Goal: Task Accomplishment & Management: Use online tool/utility

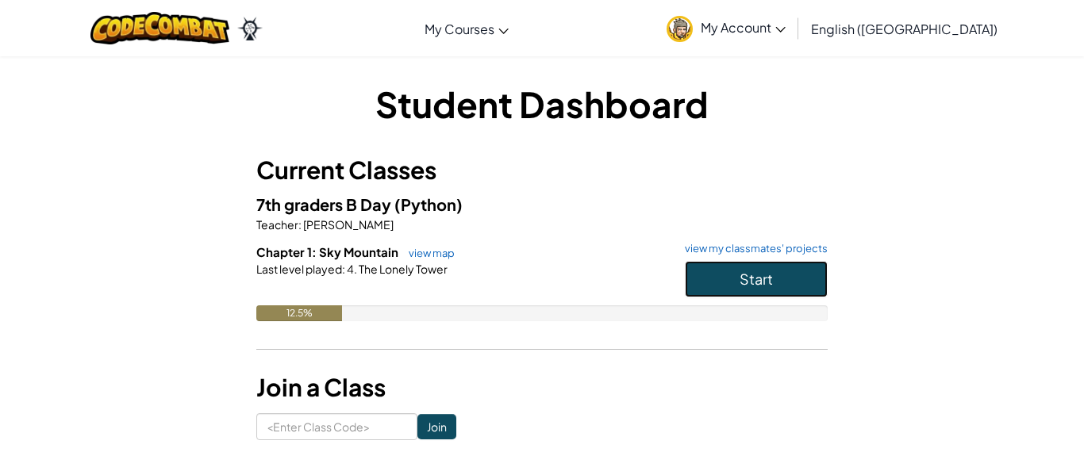
click at [781, 295] on button "Start" at bounding box center [756, 279] width 143 height 37
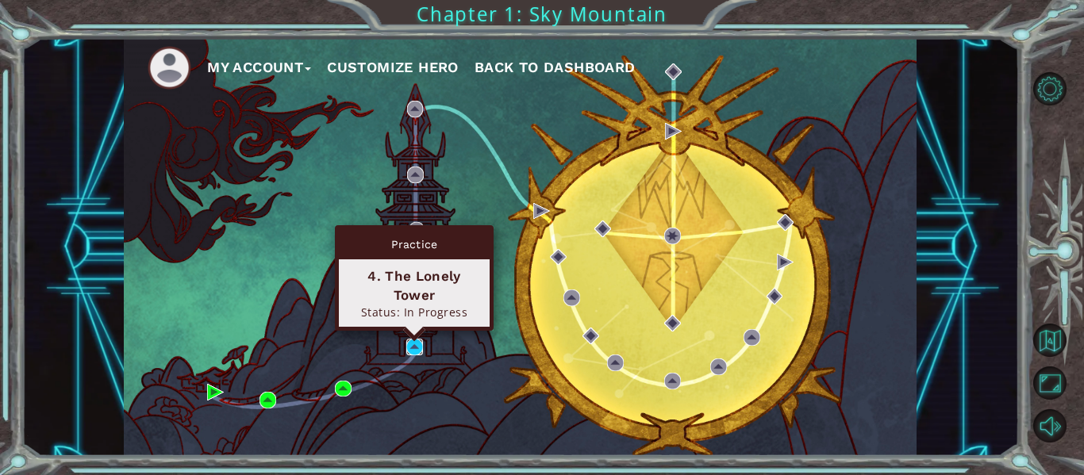
click at [414, 352] on img at bounding box center [414, 347] width 17 height 17
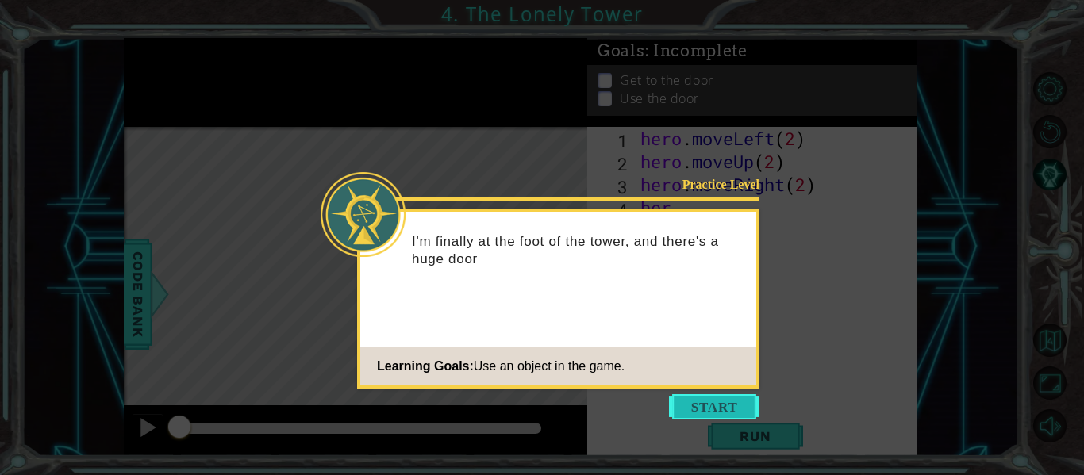
click at [726, 409] on button "Start" at bounding box center [714, 406] width 90 height 25
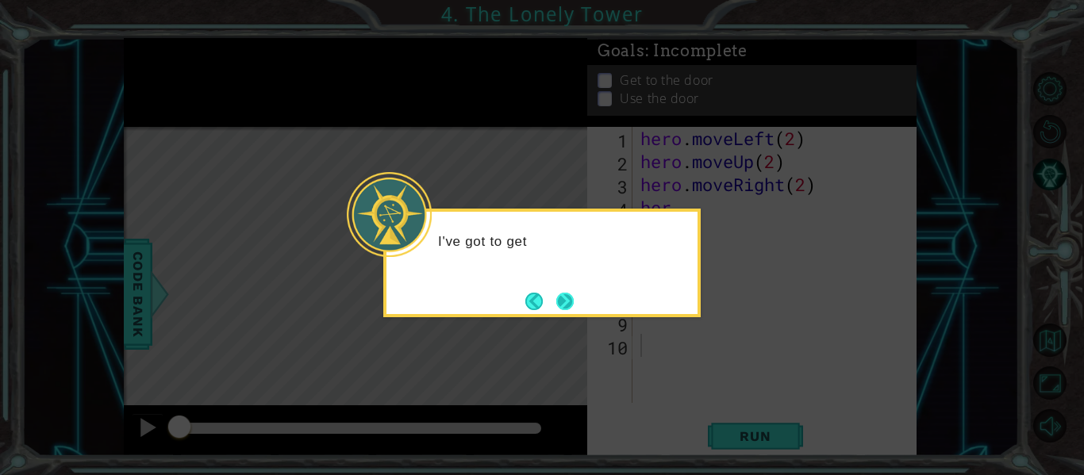
click at [573, 300] on button "Next" at bounding box center [565, 301] width 18 height 18
click at [573, 300] on button "Next" at bounding box center [564, 301] width 17 height 17
click at [573, 300] on icon at bounding box center [542, 237] width 1084 height 475
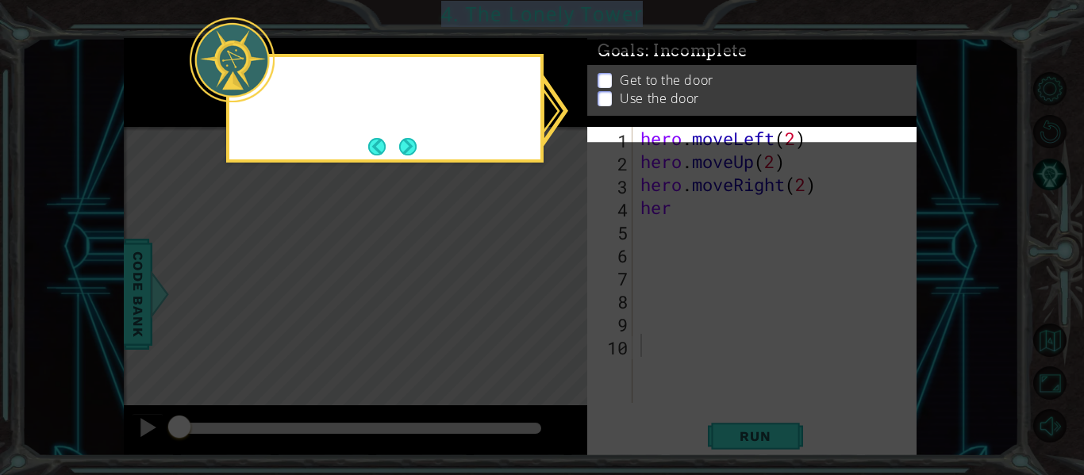
click at [573, 300] on icon at bounding box center [542, 237] width 1084 height 475
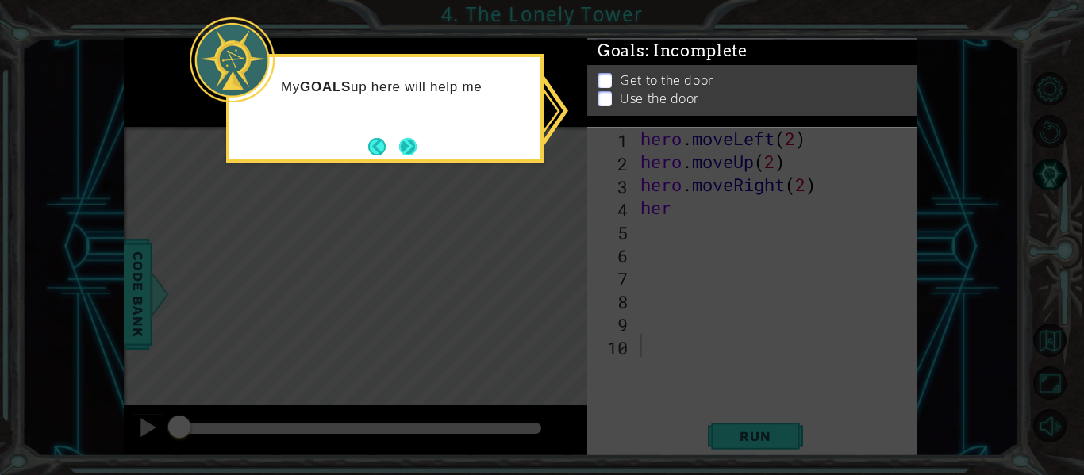
click at [402, 150] on button "Next" at bounding box center [407, 146] width 17 height 17
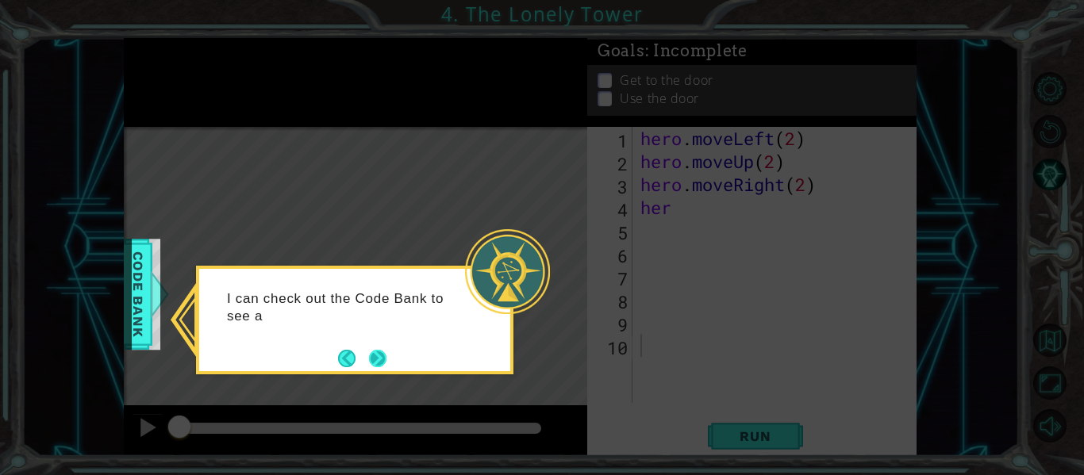
click at [383, 367] on button "Next" at bounding box center [377, 358] width 17 height 17
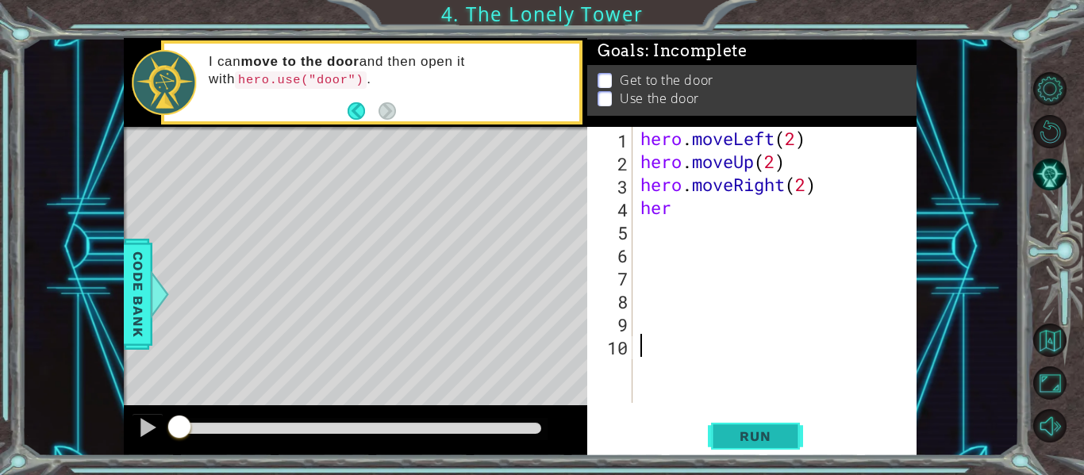
click at [722, 429] on button "Run" at bounding box center [755, 437] width 95 height 33
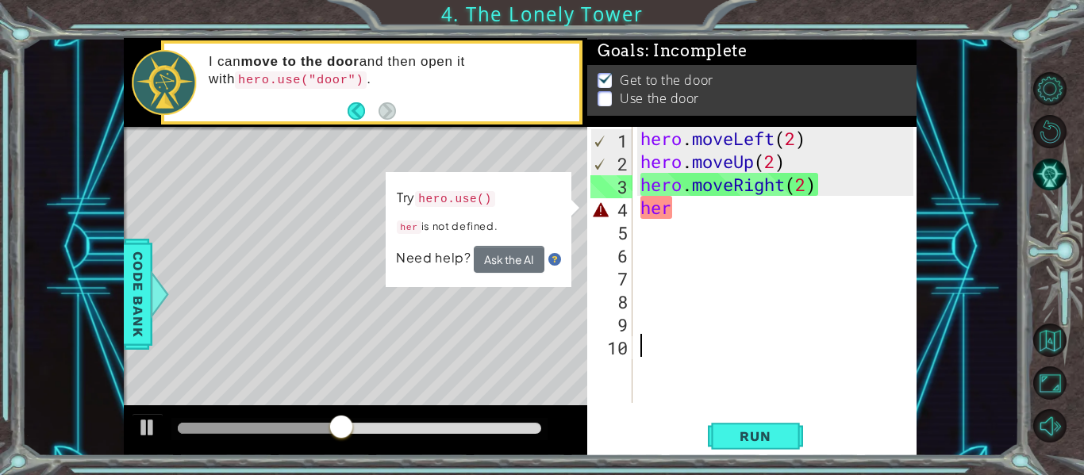
click at [683, 229] on div "hero . moveLeft ( 2 ) hero . moveUp ( 2 ) hero . moveRight ( 2 ) her" at bounding box center [779, 288] width 284 height 322
click at [707, 211] on div "hero . moveLeft ( 2 ) hero . moveUp ( 2 ) hero . moveRight ( 2 ) her" at bounding box center [779, 288] width 284 height 322
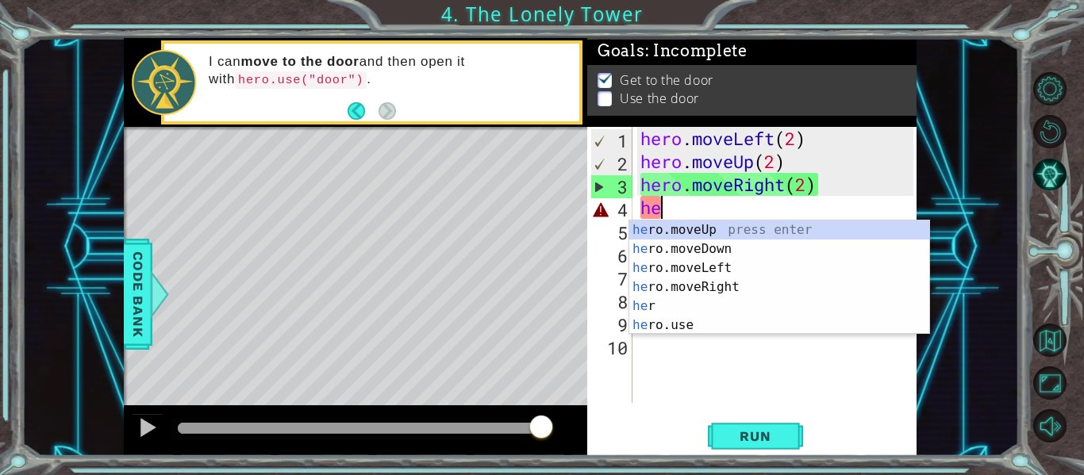
type textarea "h"
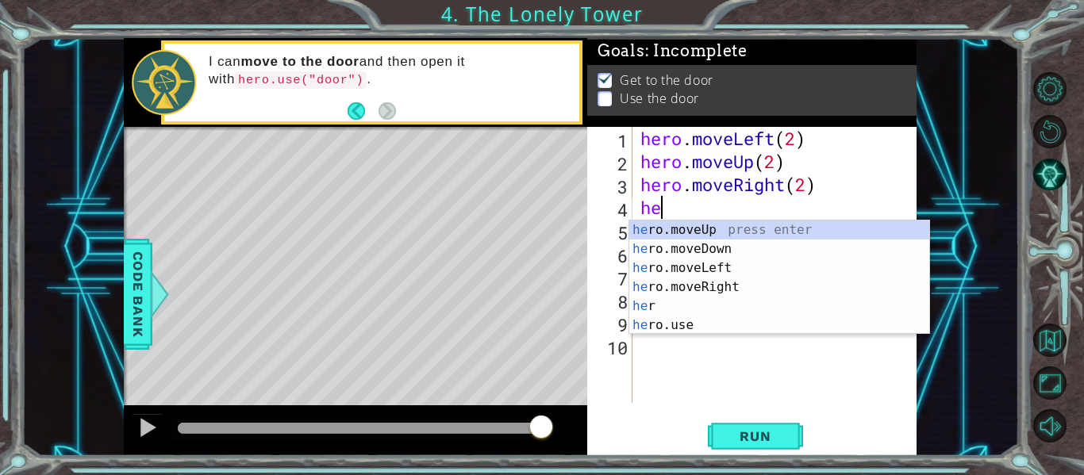
scroll to position [0, 1]
type textarea "hero"
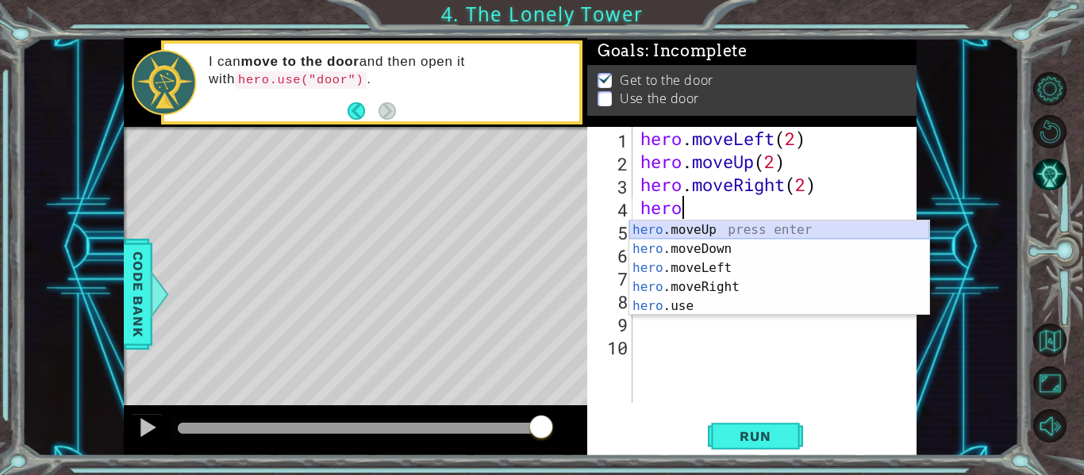
click at [709, 229] on div "hero .moveUp press enter hero .moveDown press enter hero .moveLeft press enter …" at bounding box center [779, 287] width 300 height 133
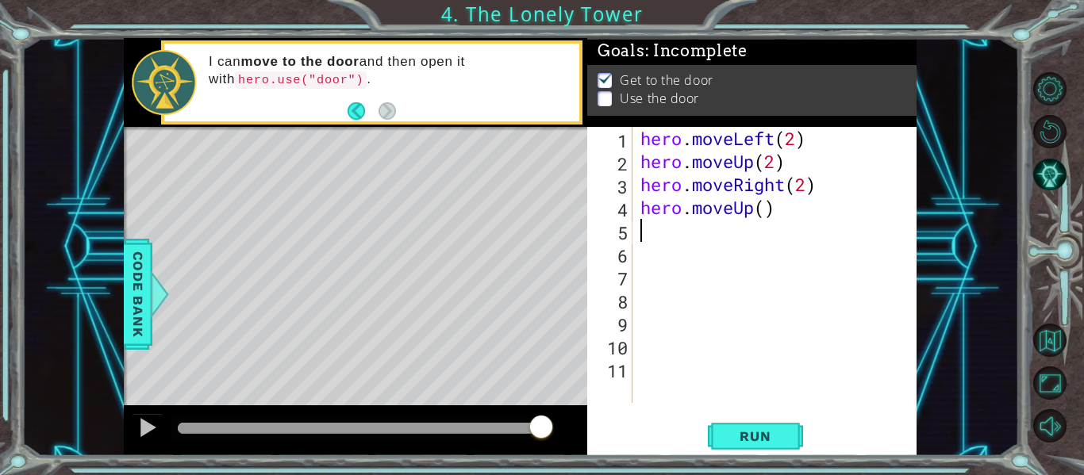
scroll to position [0, 0]
click at [740, 416] on div "1 2 3 4 5 6 7 8 9 10 11 hero . moveLeft ( 2 ) hero . moveUp ( 2 ) hero . moveRi…" at bounding box center [751, 291] width 329 height 329
click at [744, 429] on span "Run" at bounding box center [755, 437] width 63 height 16
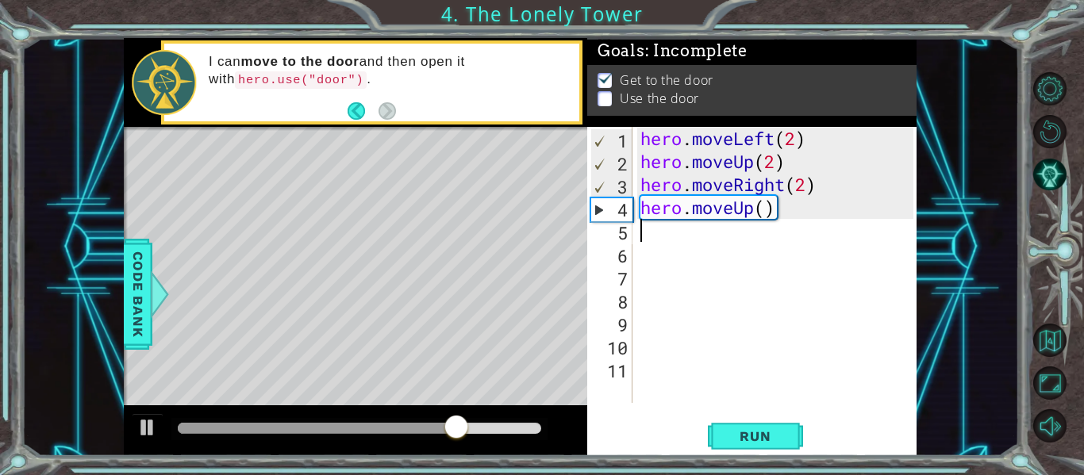
click at [433, 208] on div "Level Map" at bounding box center [490, 360] width 733 height 467
click at [396, 175] on div "Level Map" at bounding box center [490, 360] width 733 height 467
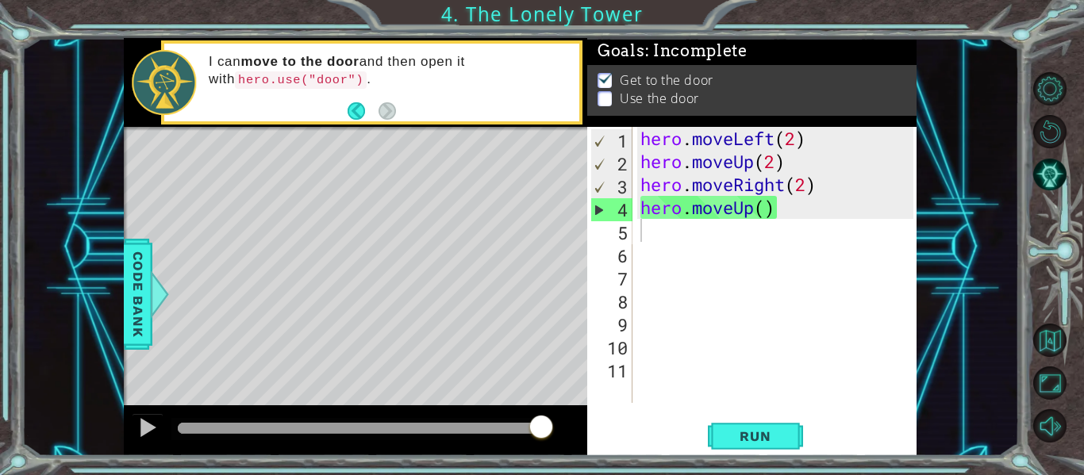
click at [644, 230] on div "hero . moveLeft ( 2 ) hero . moveUp ( 2 ) hero . moveRight ( 2 ) hero . moveUp …" at bounding box center [779, 288] width 284 height 322
type textarea "h"
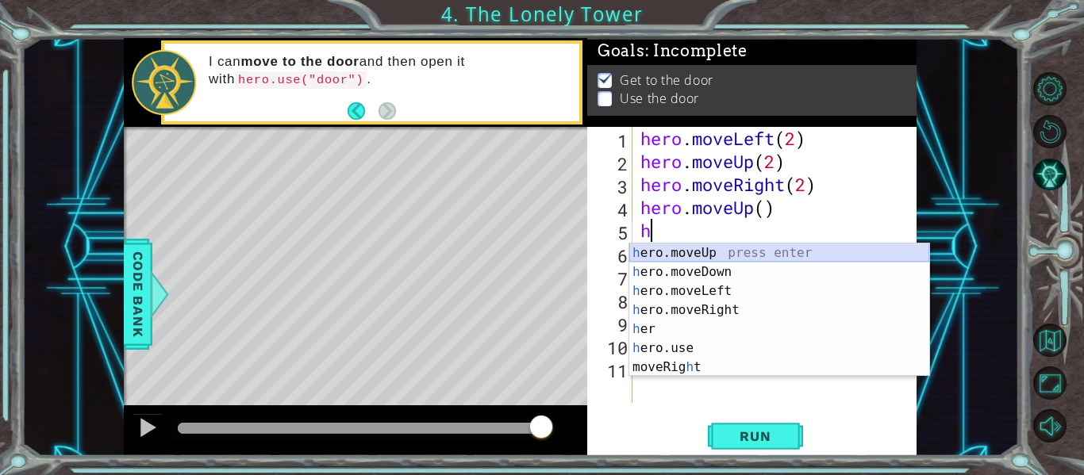
click at [657, 252] on div "h ero.moveUp press enter h ero.moveDown press enter h ero.moveLeft press enter …" at bounding box center [779, 329] width 300 height 171
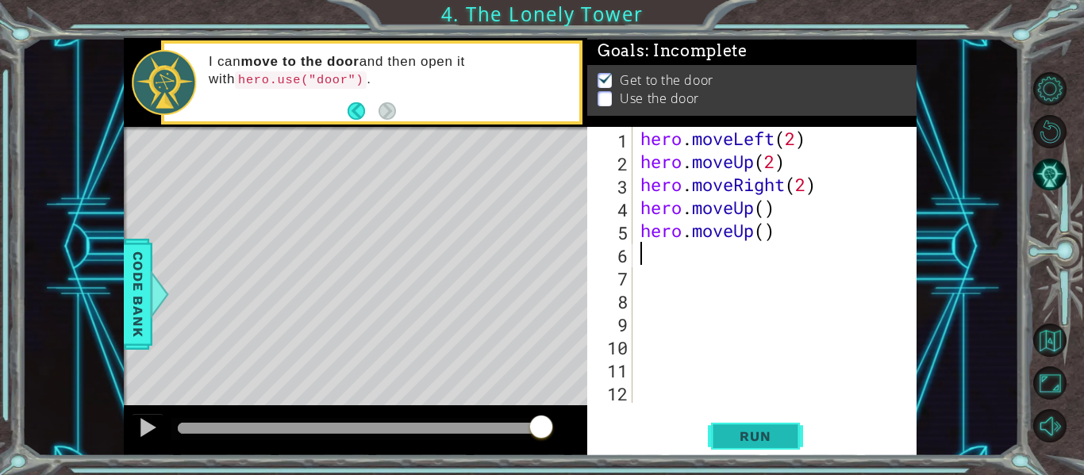
click at [771, 435] on span "Run" at bounding box center [755, 437] width 63 height 16
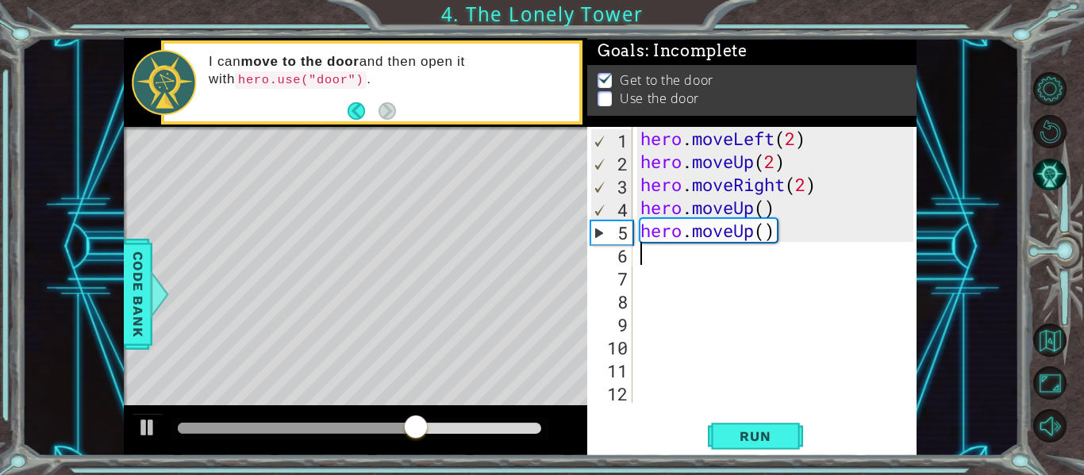
click at [777, 232] on div "hero . moveLeft ( 2 ) hero . moveUp ( 2 ) hero . moveRight ( 2 ) hero . moveUp …" at bounding box center [779, 288] width 284 height 322
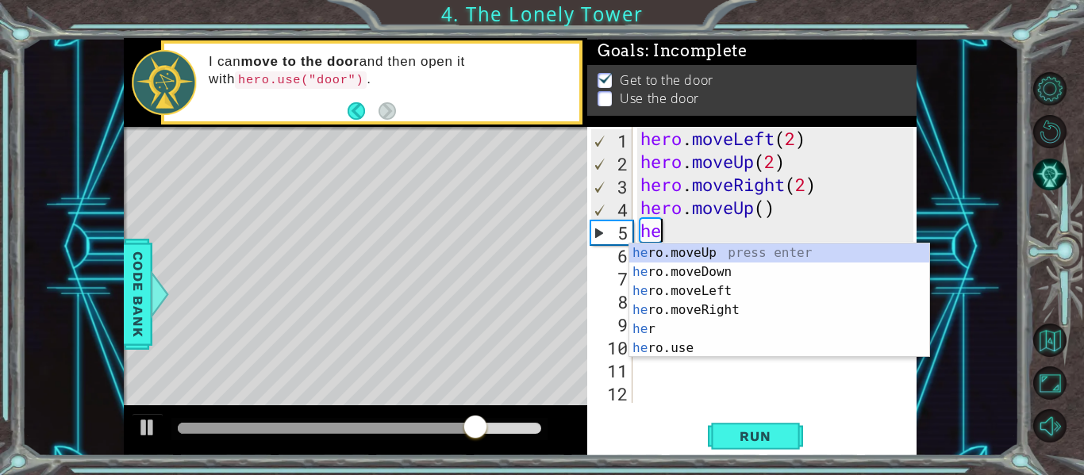
type textarea "h"
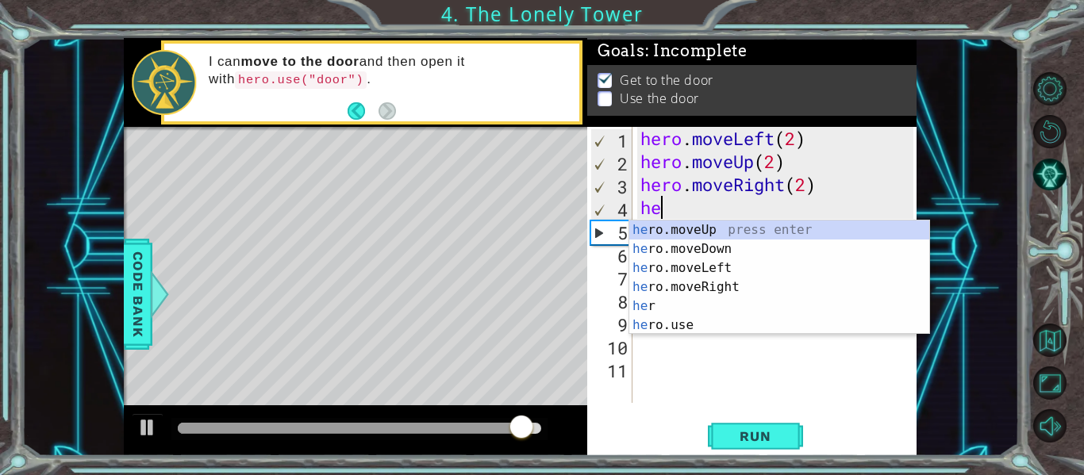
type textarea "h"
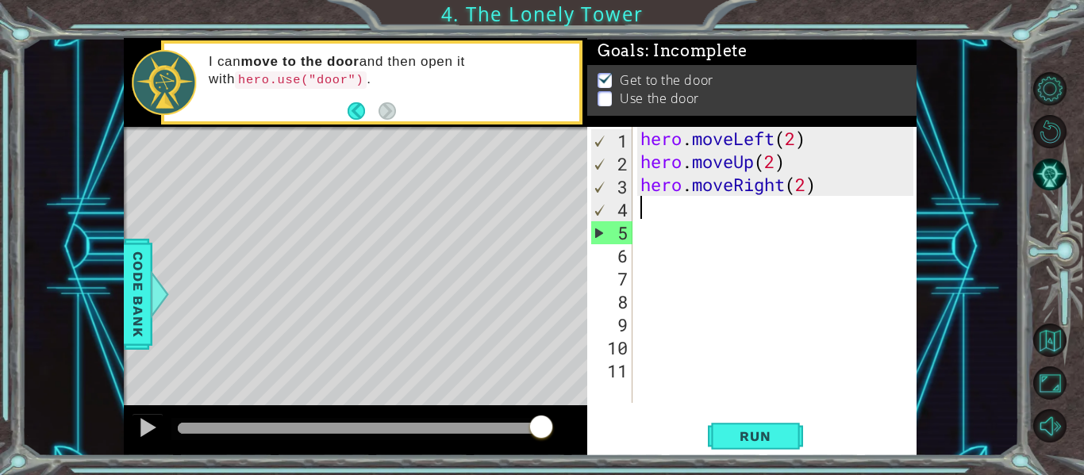
type textarea "3"
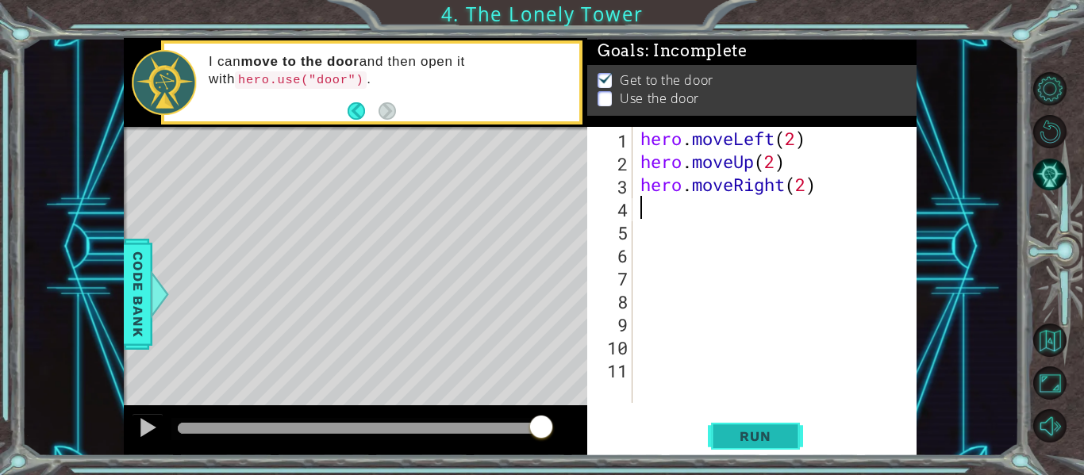
click at [775, 433] on span "Run" at bounding box center [755, 437] width 63 height 16
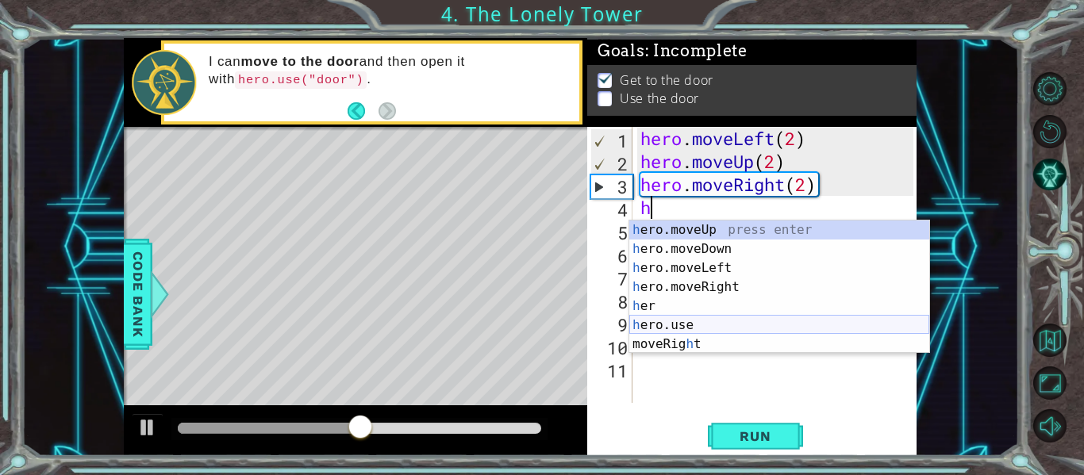
click at [691, 317] on div "h ero.moveUp press enter h ero.moveDown press enter h ero.moveLeft press enter …" at bounding box center [779, 306] width 300 height 171
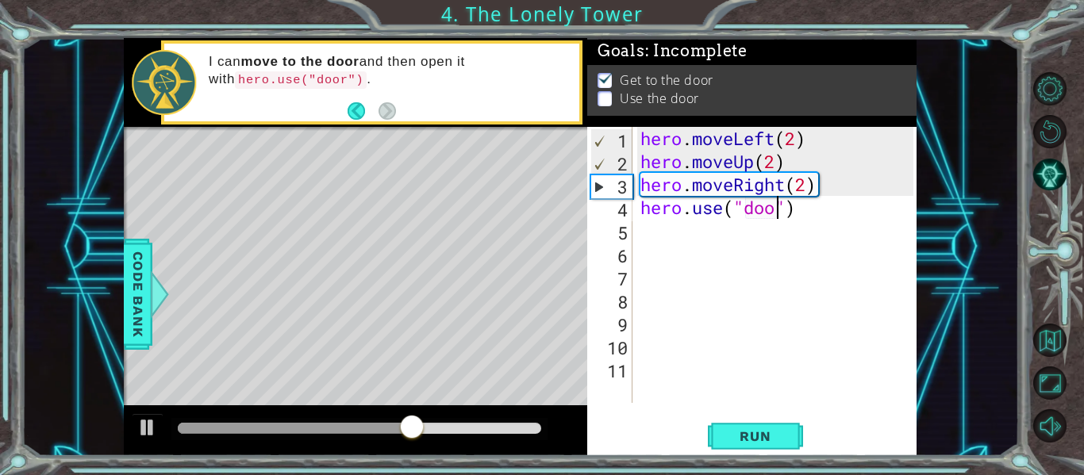
type textarea "hero.use("door")"
click at [645, 222] on div "hero . moveLeft ( 2 ) hero . moveUp ( 2 ) hero . moveRight ( 2 ) hero . use ( "…" at bounding box center [779, 288] width 284 height 322
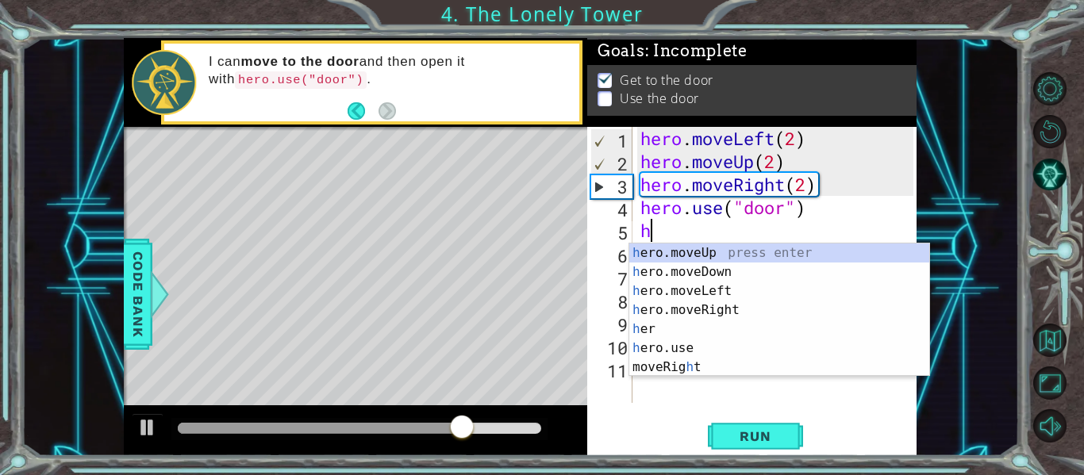
type textarea "he"
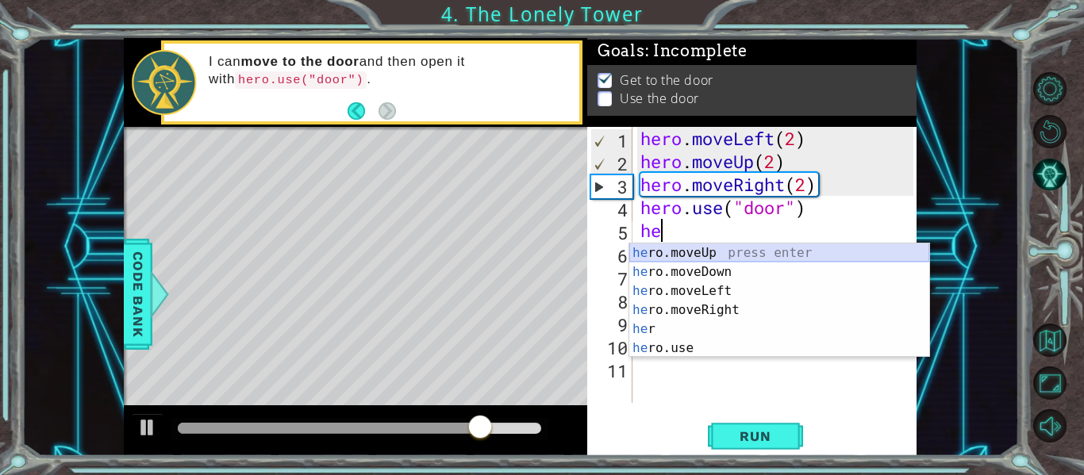
click at [694, 251] on div "he ro.moveUp press enter he ro.moveDown press enter he ro.moveLeft press enter …" at bounding box center [779, 320] width 300 height 152
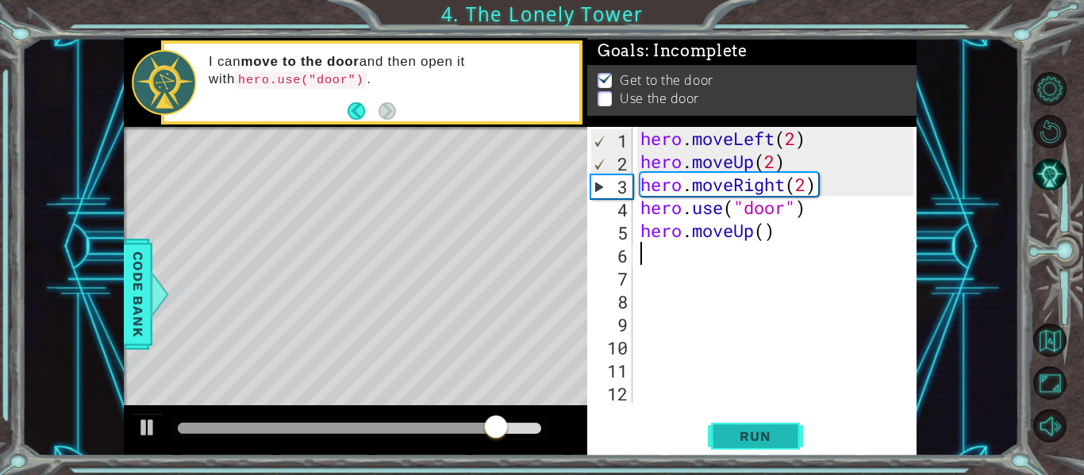
click at [773, 425] on button "Run" at bounding box center [755, 437] width 95 height 33
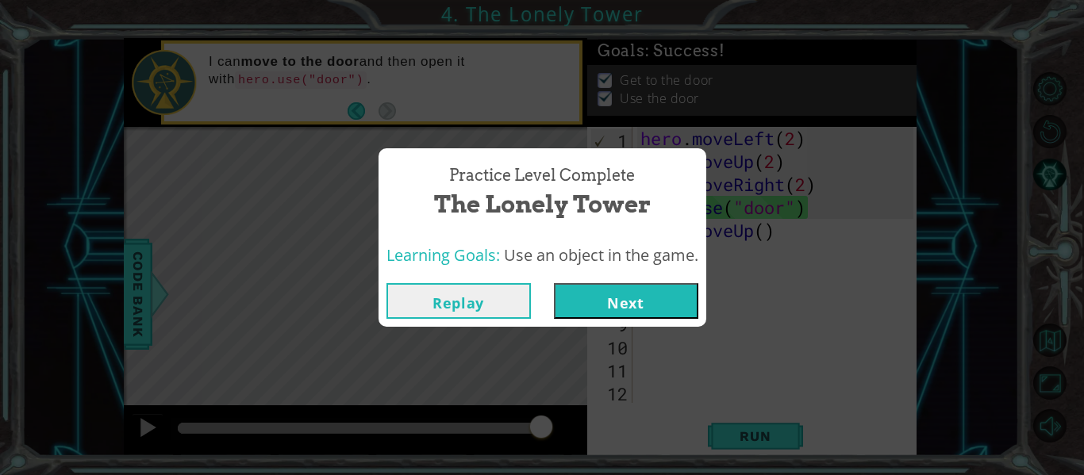
click at [575, 310] on button "Next" at bounding box center [626, 301] width 144 height 36
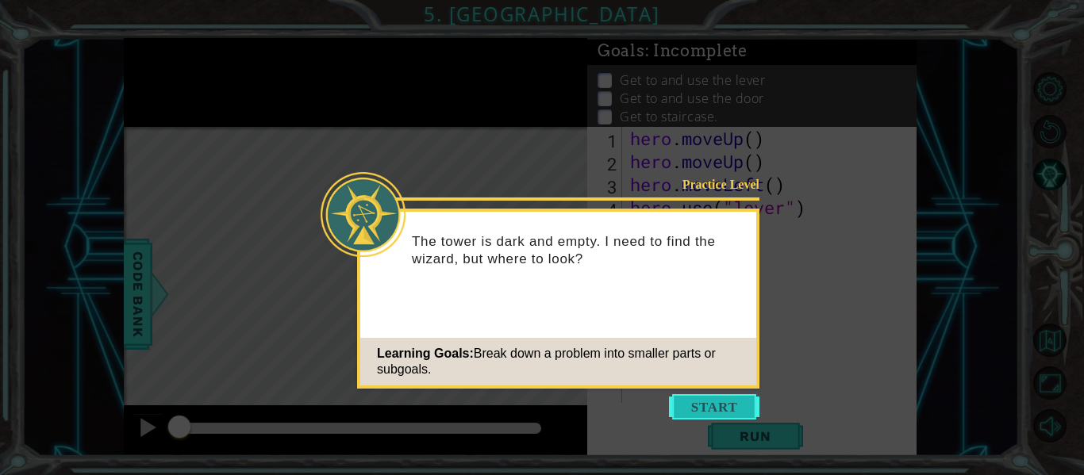
click at [695, 402] on button "Start" at bounding box center [714, 406] width 90 height 25
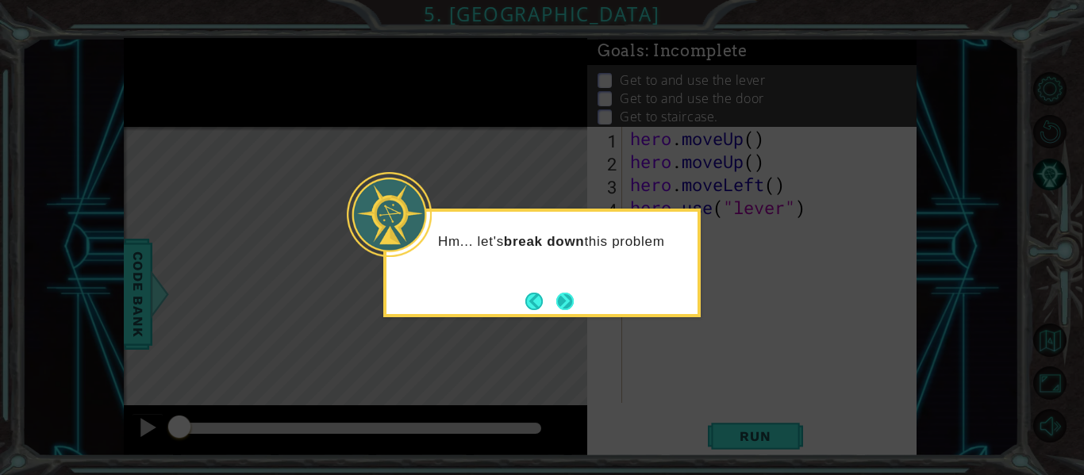
click at [563, 292] on button "Next" at bounding box center [565, 301] width 21 height 21
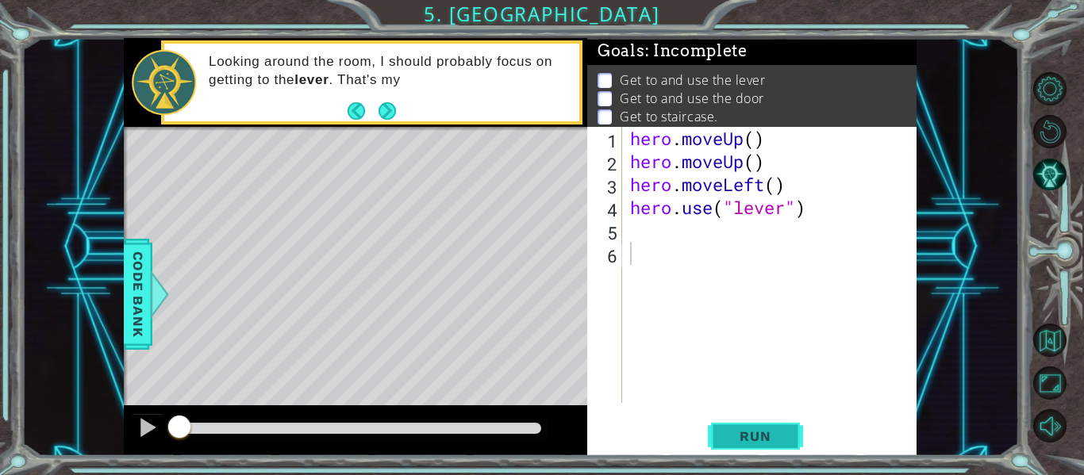
click at [768, 432] on span "Run" at bounding box center [755, 437] width 63 height 16
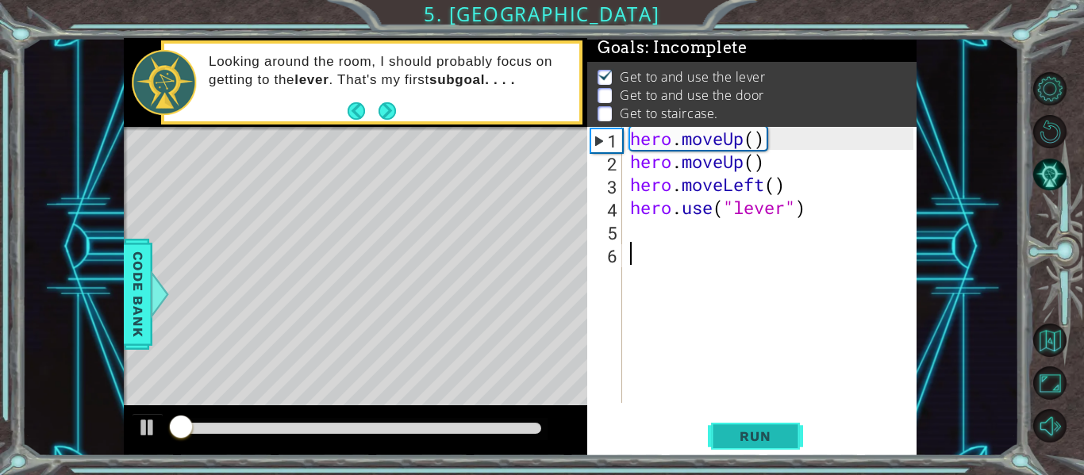
scroll to position [4, 0]
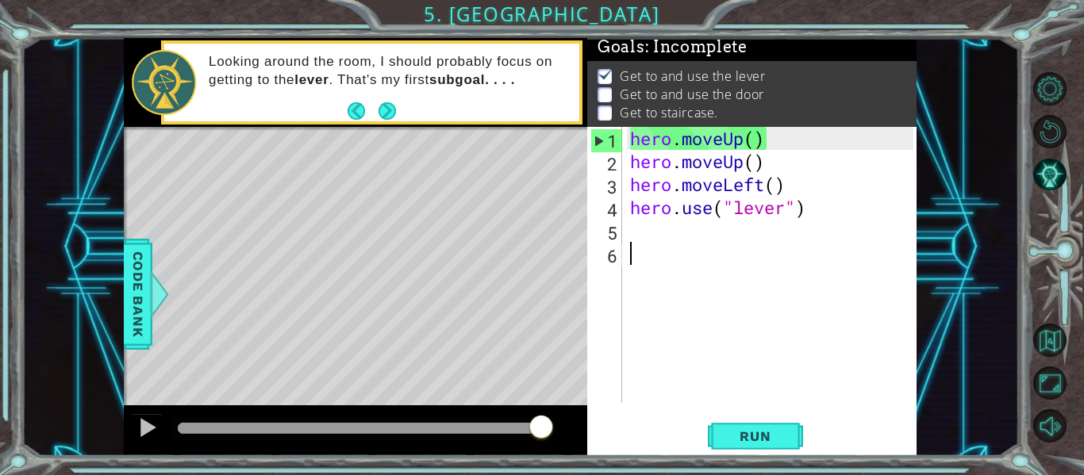
click at [667, 240] on div "hero . moveUp ( ) hero . moveUp ( ) hero . moveLeft ( ) hero . use ( "lever" )" at bounding box center [774, 288] width 294 height 322
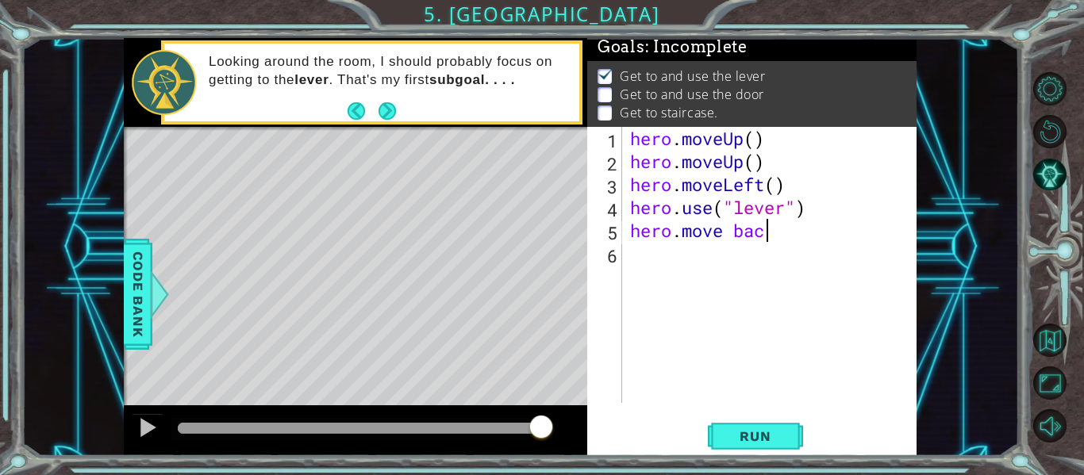
scroll to position [0, 6]
type textarea "hero.move back"
click at [768, 421] on button "Run" at bounding box center [755, 437] width 95 height 33
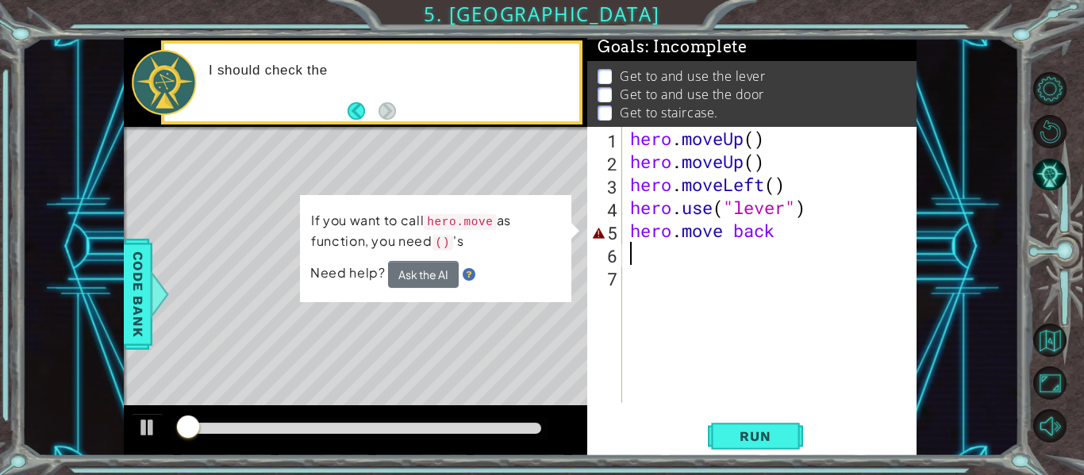
click at [722, 238] on div "hero . moveUp ( ) hero . moveUp ( ) hero . moveLeft ( ) hero . use ( "lever" ) …" at bounding box center [774, 288] width 294 height 322
click at [735, 240] on div "hero . moveUp ( ) hero . moveUp ( ) hero . moveLeft ( ) hero . use ( "lever" ) …" at bounding box center [774, 288] width 294 height 322
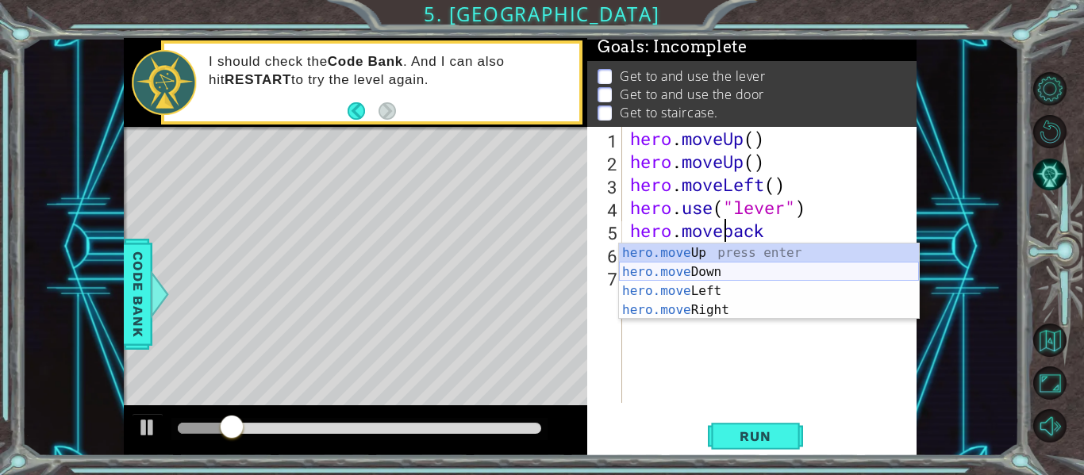
click at [777, 271] on div "hero.move Up press enter hero.move Down press enter hero.move Left press enter …" at bounding box center [769, 301] width 300 height 114
type textarea "hero.moveDown()"
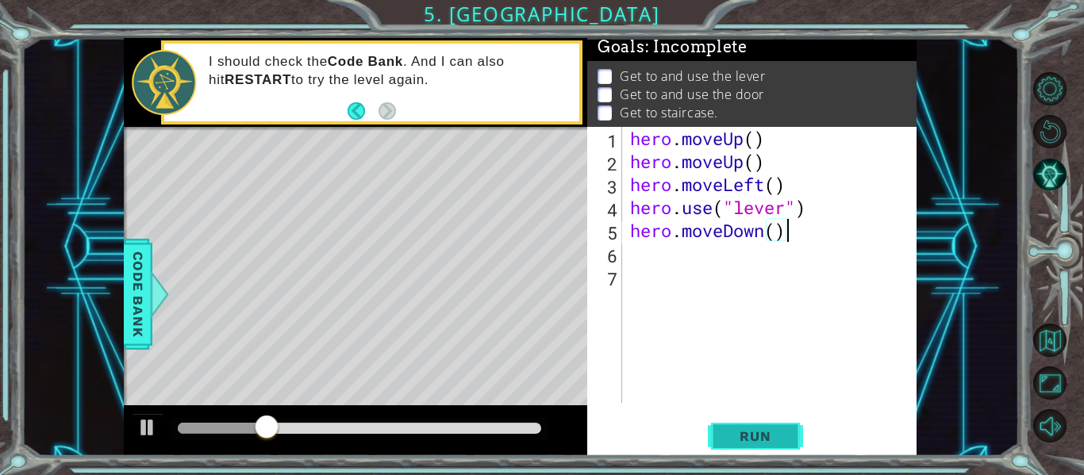
click at [736, 441] on span "Run" at bounding box center [755, 437] width 63 height 16
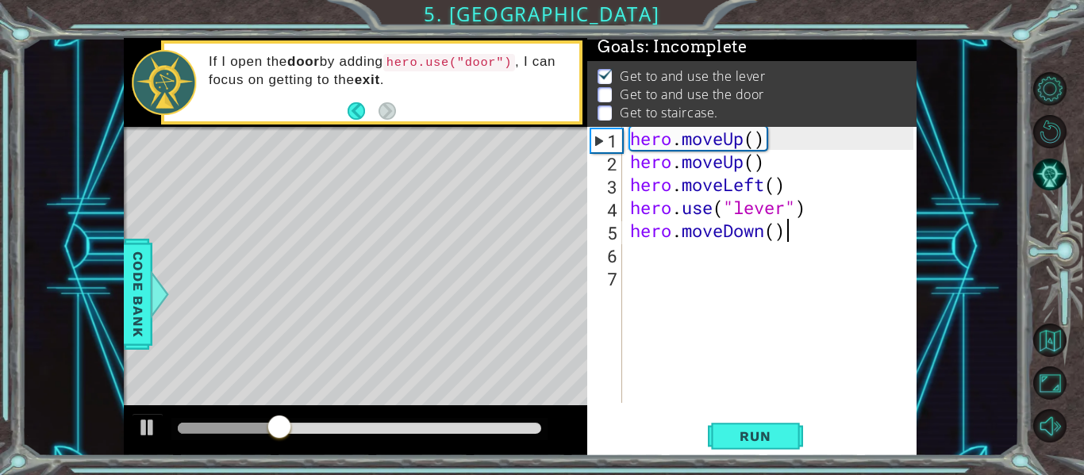
click at [642, 259] on div "hero . moveUp ( ) hero . moveUp ( ) hero . moveLeft ( ) hero . use ( "lever" ) …" at bounding box center [774, 288] width 294 height 322
type textarea "r"
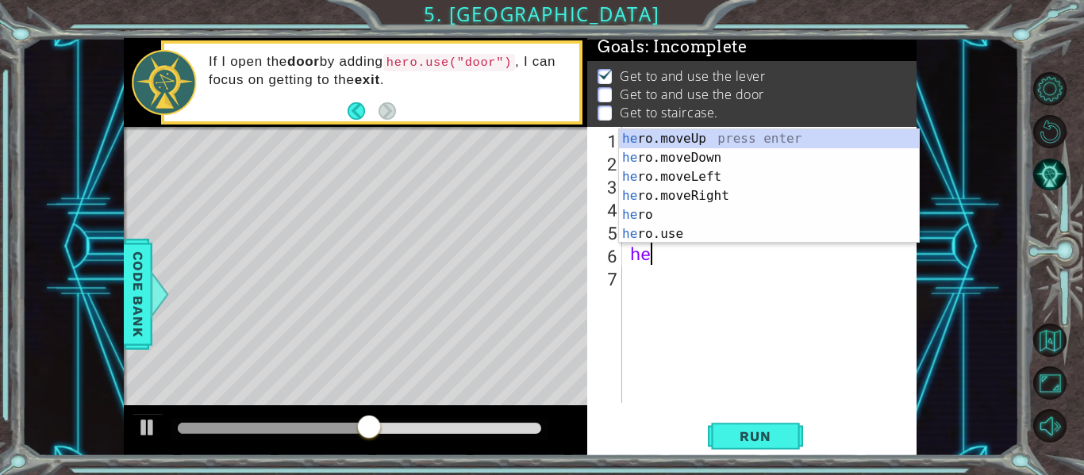
scroll to position [0, 1]
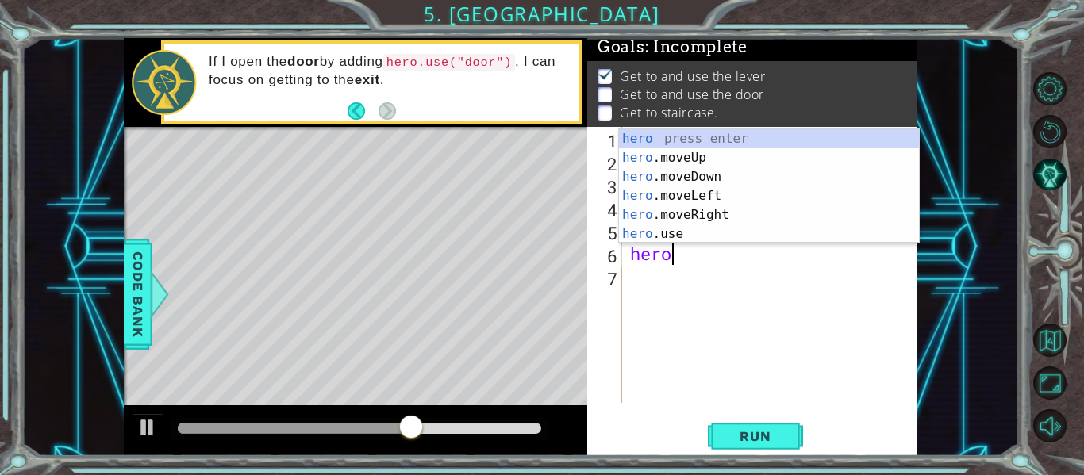
type textarea "hero"
click at [975, 191] on div "1 ההההההההההההההההההההההההההההההההההההההההההההההההההההההההההההההההההההההההההההה…" at bounding box center [520, 247] width 998 height 418
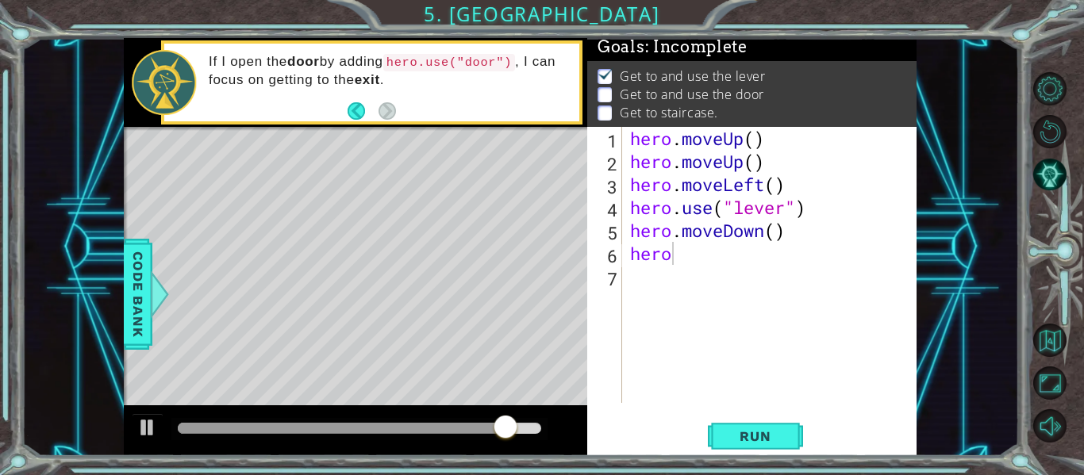
click at [711, 280] on div "hero . moveUp ( ) hero . moveUp ( ) hero . moveLeft ( ) hero . use ( "lever" ) …" at bounding box center [774, 288] width 294 height 322
click at [671, 263] on div "hero . moveUp ( ) hero . moveUp ( ) hero . moveLeft ( ) hero . use ( "lever" ) …" at bounding box center [774, 288] width 294 height 322
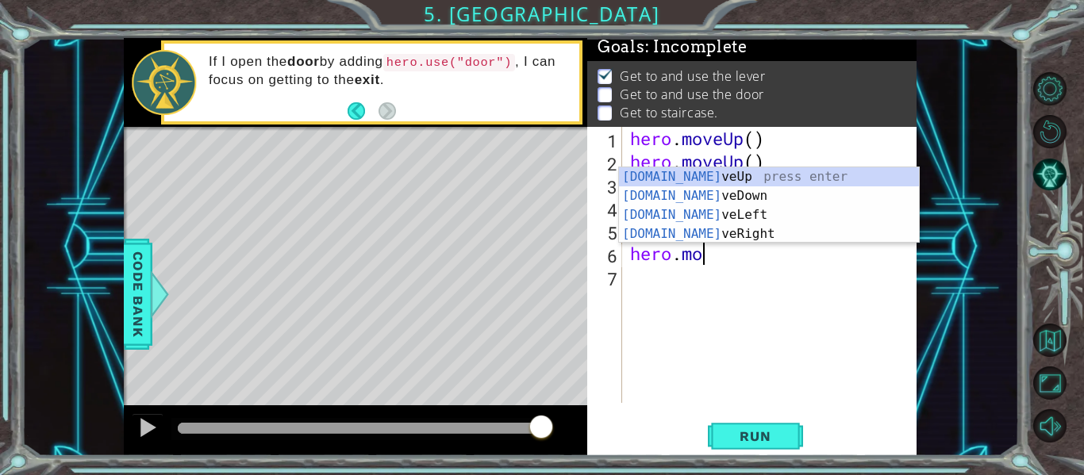
scroll to position [0, 3]
type textarea "hero.move"
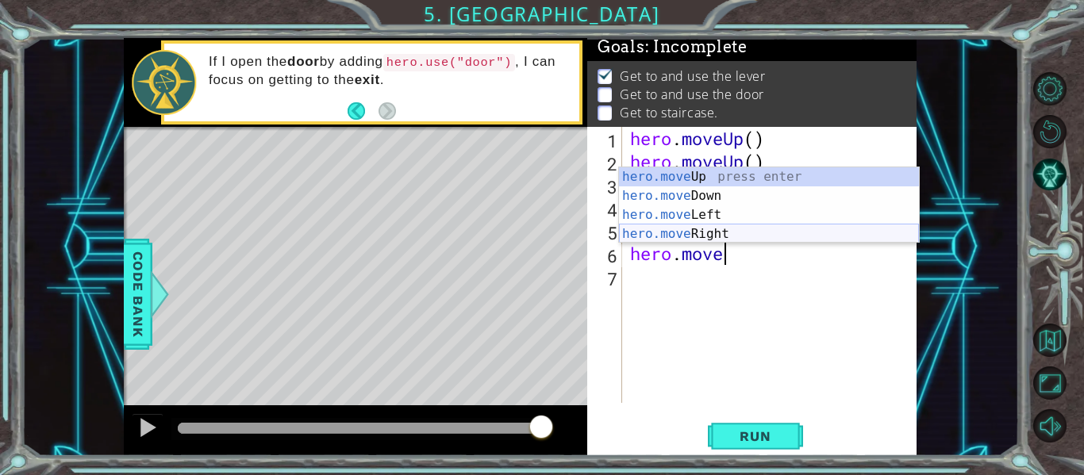
click at [726, 234] on div "hero.move Up press enter hero.move Down press enter hero.move Left press enter …" at bounding box center [769, 224] width 300 height 114
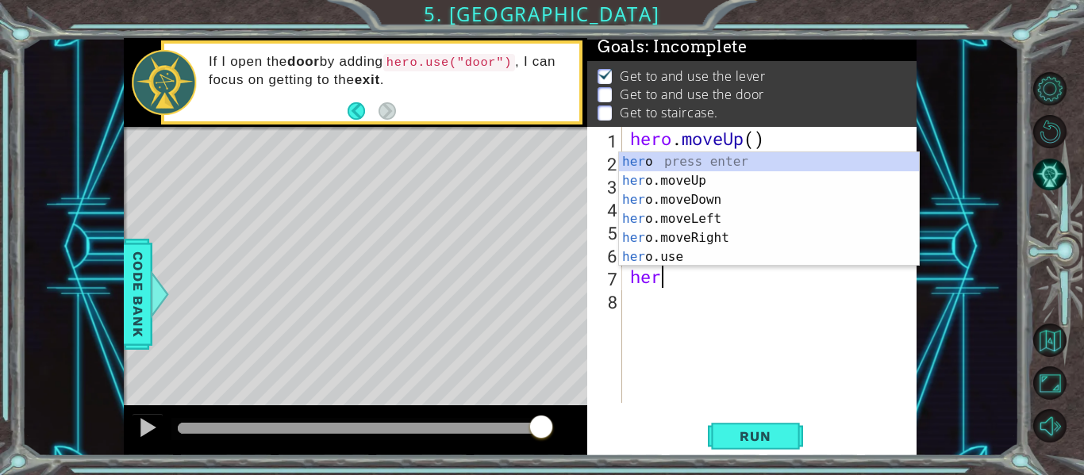
scroll to position [0, 1]
type textarea "hero"
click at [706, 238] on div "hero press enter hero .moveUp press enter hero .moveDown press enter hero .move…" at bounding box center [769, 228] width 300 height 152
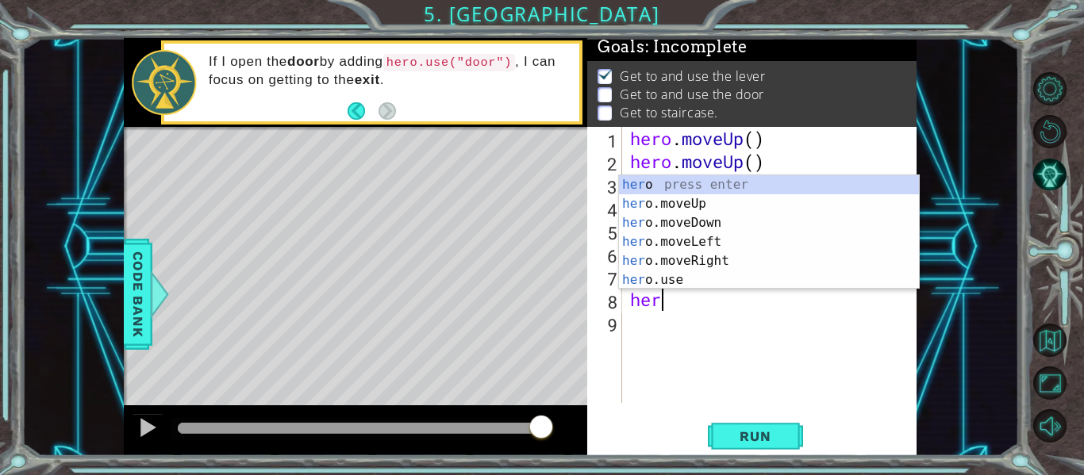
type textarea "hero"
click at [725, 202] on div "hero press enter hero .moveUp press enter hero .moveDown press enter hero .move…" at bounding box center [769, 251] width 300 height 152
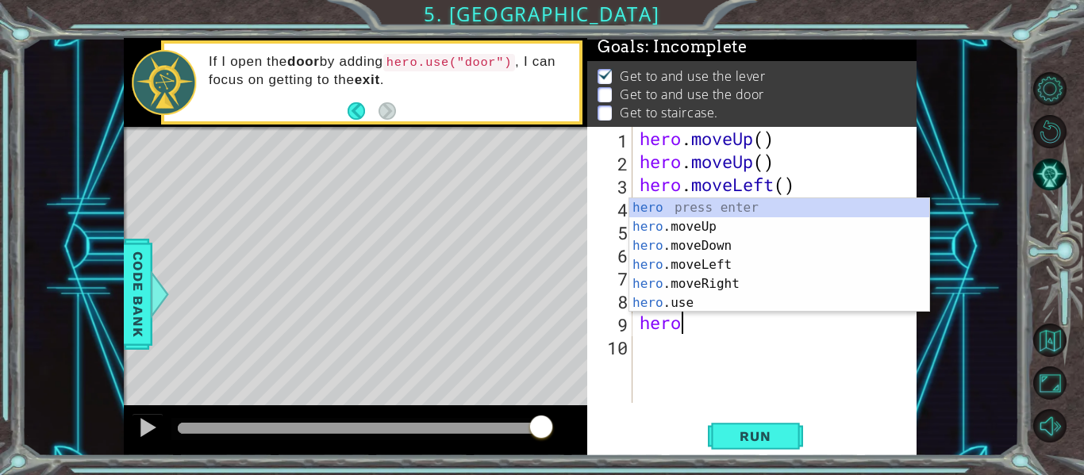
type textarea "hero."
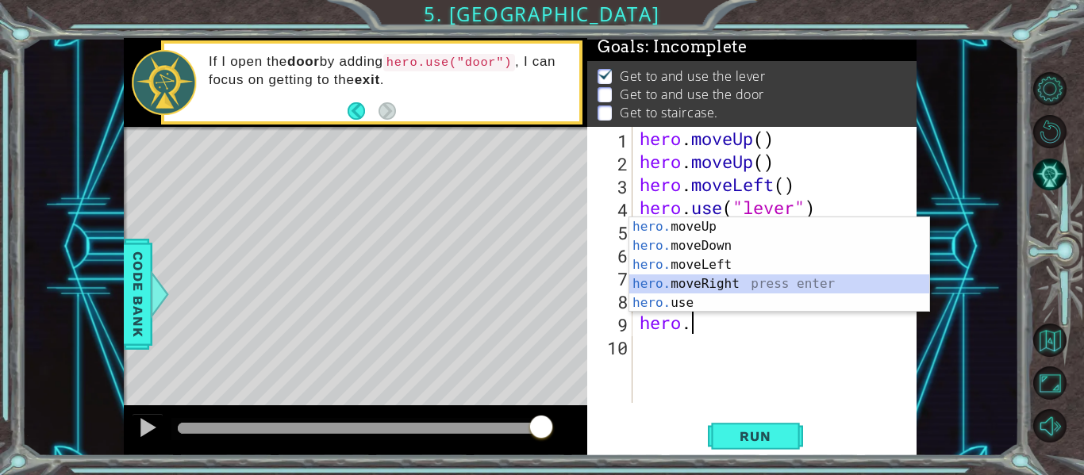
click at [724, 281] on div "hero. moveUp press enter hero. moveDown press enter hero. moveLeft press enter …" at bounding box center [779, 283] width 300 height 133
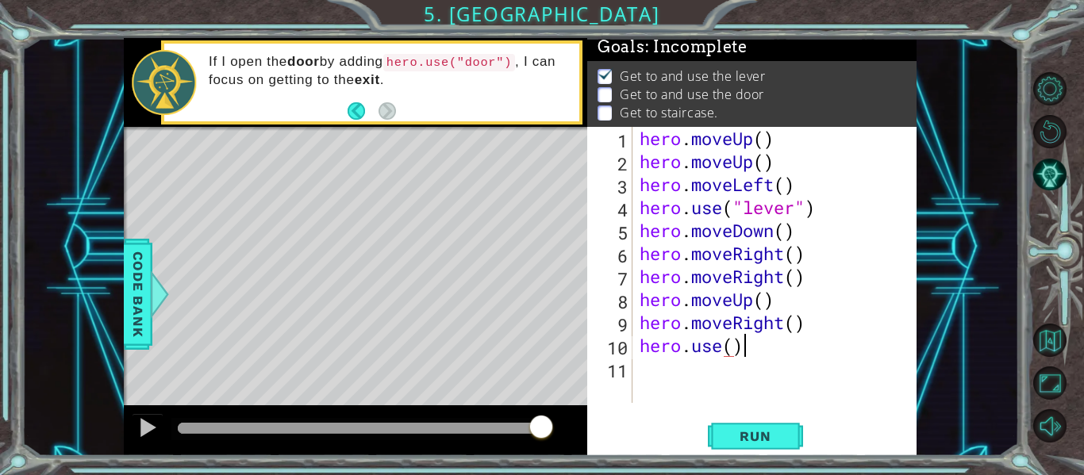
scroll to position [0, 4]
click at [737, 350] on div "hero . moveUp ( ) hero . moveUp ( ) hero . moveLeft ( ) hero . use ( "lever" ) …" at bounding box center [779, 288] width 285 height 322
click at [742, 448] on button "Run" at bounding box center [755, 437] width 95 height 33
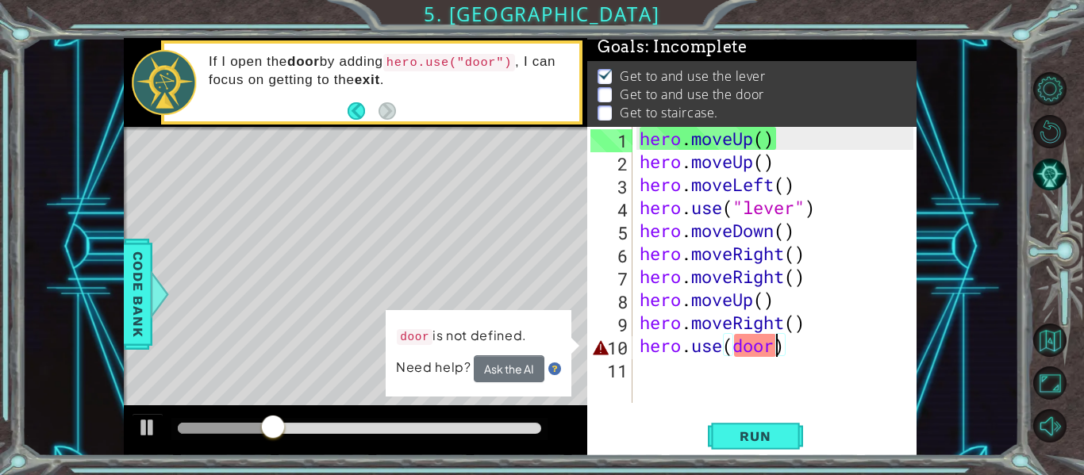
click at [737, 356] on div "hero . moveUp ( ) hero . moveUp ( ) hero . moveLeft ( ) hero . use ( "lever" ) …" at bounding box center [779, 288] width 285 height 322
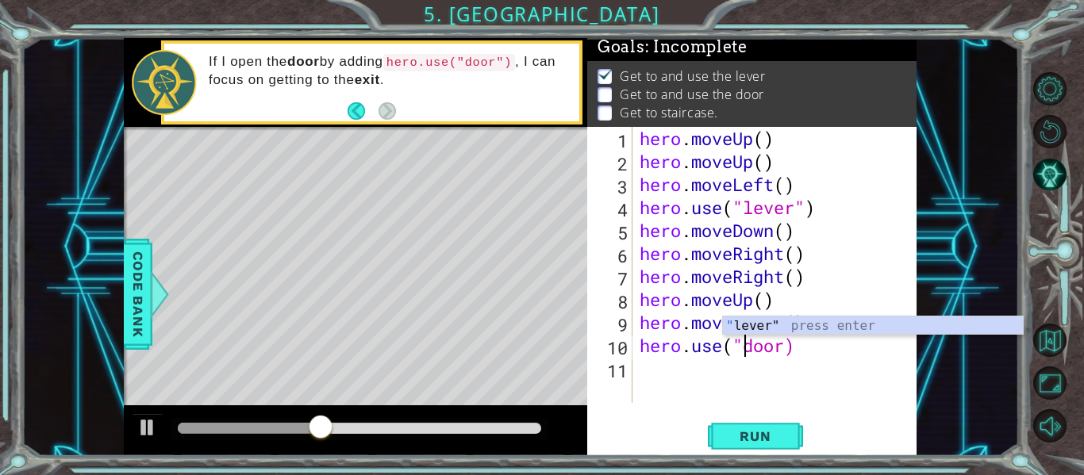
click at [783, 356] on div "hero . moveUp ( ) hero . moveUp ( ) hero . moveLeft ( ) hero . use ( "lever" ) …" at bounding box center [779, 288] width 285 height 322
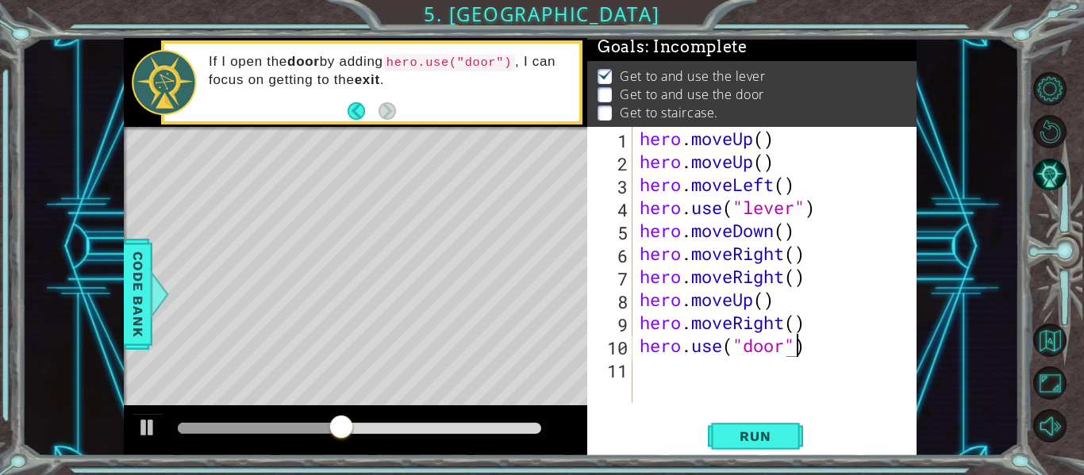
scroll to position [0, 7]
type textarea "hero.use("door")"
click at [763, 437] on span "Run" at bounding box center [755, 437] width 63 height 16
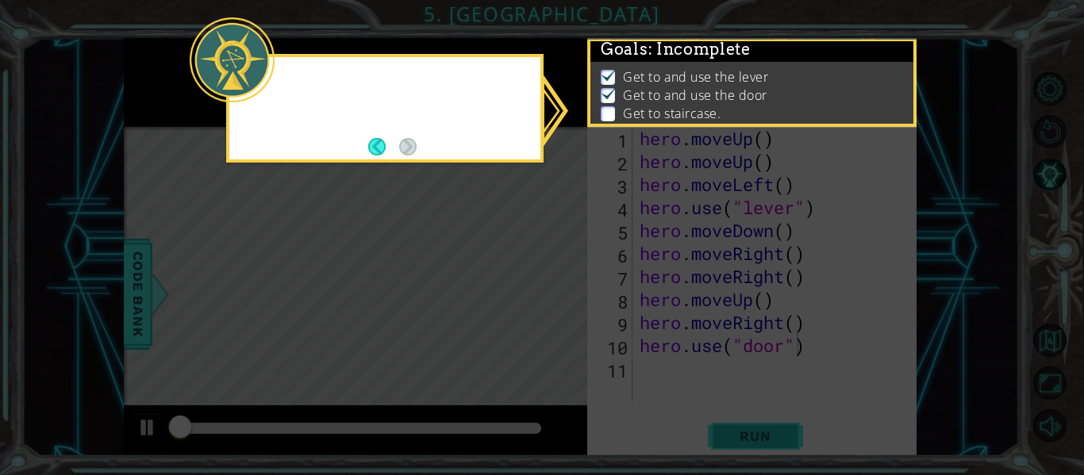
scroll to position [4, 0]
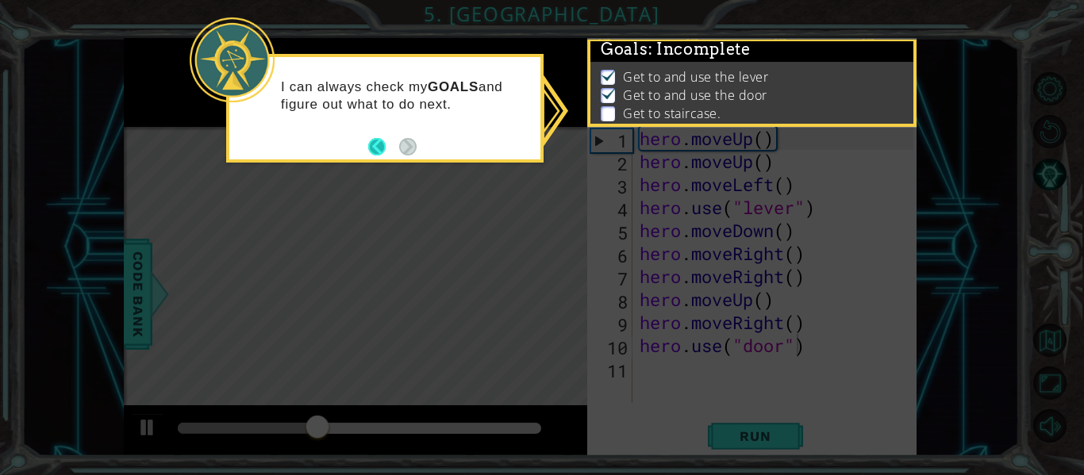
click at [383, 155] on button "Back" at bounding box center [383, 146] width 31 height 17
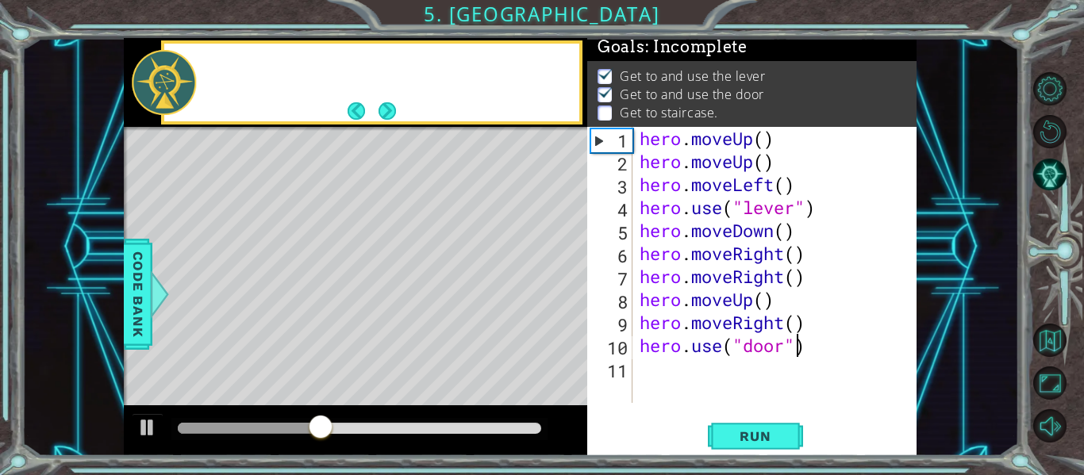
scroll to position [2, 0]
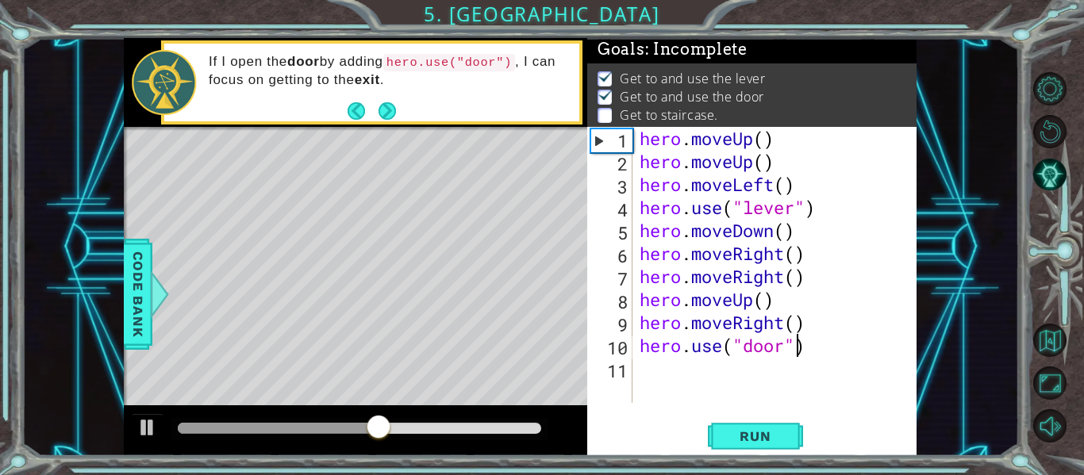
click at [685, 371] on div "hero . moveUp ( ) hero . moveUp ( ) hero . moveLeft ( ) hero . use ( "lever" ) …" at bounding box center [779, 288] width 285 height 322
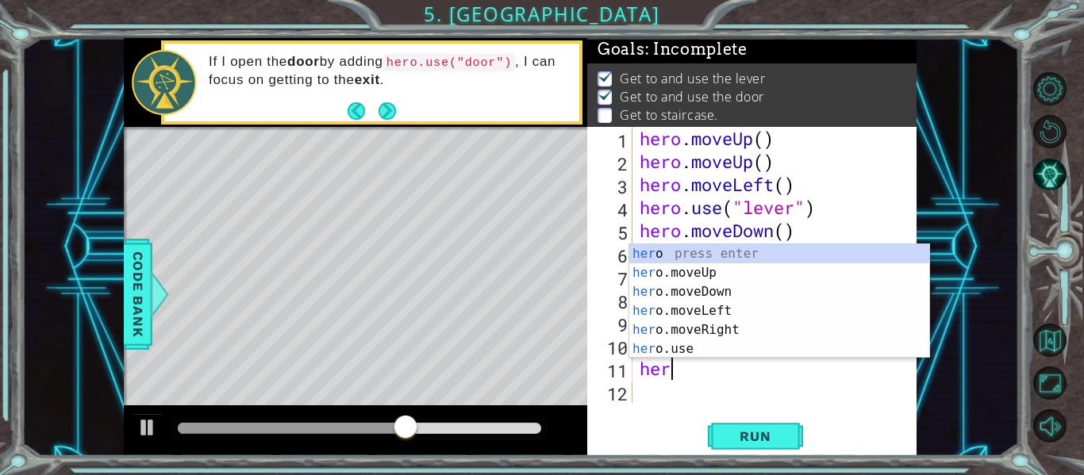
scroll to position [0, 1]
type textarea "hero"
click at [716, 271] on div "hero press enter hero .moveUp press enter hero .moveDown press enter hero .move…" at bounding box center [779, 320] width 300 height 152
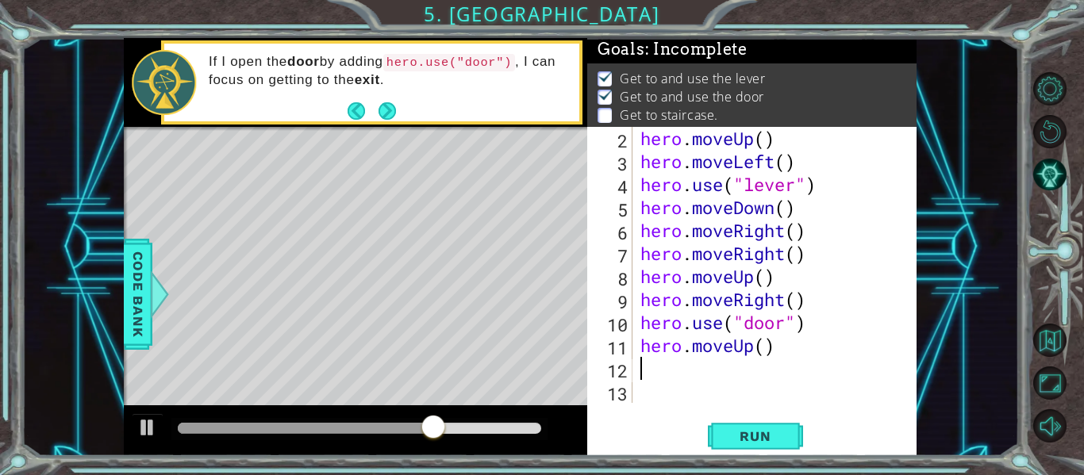
scroll to position [23, 0]
click at [744, 441] on span "Run" at bounding box center [755, 437] width 63 height 16
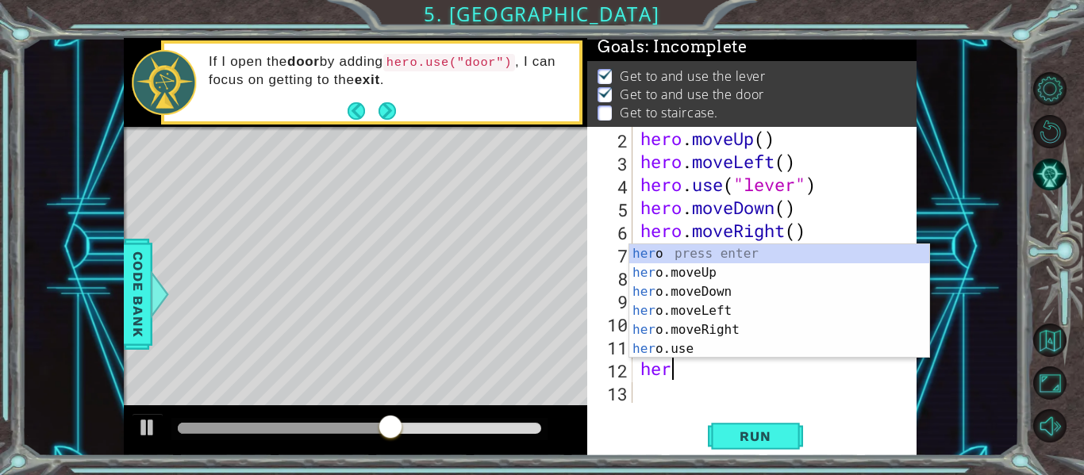
scroll to position [0, 1]
type textarea "hero"
click at [710, 278] on div "hero press enter hero .moveUp press enter hero .moveDown press enter hero .move…" at bounding box center [779, 320] width 300 height 152
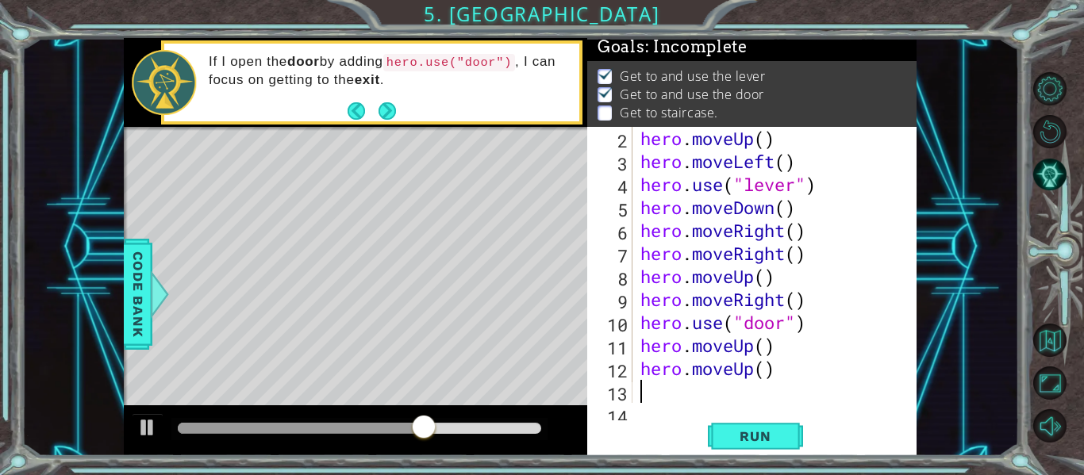
scroll to position [46, 0]
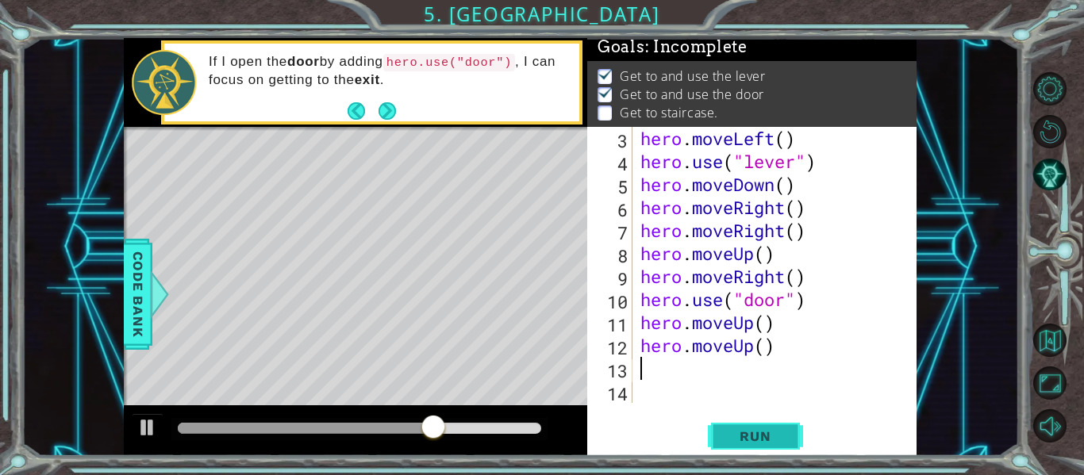
click at [736, 436] on span "Run" at bounding box center [755, 437] width 63 height 16
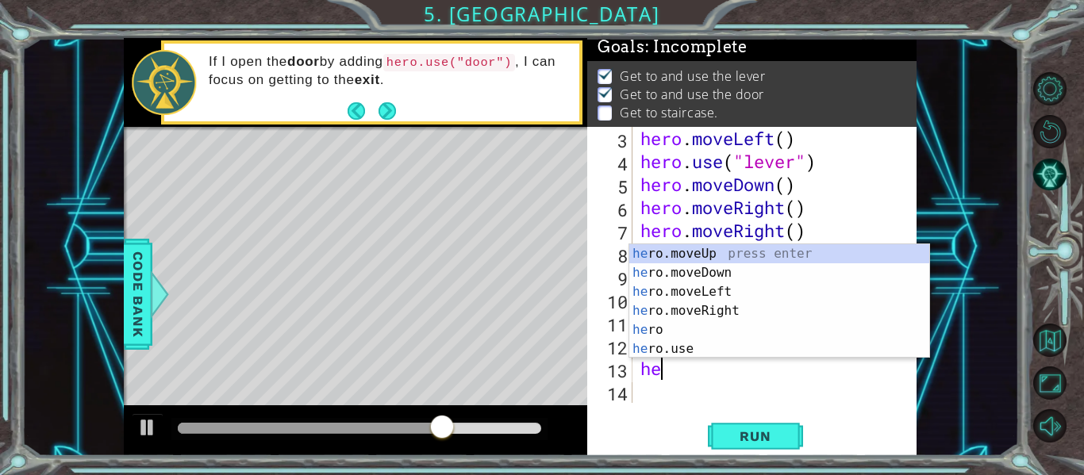
scroll to position [0, 1]
type textarea "hero"
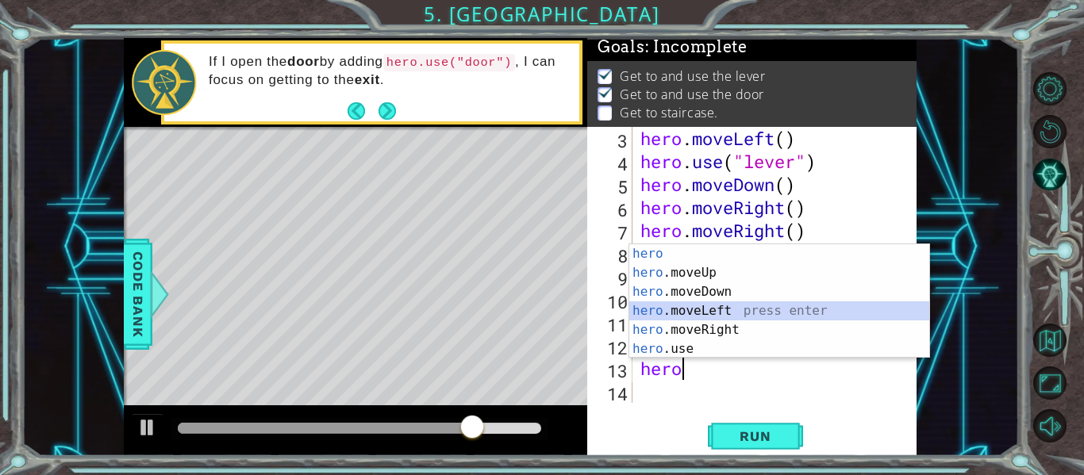
click at [702, 304] on div "hero press enter hero .moveUp press enter hero .moveDown press enter hero .move…" at bounding box center [779, 320] width 300 height 152
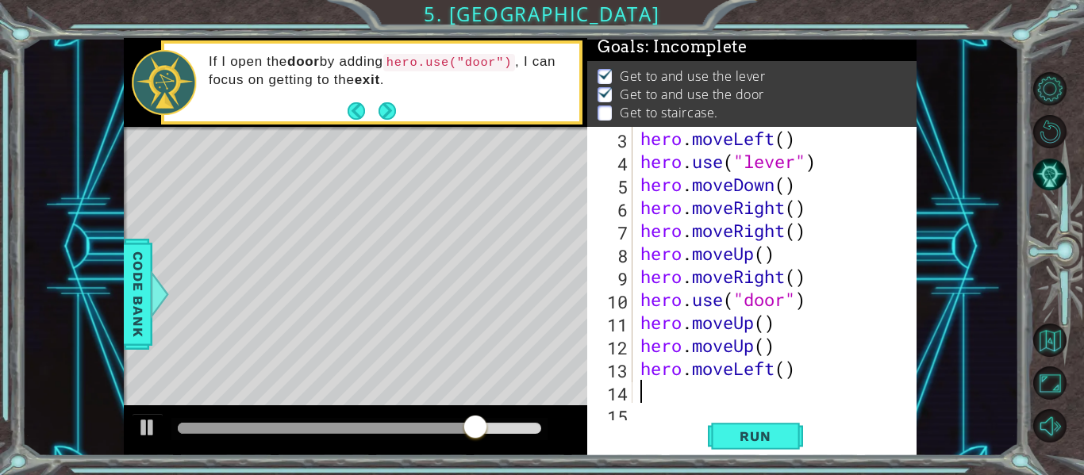
scroll to position [69, 0]
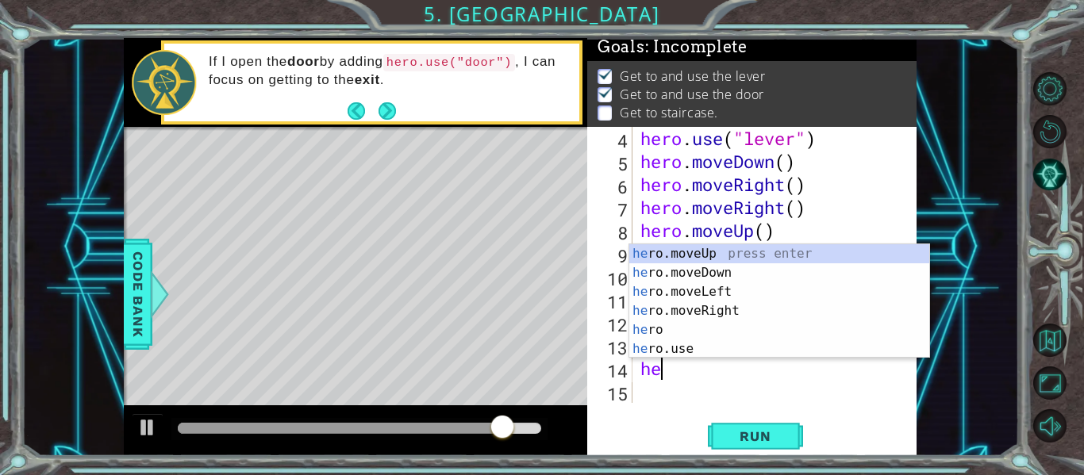
type textarea "her"
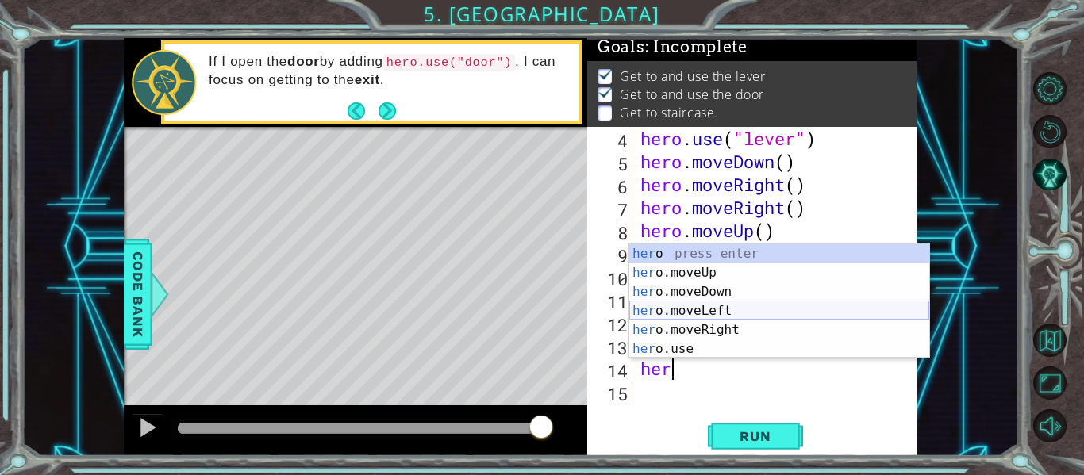
click at [717, 310] on div "her o press enter her o.moveUp press enter her o.moveDown press enter her o.mov…" at bounding box center [779, 320] width 300 height 152
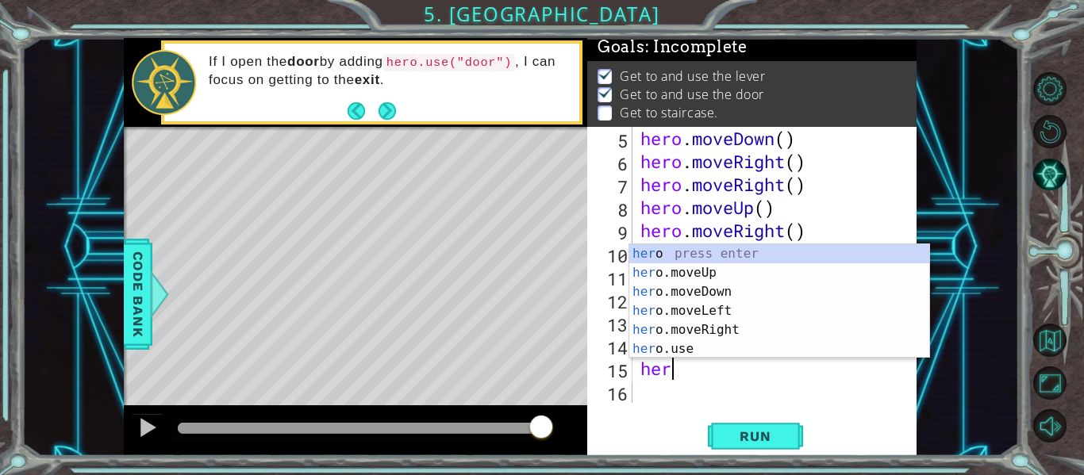
type textarea "hero"
click at [717, 309] on div "hero press enter hero .moveUp press enter hero .moveDown press enter hero .move…" at bounding box center [779, 320] width 300 height 152
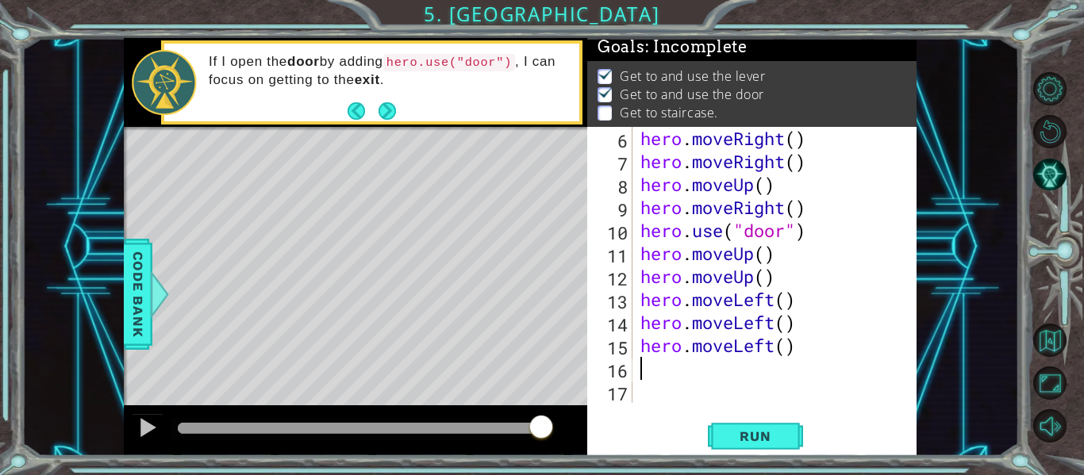
scroll to position [115, 0]
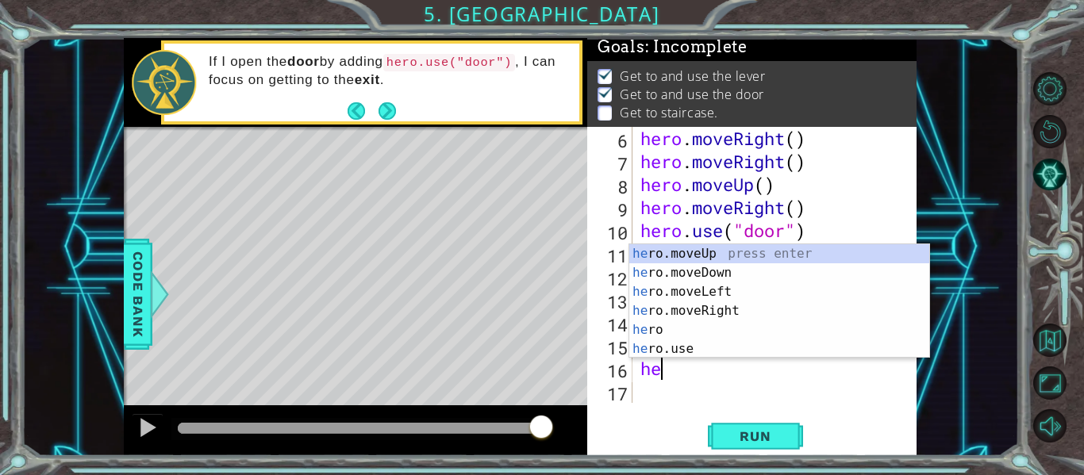
type textarea "her"
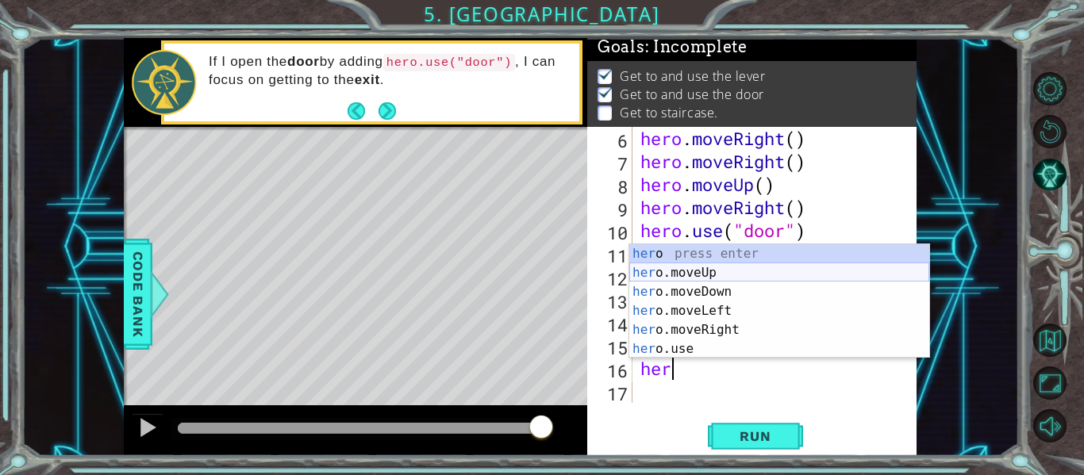
click at [730, 276] on div "her o press enter her o.moveUp press enter her o.moveDown press enter her o.mov…" at bounding box center [779, 320] width 300 height 152
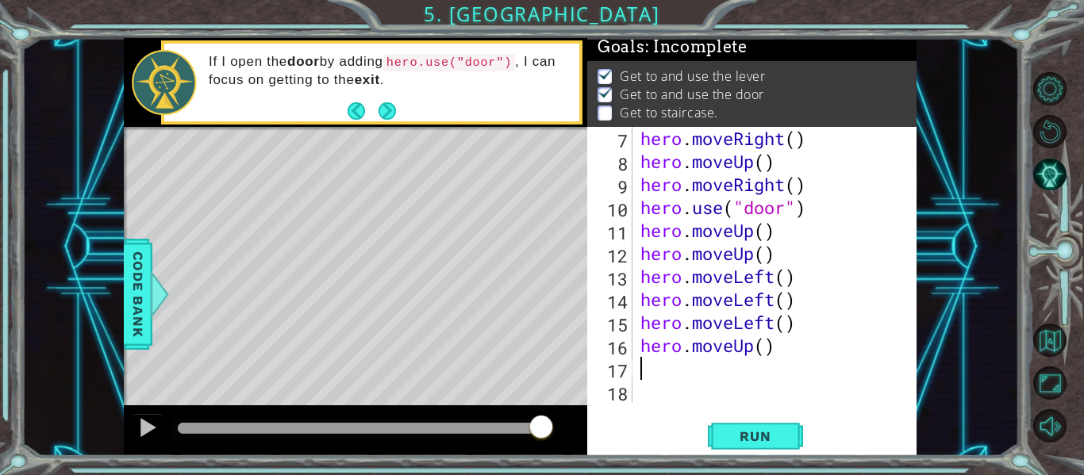
scroll to position [138, 0]
click at [754, 433] on span "Run" at bounding box center [755, 437] width 63 height 16
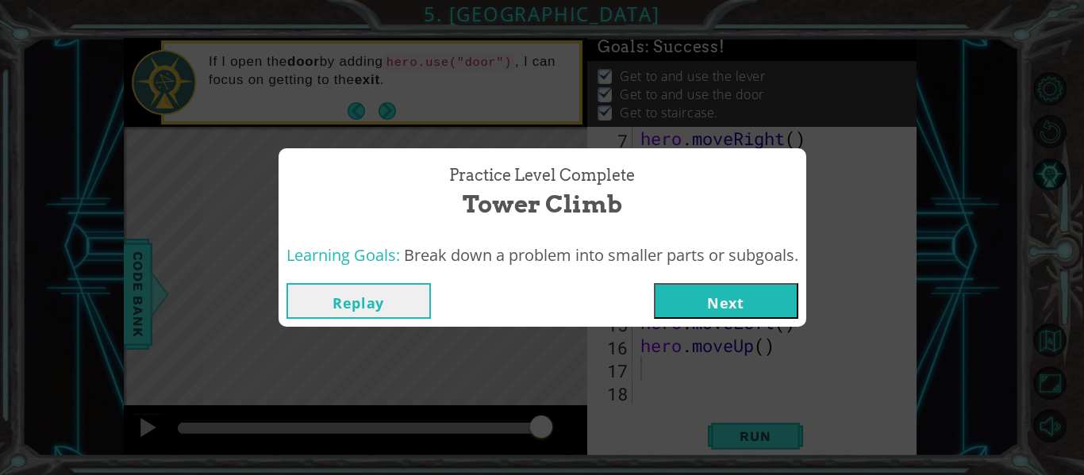
click at [769, 287] on button "Next" at bounding box center [726, 301] width 144 height 36
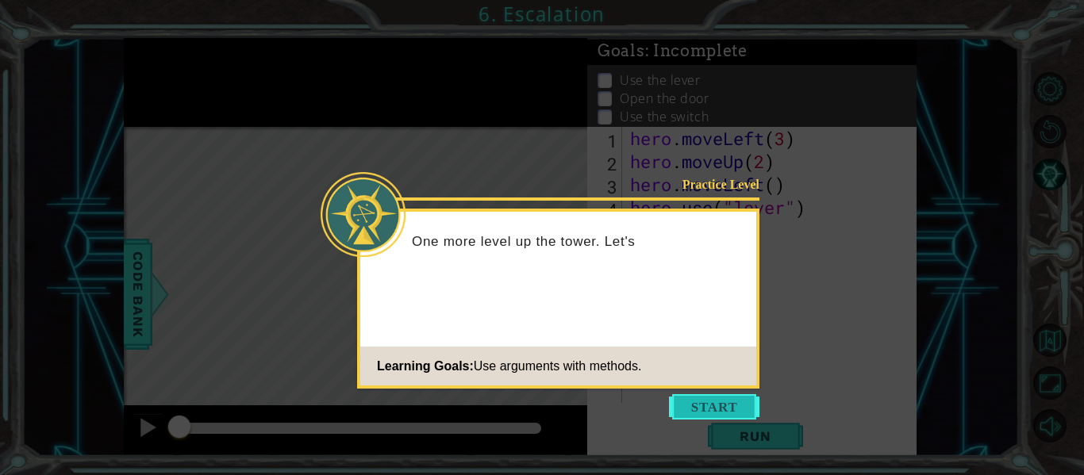
click at [750, 410] on button "Start" at bounding box center [714, 406] width 90 height 25
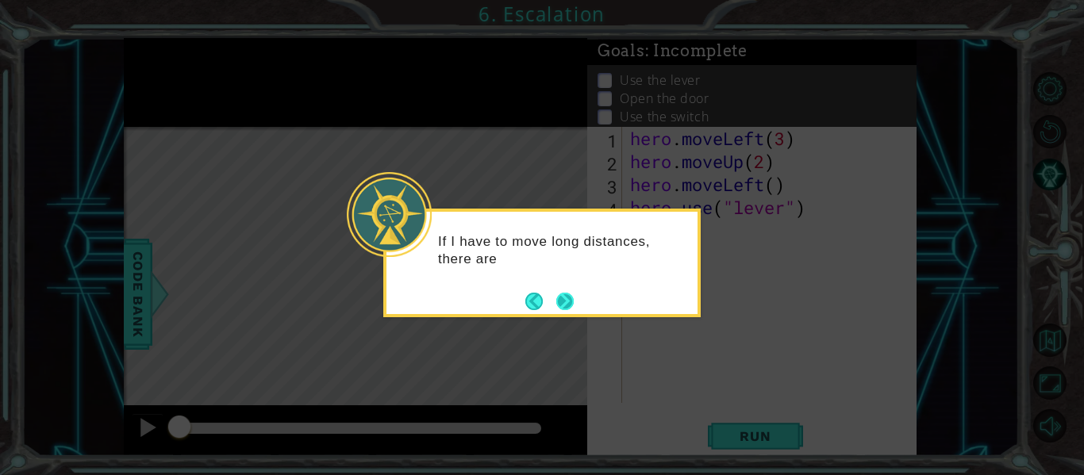
click at [563, 304] on button "Next" at bounding box center [564, 301] width 17 height 17
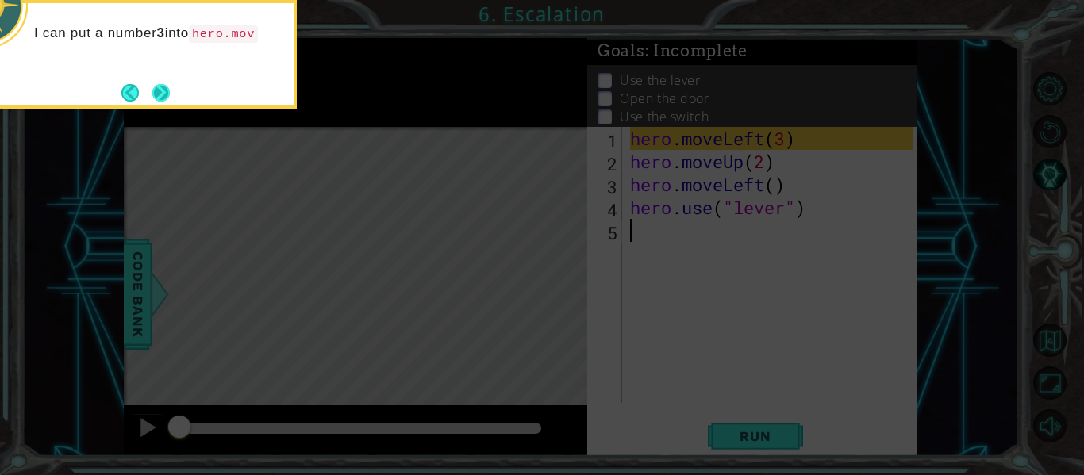
click at [168, 90] on button "Next" at bounding box center [160, 92] width 17 height 17
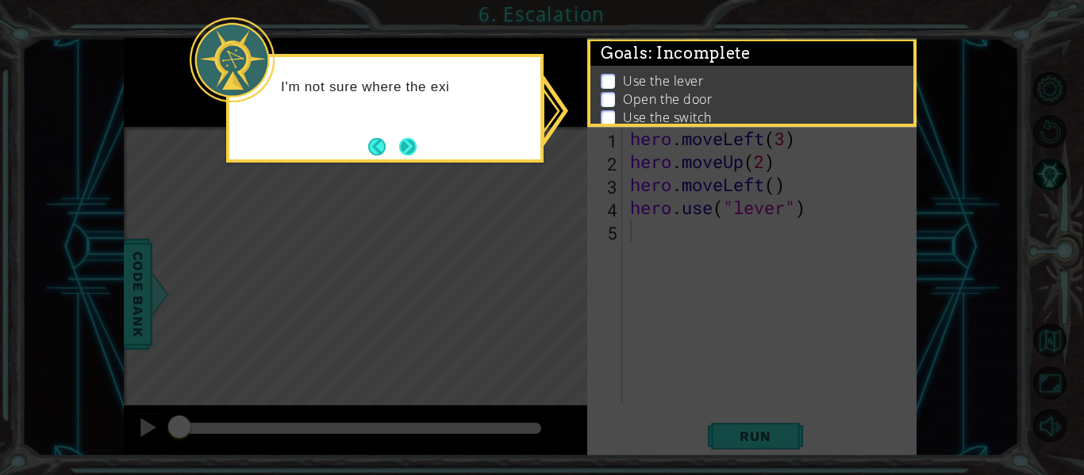
click at [405, 138] on button "Next" at bounding box center [407, 146] width 17 height 17
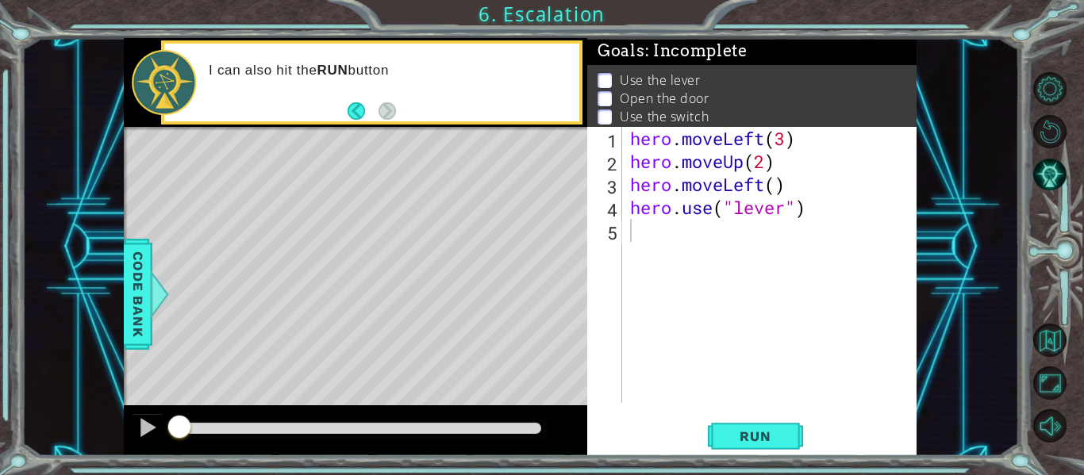
click at [607, 80] on p at bounding box center [605, 80] width 14 height 15
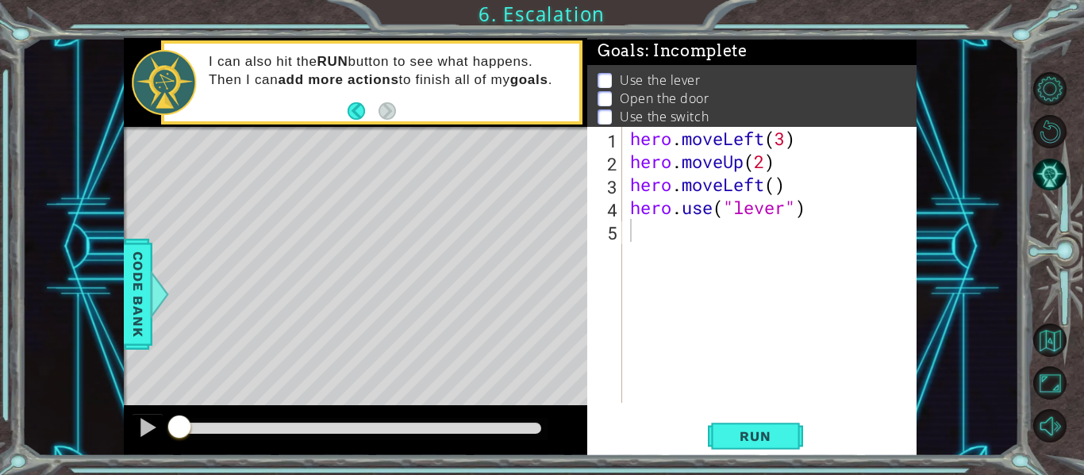
click at [767, 413] on div "1 2 3 4 5 hero . moveLeft ( 3 ) hero . moveUp ( 2 ) hero . moveLeft ( ) hero . …" at bounding box center [751, 291] width 329 height 329
click at [754, 435] on span "Run" at bounding box center [755, 437] width 63 height 16
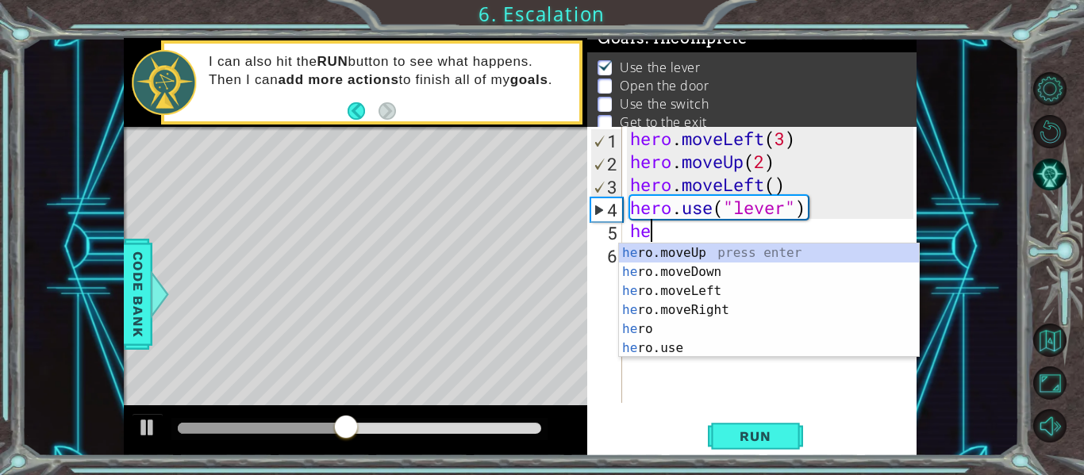
scroll to position [0, 1]
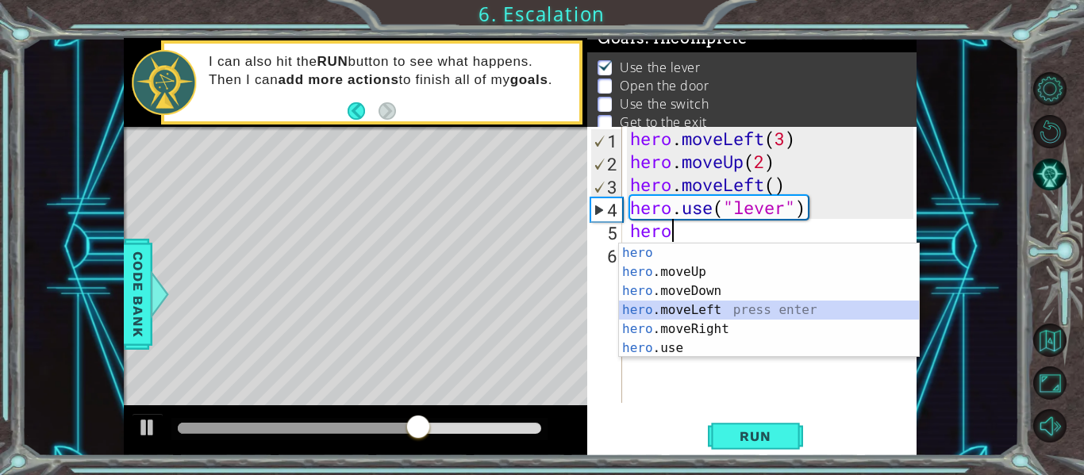
click at [732, 310] on div "hero press enter hero .moveUp press enter hero .moveDown press enter hero .move…" at bounding box center [769, 320] width 300 height 152
type textarea "hero.moveLeft(1)"
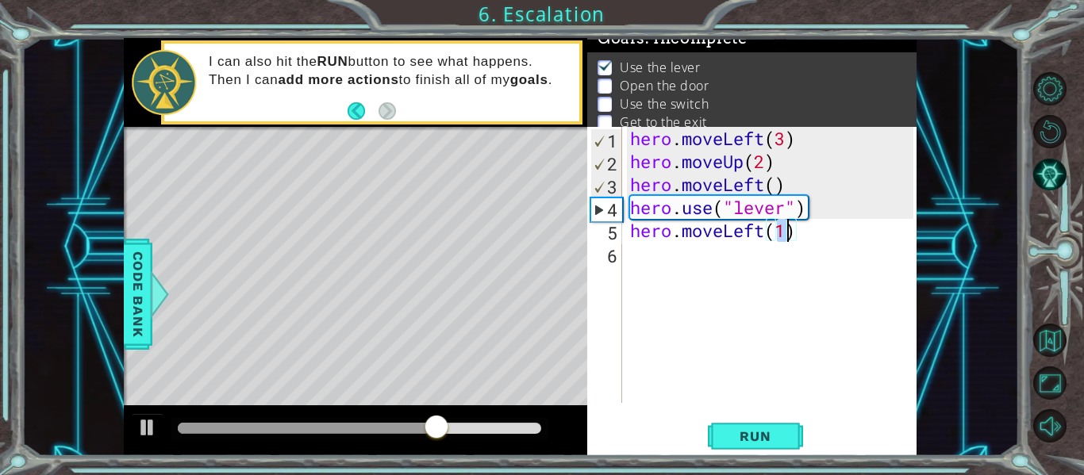
click at [727, 262] on div "hero . moveLeft ( 3 ) hero . moveUp ( 2 ) hero . moveLeft ( ) hero . use ( "lev…" at bounding box center [774, 288] width 294 height 322
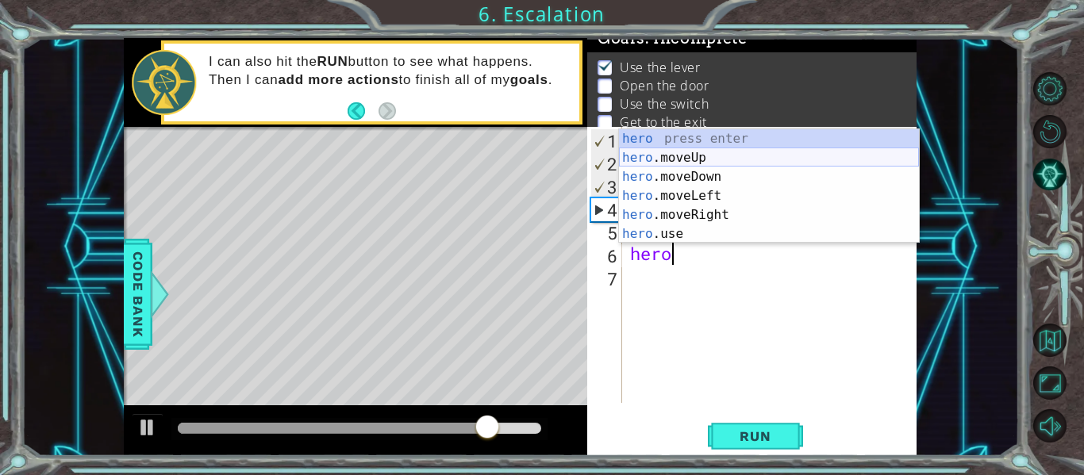
click at [734, 154] on div "hero press enter hero .moveUp press enter hero .moveDown press enter hero .move…" at bounding box center [769, 205] width 300 height 152
type textarea "hero.moveUp(1)"
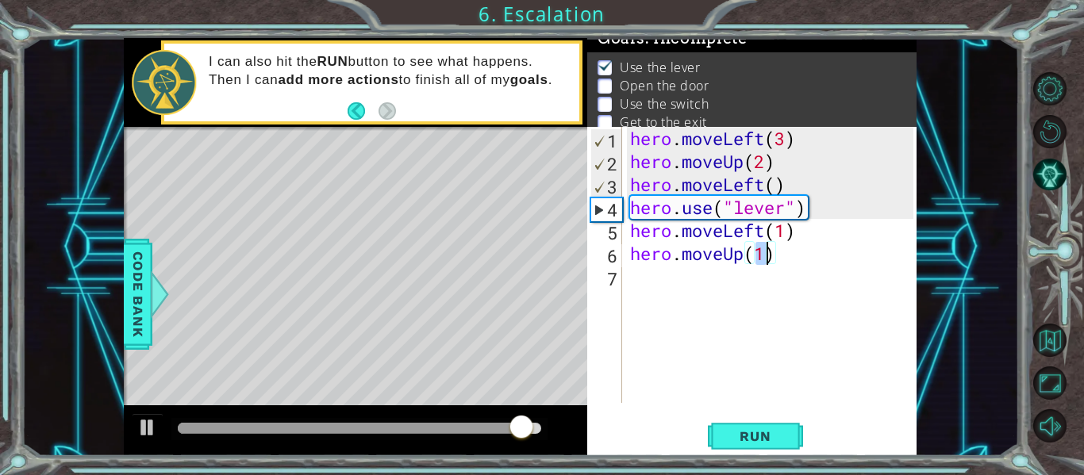
click at [685, 283] on div "hero . moveLeft ( 3 ) hero . moveUp ( 2 ) hero . moveLeft ( ) hero . use ( "lev…" at bounding box center [774, 288] width 294 height 322
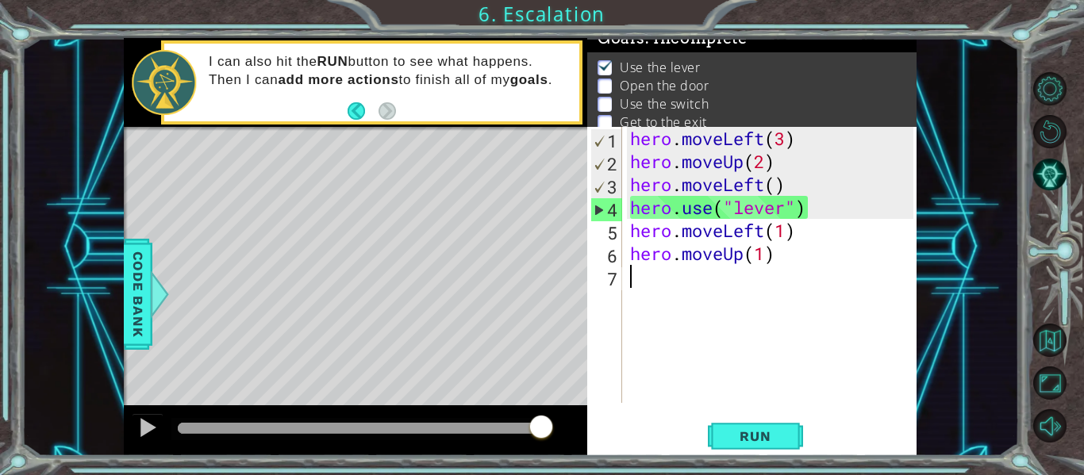
click at [761, 256] on div "hero . moveLeft ( 3 ) hero . moveUp ( 2 ) hero . moveLeft ( ) hero . use ( "lev…" at bounding box center [774, 288] width 294 height 322
click at [767, 256] on div "hero . moveLeft ( 3 ) hero . moveUp ( 2 ) hero . moveLeft ( ) hero . use ( "lev…" at bounding box center [774, 288] width 294 height 322
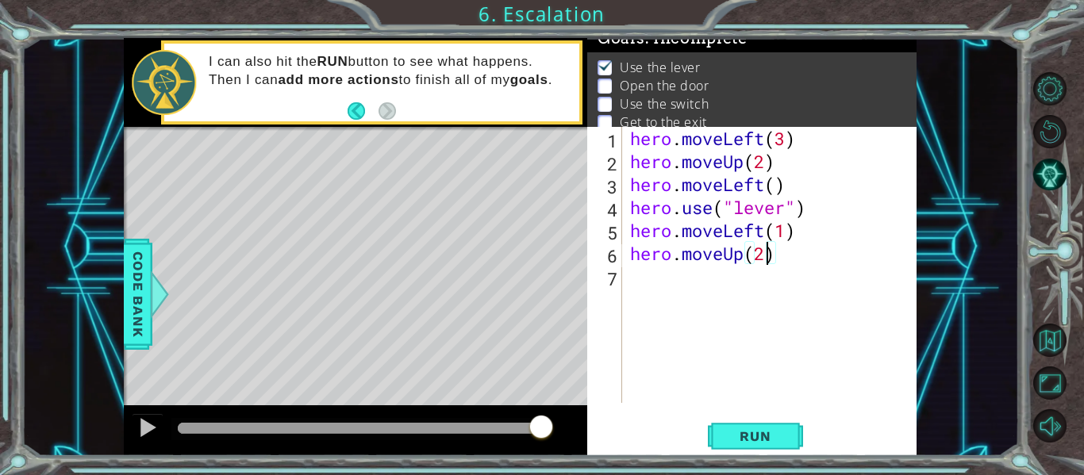
scroll to position [0, 6]
click at [747, 425] on button "Run" at bounding box center [755, 437] width 95 height 33
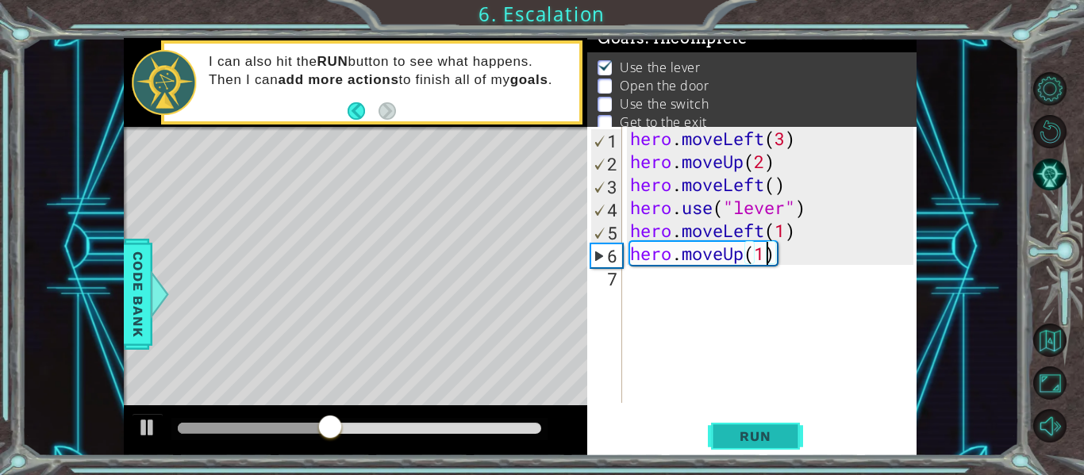
click at [755, 426] on button "Run" at bounding box center [755, 437] width 95 height 33
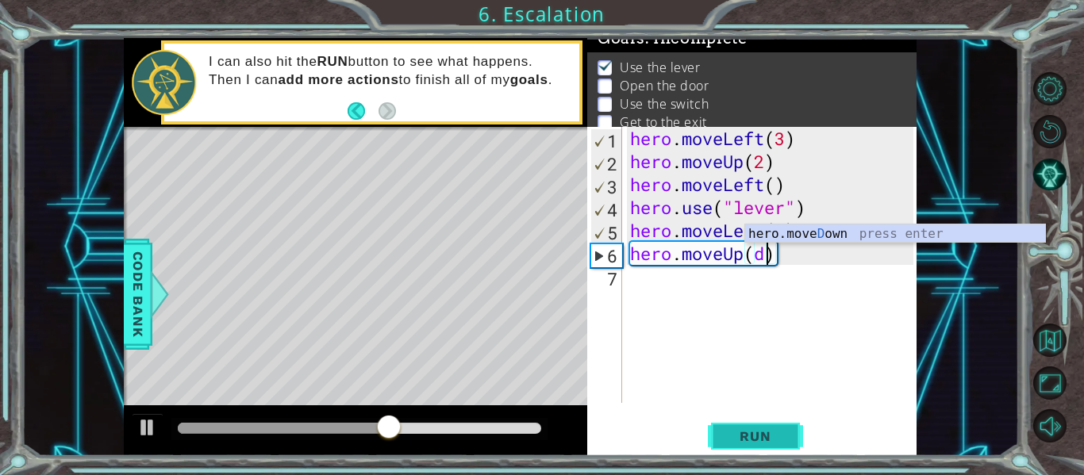
scroll to position [0, 6]
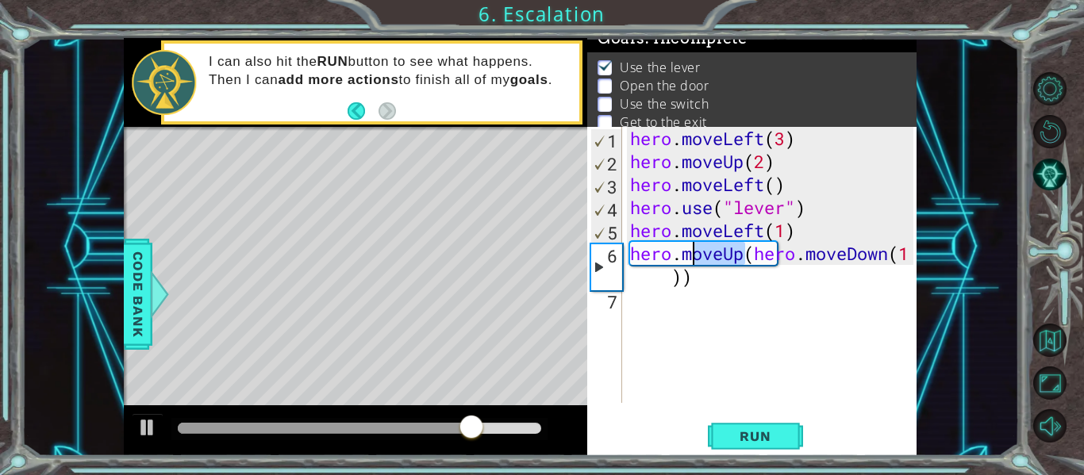
drag, startPoint x: 745, startPoint y: 258, endPoint x: 689, endPoint y: 255, distance: 56.4
click at [689, 255] on div "hero . moveLeft ( 3 ) hero . moveUp ( 2 ) hero . moveLeft ( ) hero . use ( "lev…" at bounding box center [774, 288] width 294 height 322
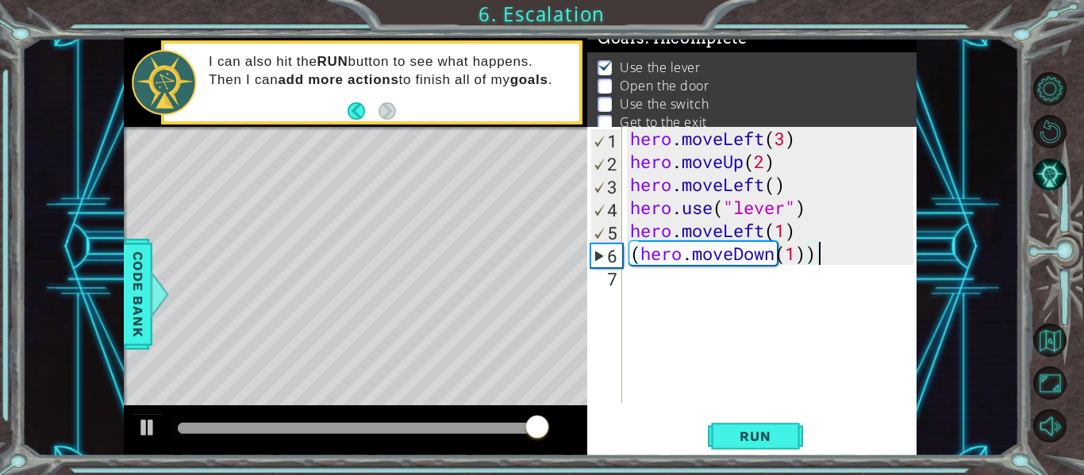
click at [835, 249] on div "hero . moveLeft ( 3 ) hero . moveUp ( 2 ) hero . moveLeft ( ) hero . use ( "lev…" at bounding box center [774, 288] width 294 height 322
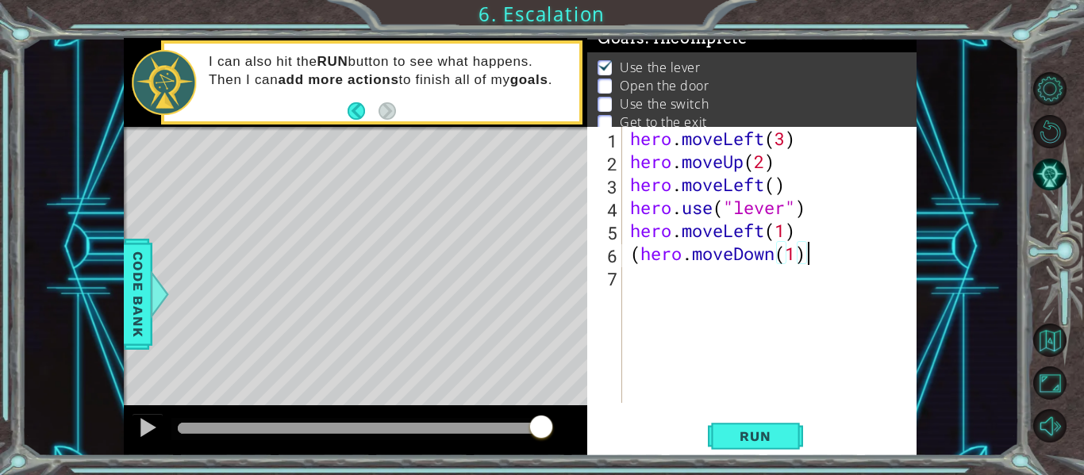
click at [637, 255] on div "hero . moveLeft ( 3 ) hero . moveUp ( 2 ) hero . moveLeft ( ) hero . use ( "lev…" at bounding box center [774, 288] width 294 height 322
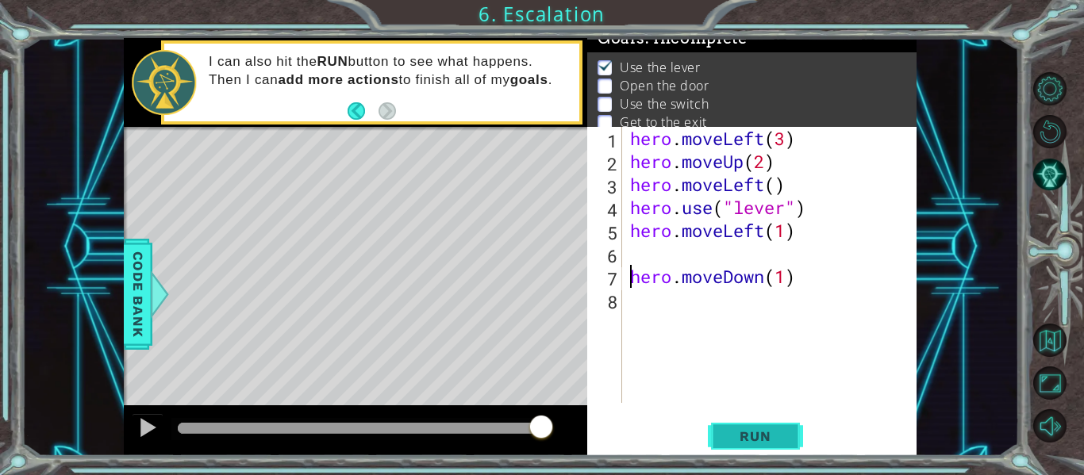
click at [753, 427] on button "Run" at bounding box center [755, 437] width 95 height 33
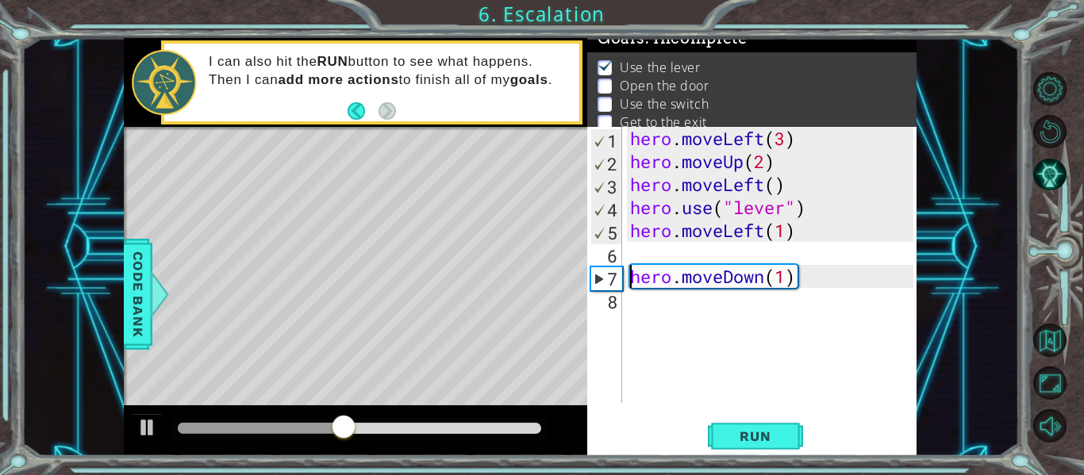
click at [763, 280] on div "hero . moveLeft ( 3 ) hero . moveUp ( 2 ) hero . moveLeft ( ) hero . use ( "lev…" at bounding box center [774, 288] width 294 height 322
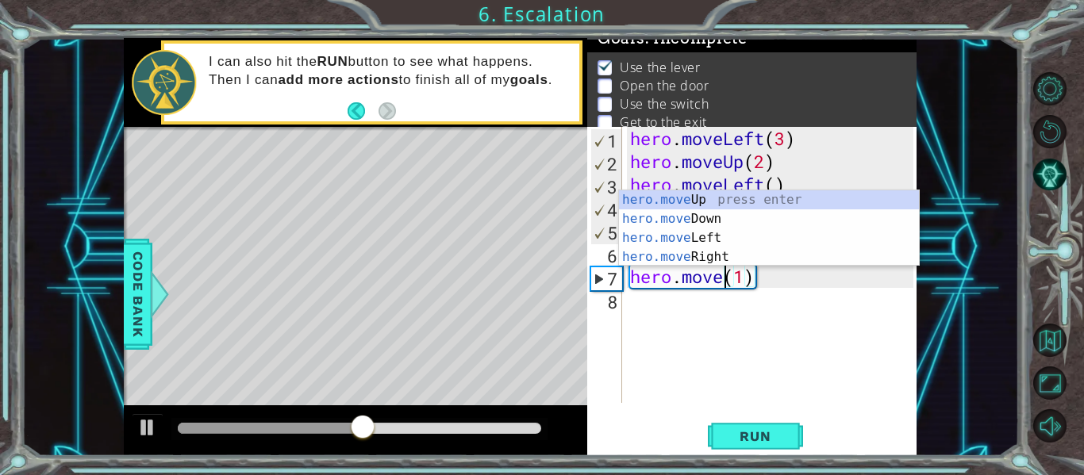
scroll to position [0, 5]
click at [751, 252] on div "hero.move Up press enter hero.move Down press enter hero.move Left press enter …" at bounding box center [769, 247] width 300 height 114
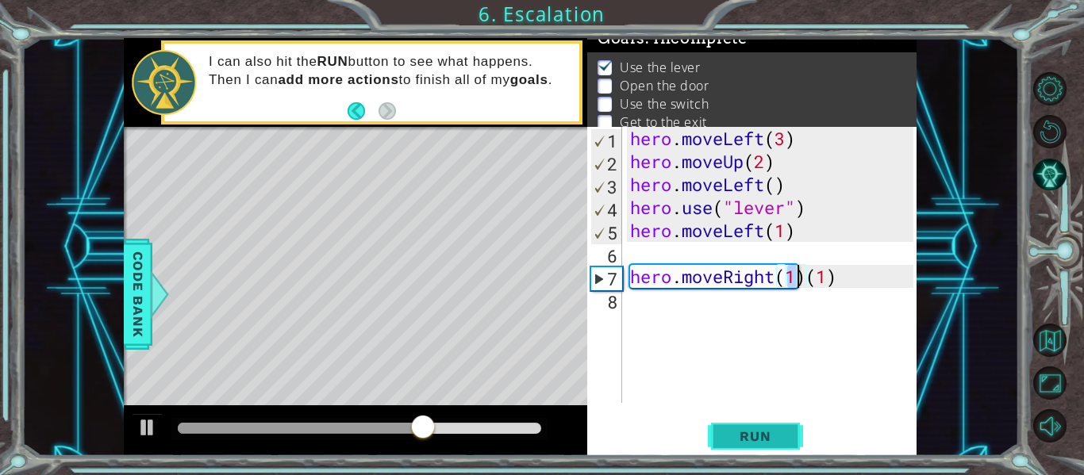
click at [742, 437] on span "Run" at bounding box center [755, 437] width 63 height 16
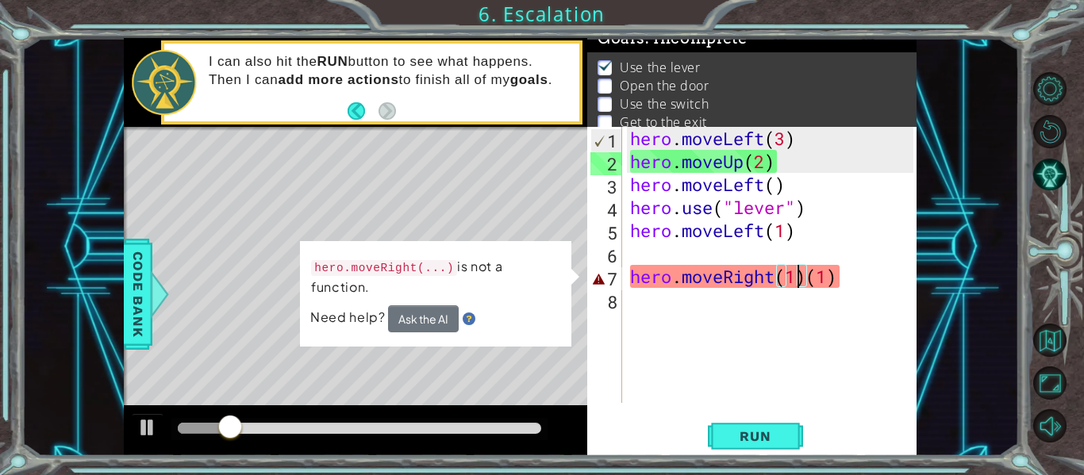
click at [850, 281] on div "hero . moveLeft ( 3 ) hero . moveUp ( 2 ) hero . moveLeft ( ) hero . use ( "lev…" at bounding box center [774, 288] width 294 height 322
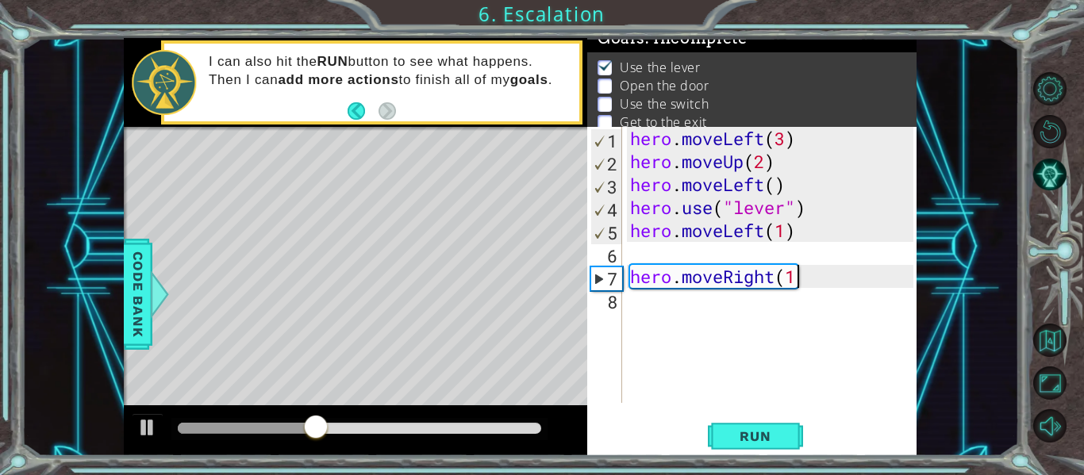
type textarea "hero.moveRight(1)"
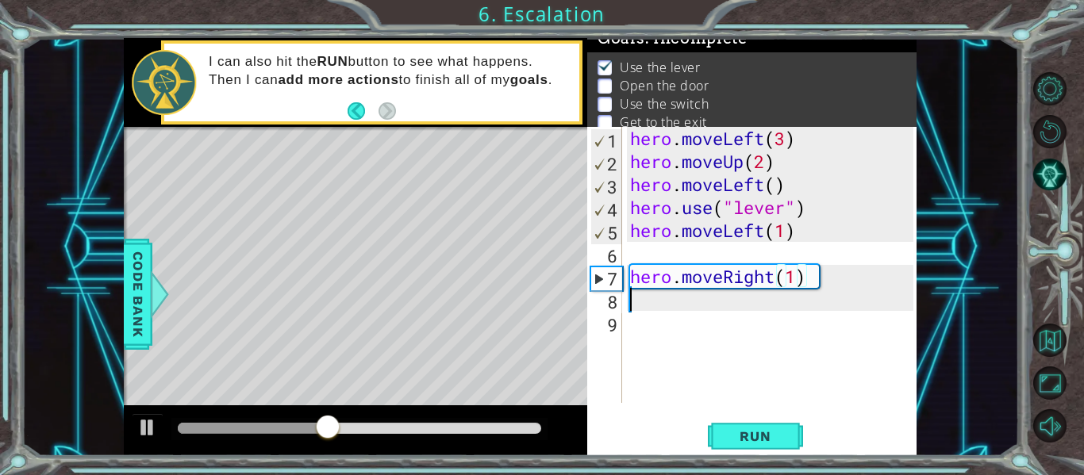
scroll to position [0, 0]
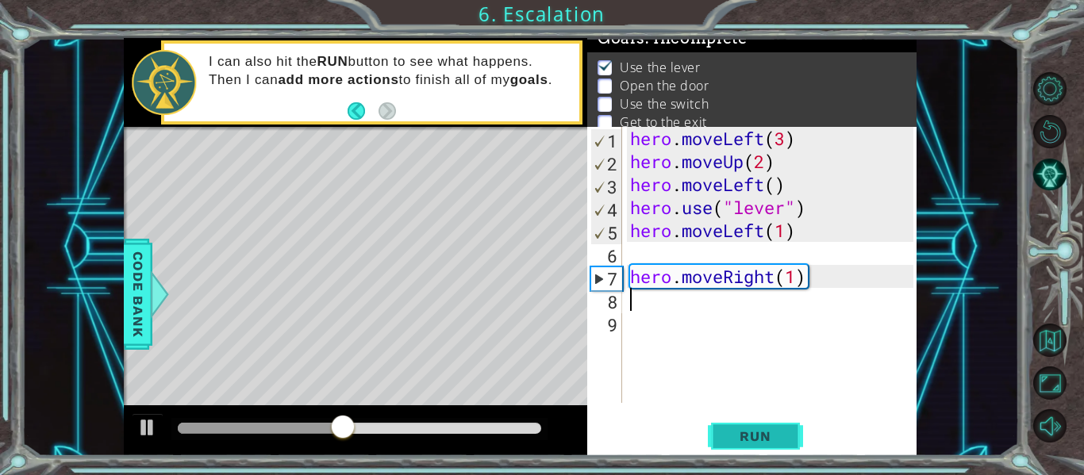
click at [791, 437] on button "Run" at bounding box center [755, 437] width 95 height 33
click at [775, 284] on div "hero . moveLeft ( 3 ) hero . moveUp ( 2 ) hero . moveLeft ( ) hero . use ( "lev…" at bounding box center [774, 288] width 294 height 322
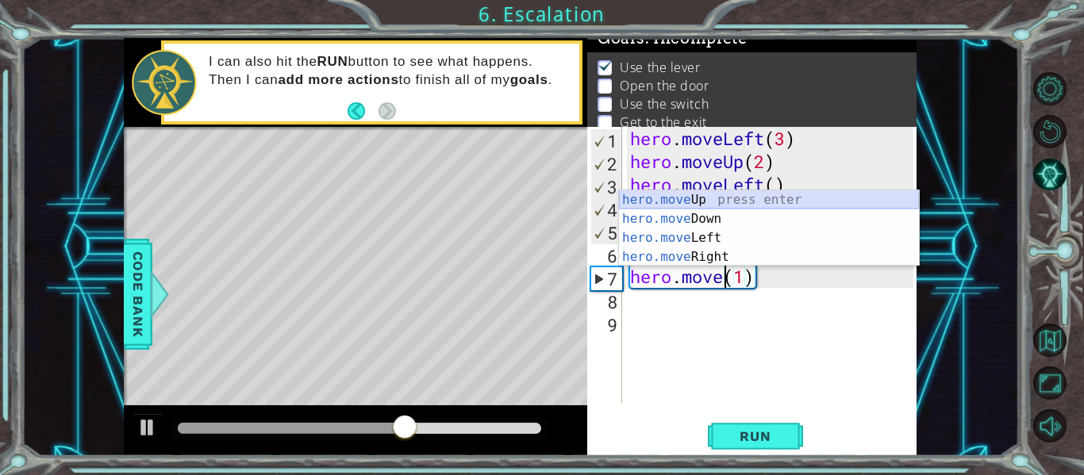
click at [800, 194] on div "hero.move Up press enter hero.move Down press enter hero.move Left press enter …" at bounding box center [769, 247] width 300 height 114
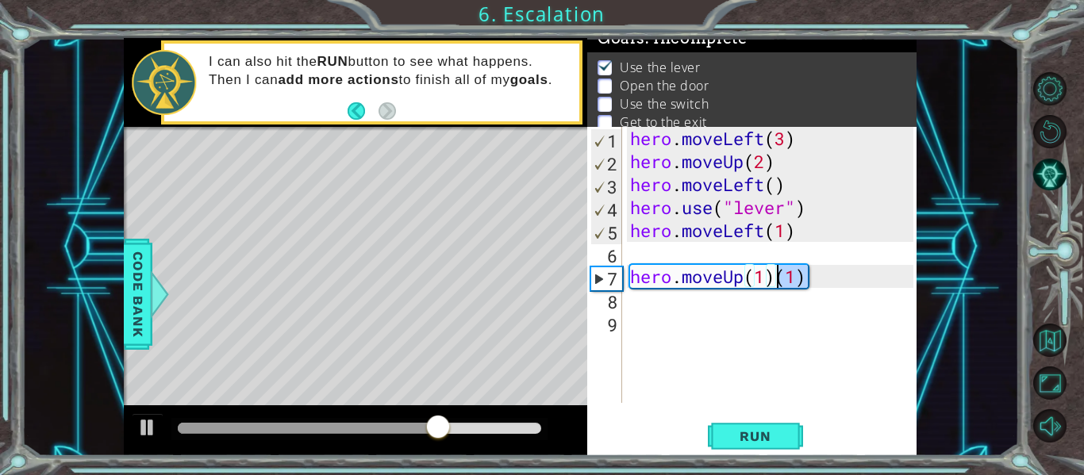
drag, startPoint x: 806, startPoint y: 268, endPoint x: 780, endPoint y: 281, distance: 28.4
click at [780, 281] on div "hero . moveLeft ( 3 ) hero . moveUp ( 2 ) hero . moveLeft ( ) hero . use ( "lev…" at bounding box center [774, 288] width 294 height 322
type textarea "hero.moveUp(1)"
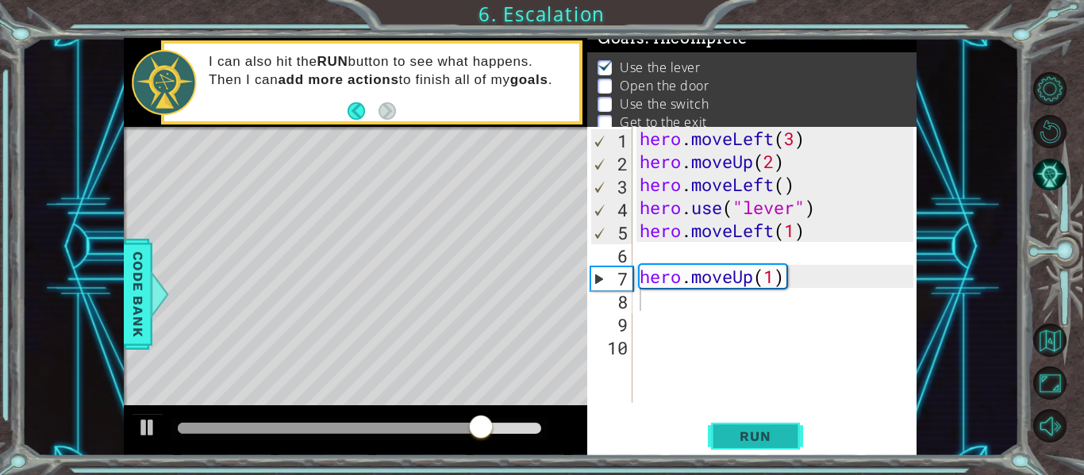
click at [768, 440] on span "Run" at bounding box center [755, 437] width 63 height 16
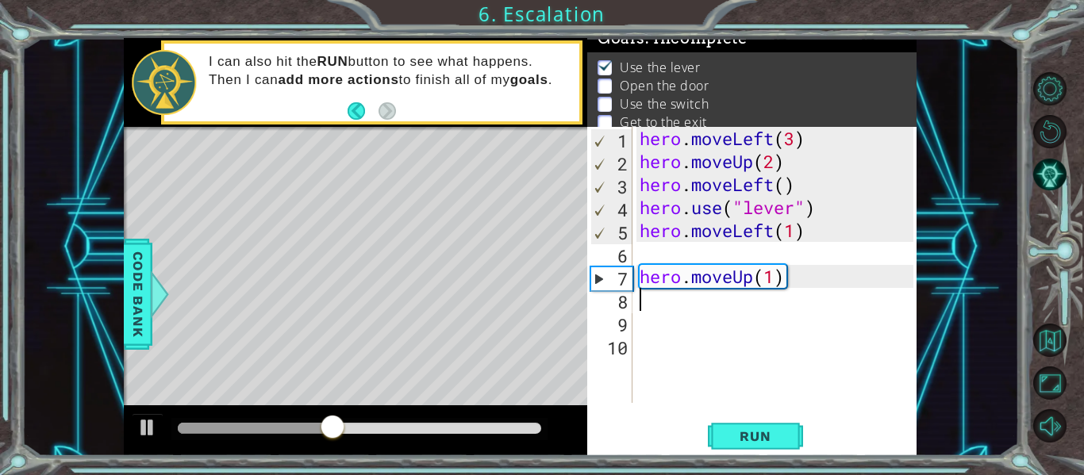
click at [691, 256] on div "hero . moveLeft ( 3 ) hero . moveUp ( 2 ) hero . moveLeft ( ) hero . use ( "lev…" at bounding box center [779, 288] width 285 height 322
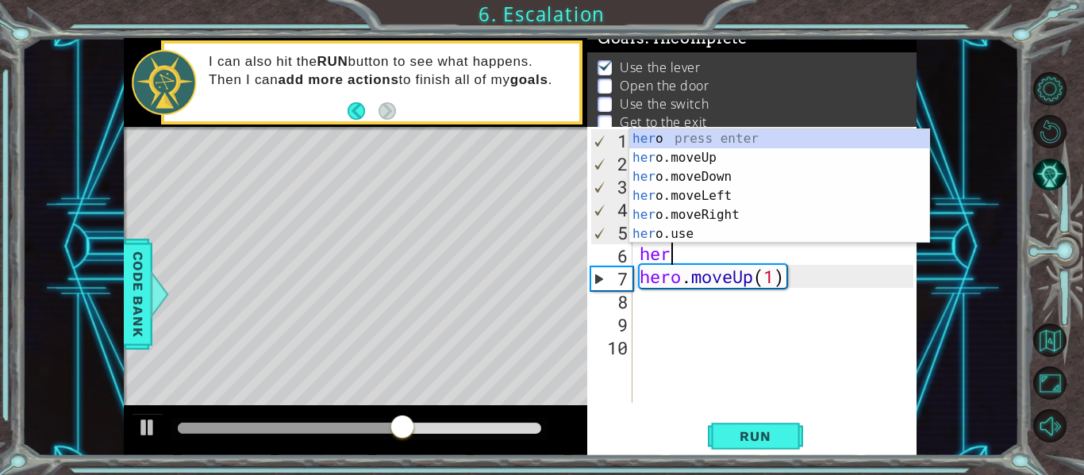
scroll to position [0, 1]
click at [737, 230] on div "her o press enter her o.moveUp press enter her o.moveDown press enter her o.mov…" at bounding box center [779, 205] width 300 height 152
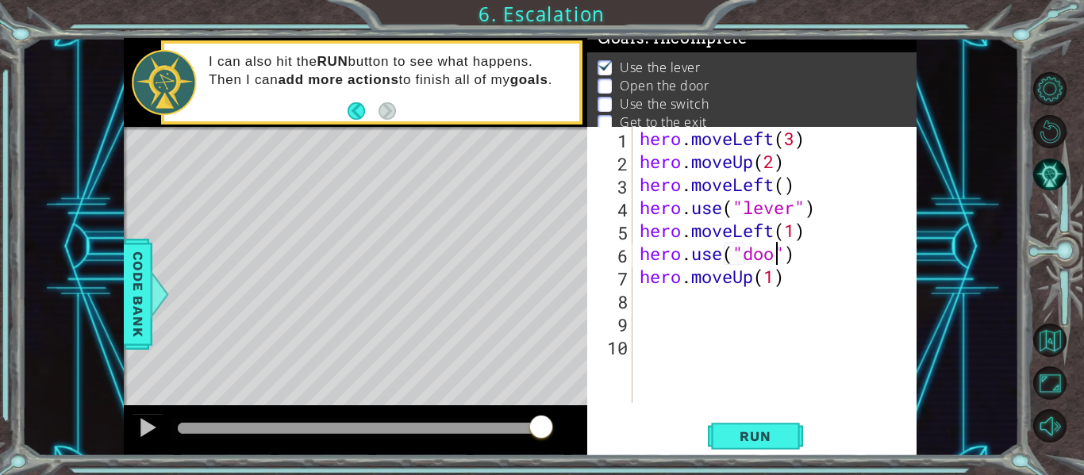
scroll to position [0, 7]
type textarea "hero.use("door")"
click at [756, 444] on span "Run" at bounding box center [755, 437] width 63 height 16
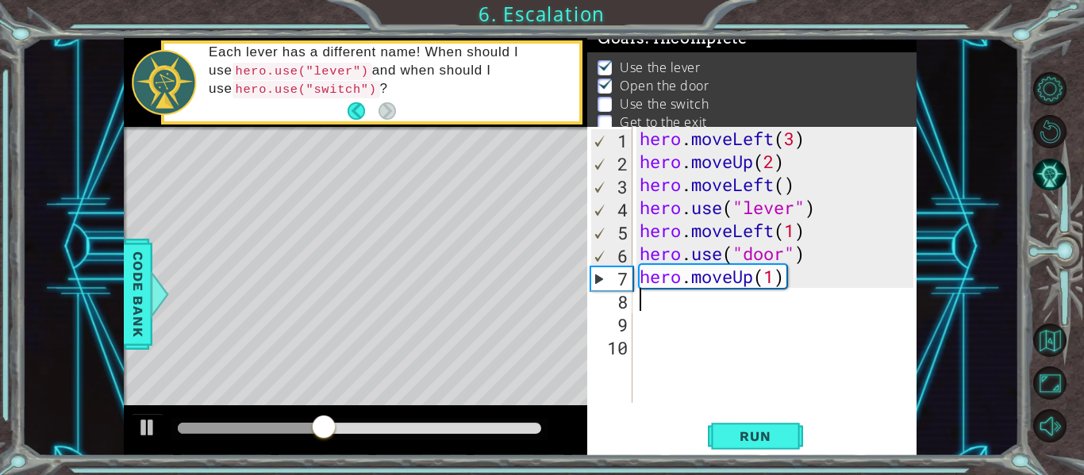
click at [644, 309] on div "hero . moveLeft ( 3 ) hero . moveUp ( 2 ) hero . moveLeft ( ) hero . use ( "lev…" at bounding box center [779, 288] width 285 height 322
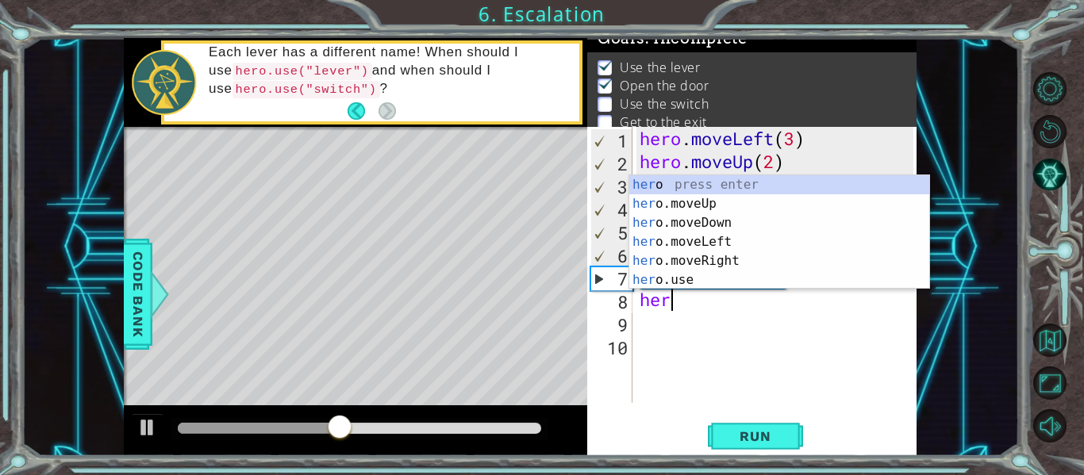
scroll to position [0, 1]
click at [690, 208] on div "hero press enter hero .moveUp press enter hero .moveDown press enter hero .move…" at bounding box center [779, 251] width 300 height 152
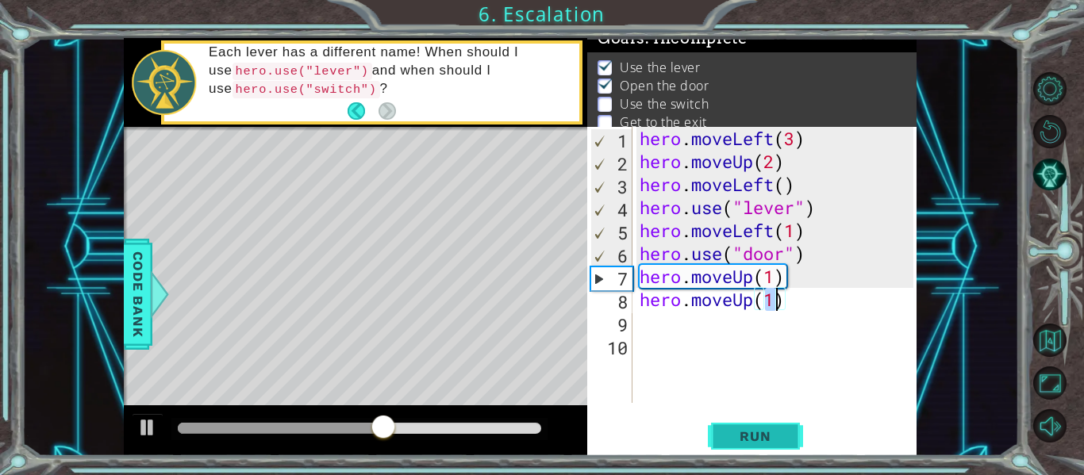
type textarea "hero.moveUp(1)"
click at [737, 448] on button "Run" at bounding box center [755, 437] width 95 height 33
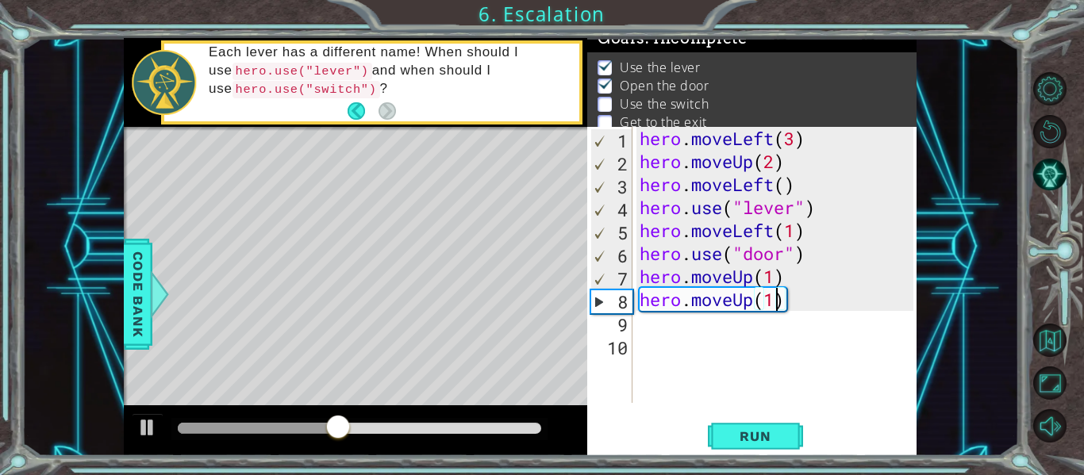
click at [714, 343] on div "hero . moveLeft ( 3 ) hero . moveUp ( 2 ) hero . moveLeft ( ) hero . use ( "lev…" at bounding box center [779, 288] width 285 height 322
click at [684, 323] on div "hero . moveLeft ( 3 ) hero . moveUp ( 2 ) hero . moveLeft ( ) hero . use ( "lev…" at bounding box center [779, 288] width 285 height 322
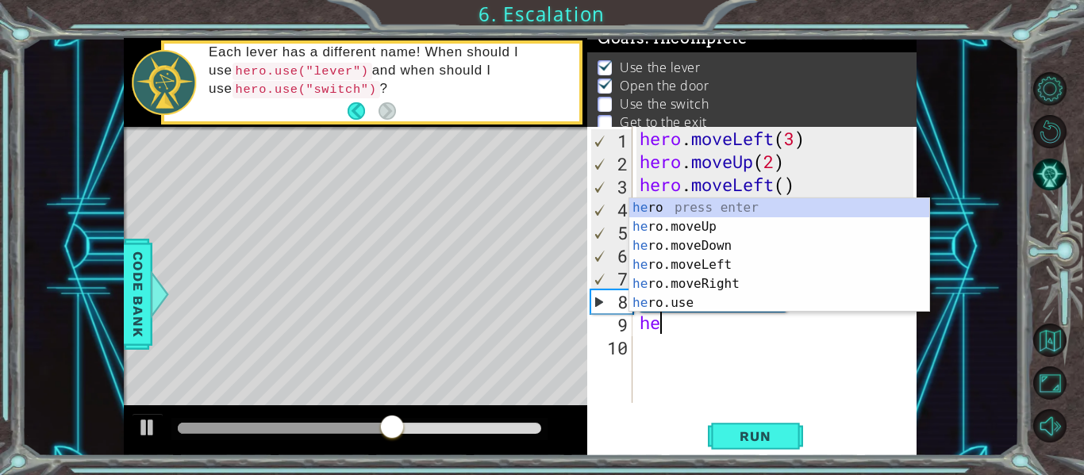
scroll to position [0, 1]
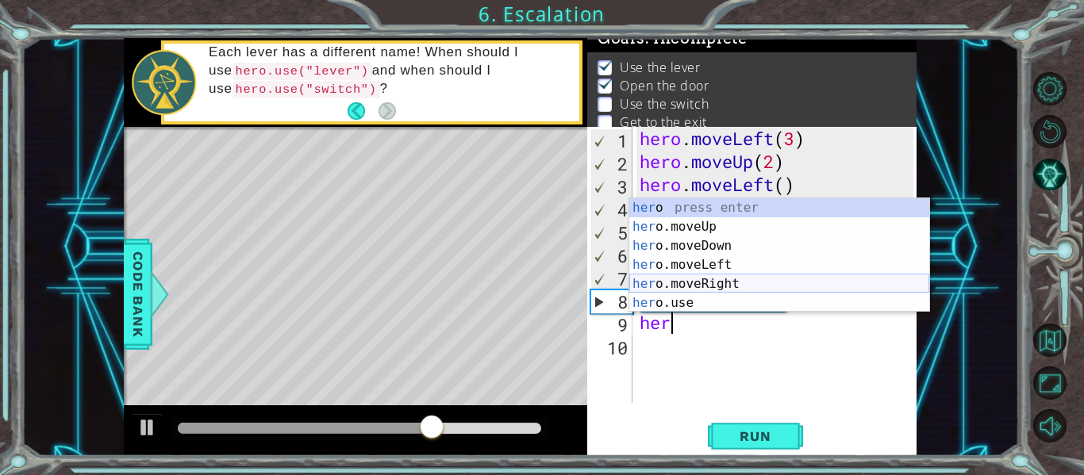
click at [727, 284] on div "her o press enter her o.moveUp press enter her o.moveDown press enter her o.mov…" at bounding box center [779, 274] width 300 height 152
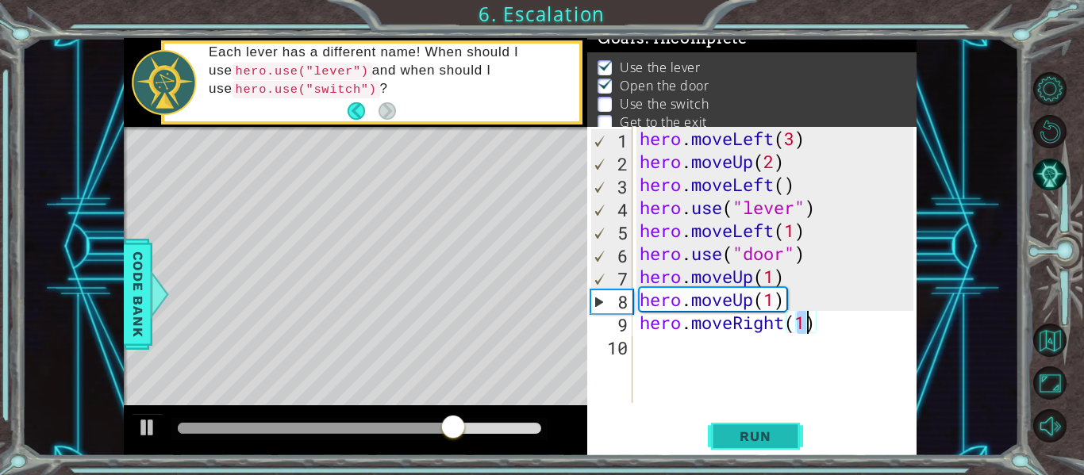
type textarea "hero.moveRight(1)"
click at [751, 425] on button "Run" at bounding box center [755, 437] width 95 height 33
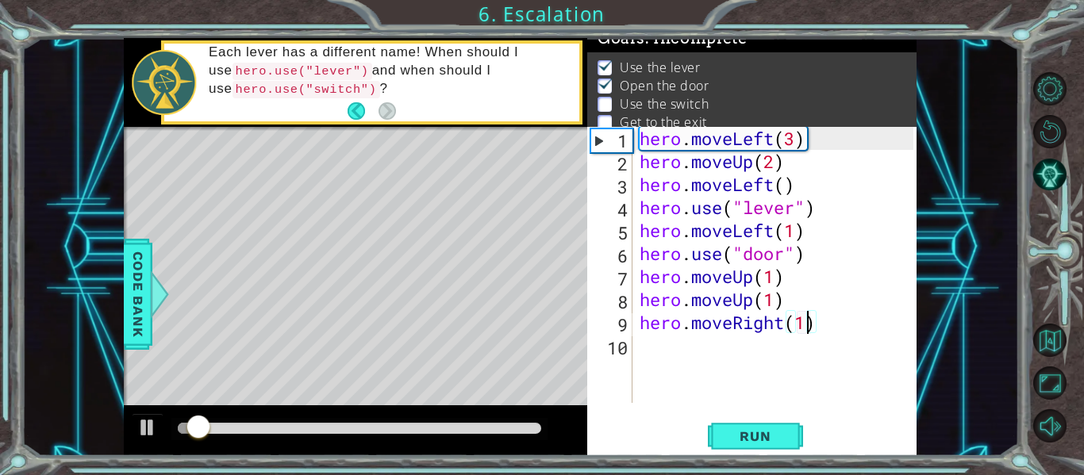
click at [700, 356] on div "hero . moveLeft ( 3 ) hero . moveUp ( 2 ) hero . moveLeft ( ) hero . use ( "lev…" at bounding box center [779, 288] width 285 height 322
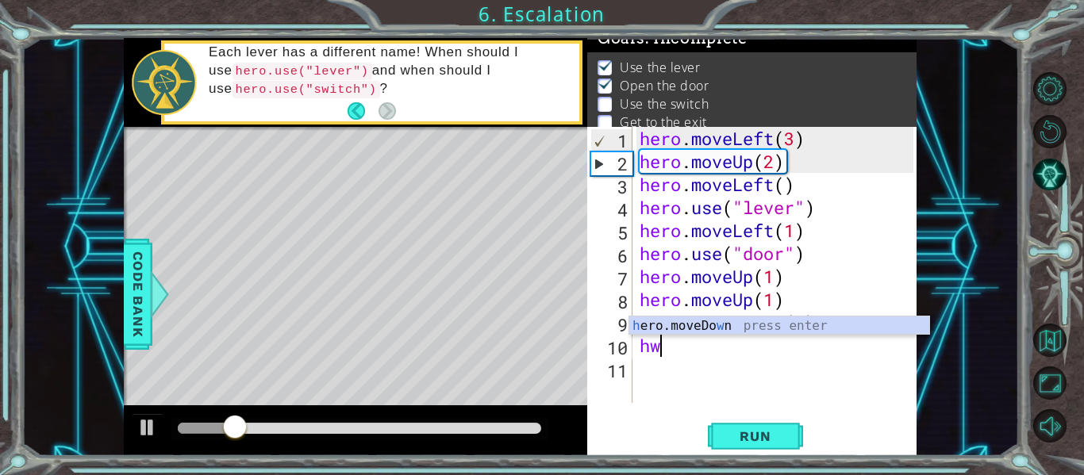
type textarea "h"
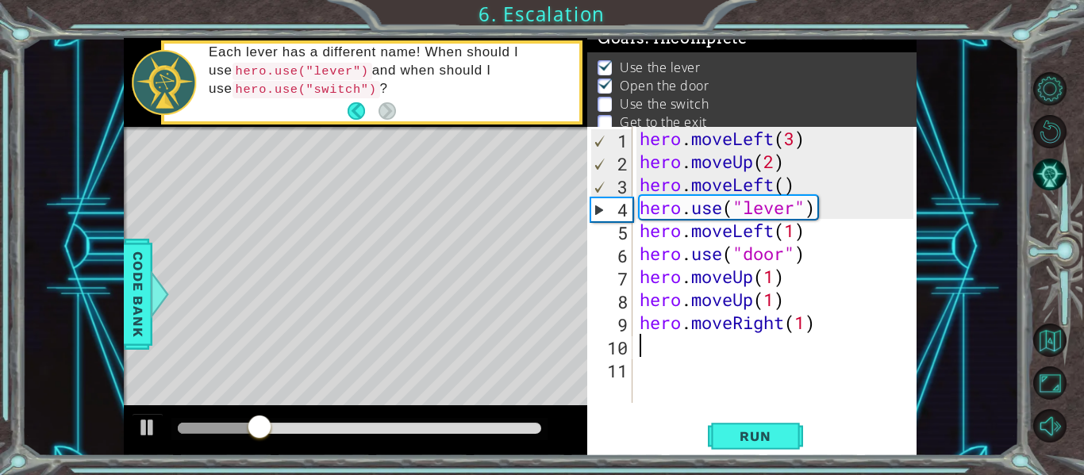
click at [810, 329] on div "hero . moveLeft ( 3 ) hero . moveUp ( 2 ) hero . moveLeft ( ) hero . use ( "lev…" at bounding box center [779, 288] width 285 height 322
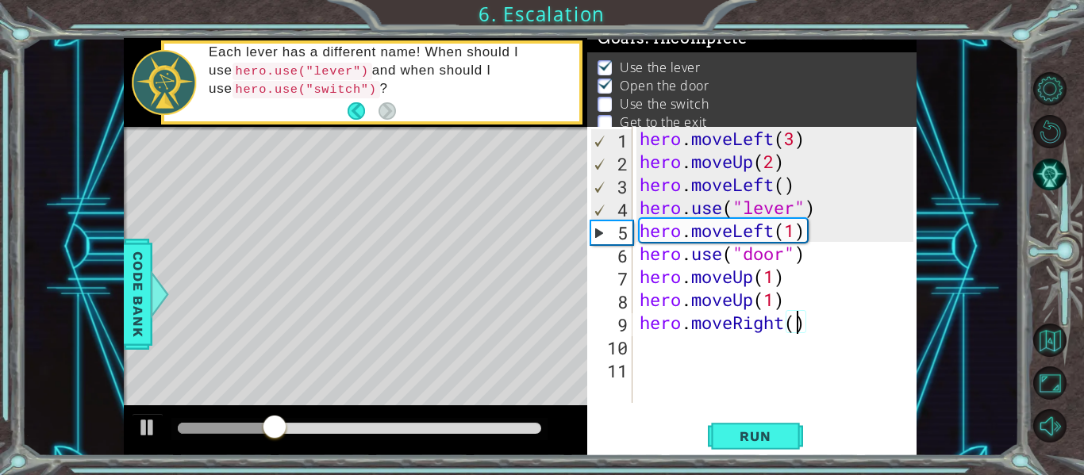
scroll to position [0, 7]
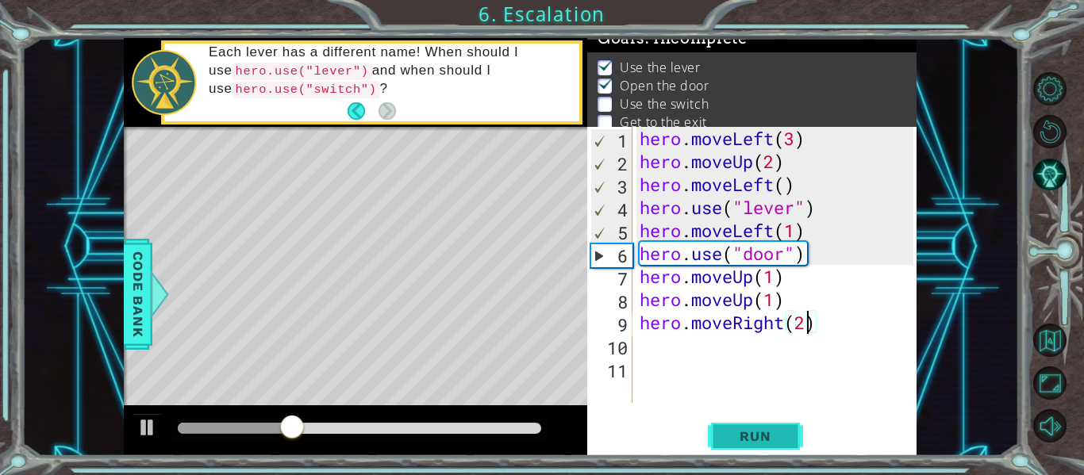
type textarea "hero.moveRight(2)"
click at [775, 440] on span "Run" at bounding box center [755, 437] width 63 height 16
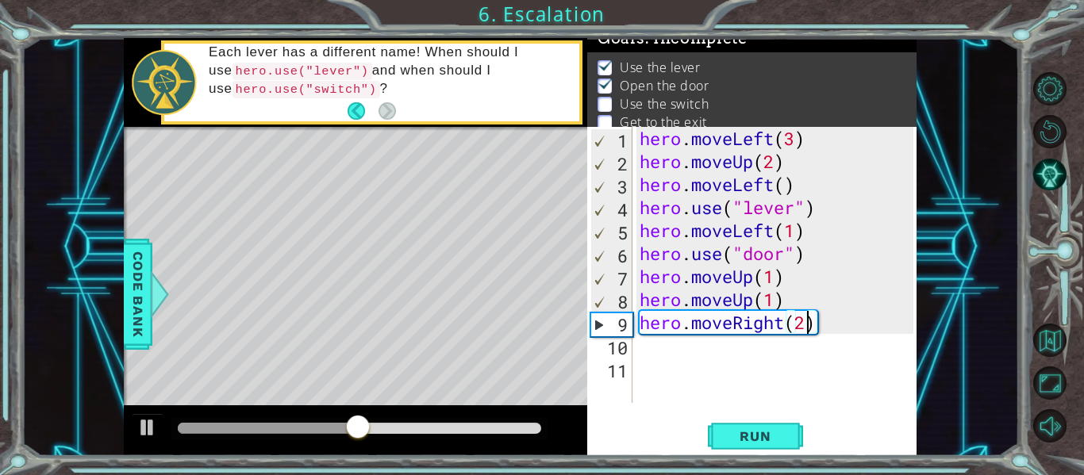
click at [735, 360] on div "hero . moveLeft ( 3 ) hero . moveUp ( 2 ) hero . moveLeft ( ) hero . use ( "lev…" at bounding box center [779, 288] width 285 height 322
click at [725, 355] on div "hero . moveLeft ( 3 ) hero . moveUp ( 2 ) hero . moveLeft ( ) hero . use ( "lev…" at bounding box center [779, 288] width 285 height 322
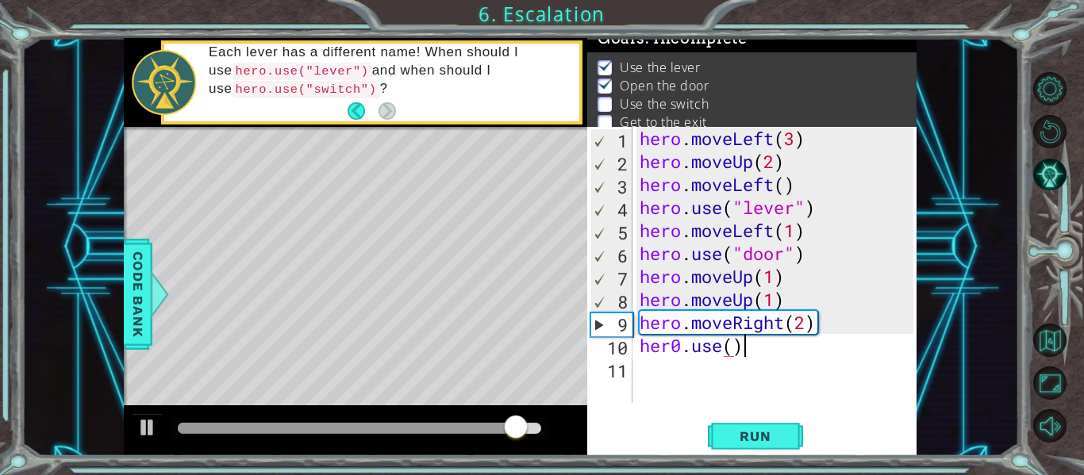
scroll to position [0, 4]
click at [738, 350] on div "hero . moveLeft ( 3 ) hero . moveUp ( 2 ) hero . moveLeft ( ) hero . use ( "lev…" at bounding box center [779, 288] width 285 height 322
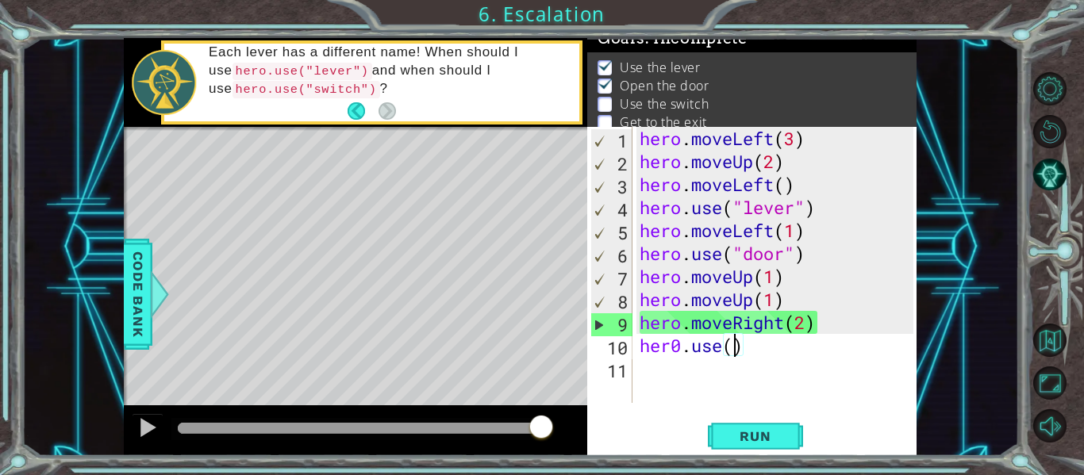
scroll to position [0, 5]
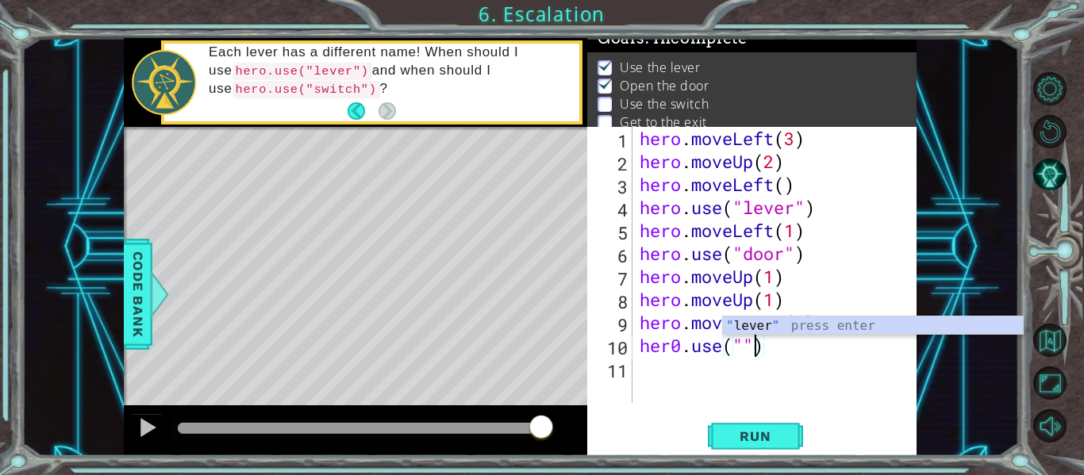
click at [744, 349] on div "hero . moveLeft ( 3 ) hero . moveUp ( 2 ) hero . moveLeft ( ) hero . use ( "lev…" at bounding box center [779, 288] width 285 height 322
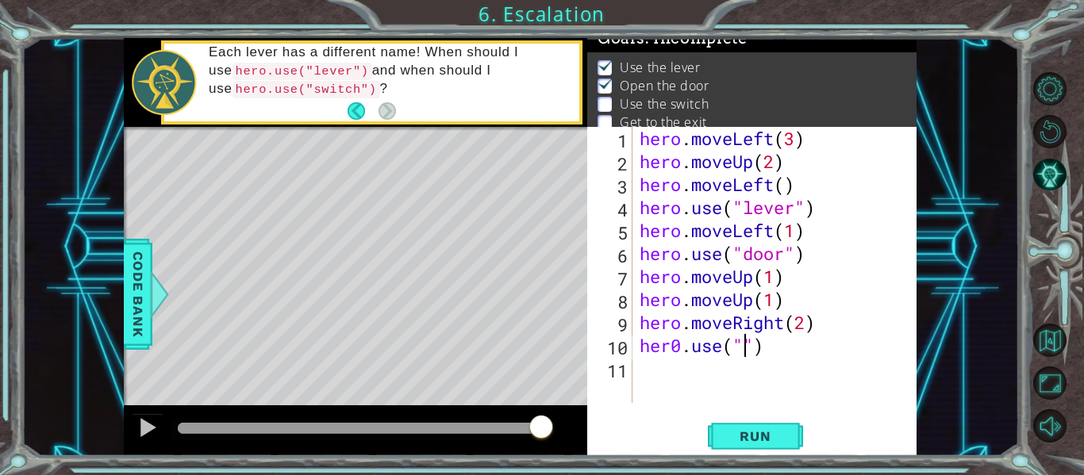
click at [754, 352] on div "hero . moveLeft ( 3 ) hero . moveUp ( 2 ) hero . moveLeft ( ) hero . use ( "lev…" at bounding box center [779, 288] width 285 height 322
click at [744, 349] on div "hero . moveLeft ( 3 ) hero . moveUp ( 2 ) hero . moveLeft ( ) hero . use ( "lev…" at bounding box center [779, 288] width 285 height 322
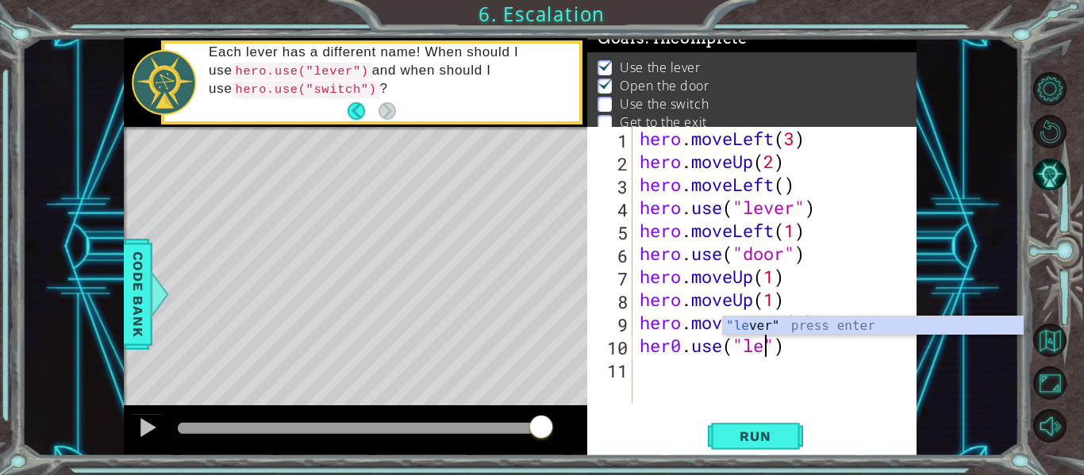
scroll to position [0, 6]
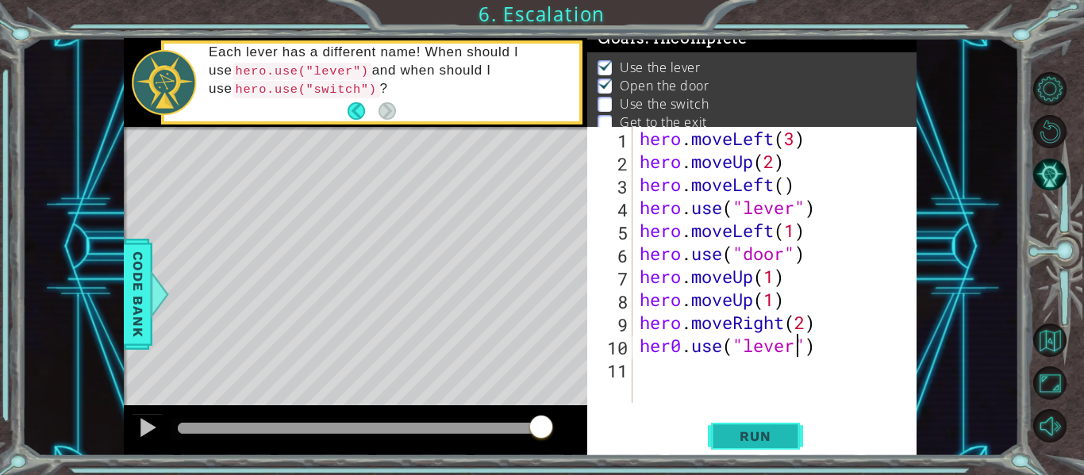
type textarea "her0.use("lever")"
click at [751, 433] on span "Run" at bounding box center [755, 437] width 63 height 16
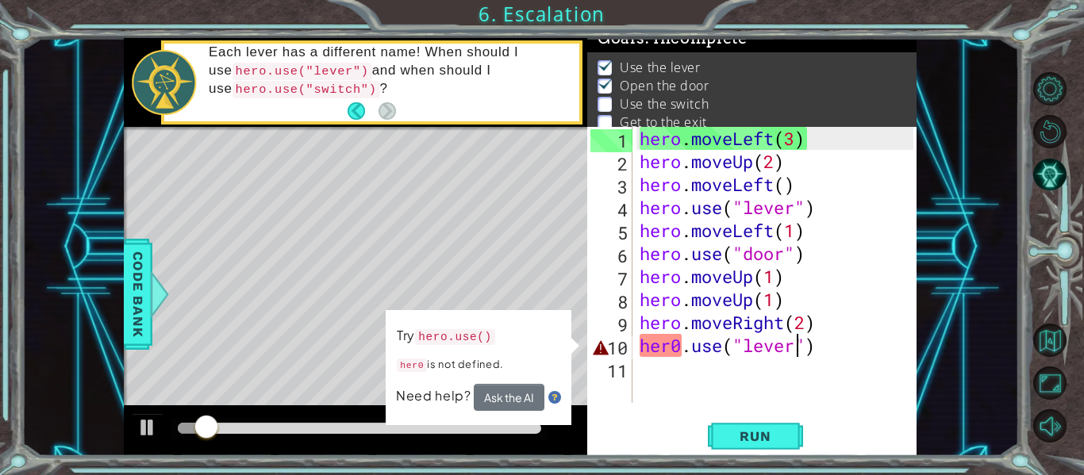
click at [678, 359] on div "hero . moveLeft ( 3 ) hero . moveUp ( 2 ) hero . moveLeft ( ) hero . use ( "lev…" at bounding box center [779, 288] width 285 height 322
click at [681, 358] on div "hero . moveLeft ( 3 ) hero . moveUp ( 2 ) hero . moveLeft ( ) hero . use ( "lev…" at bounding box center [779, 288] width 285 height 322
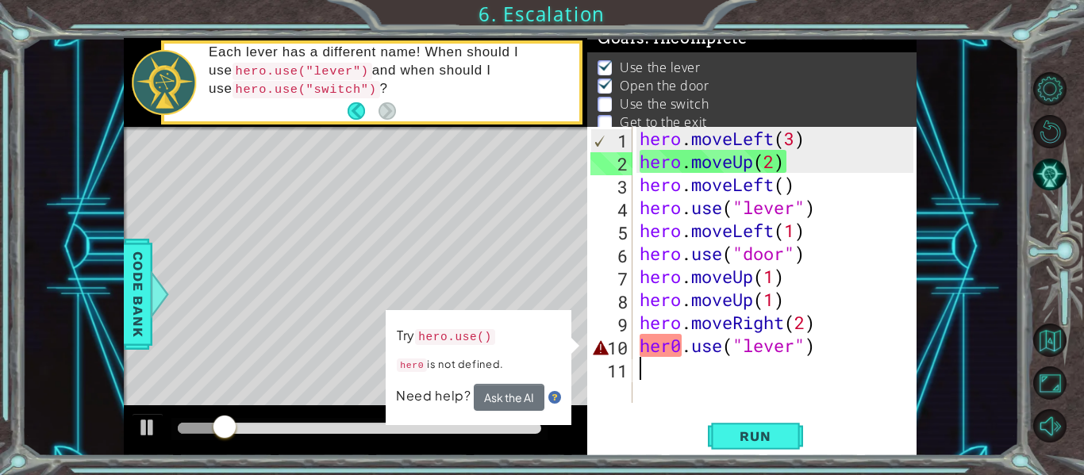
click at [678, 344] on div "hero . moveLeft ( 3 ) hero . moveUp ( 2 ) hero . moveLeft ( ) hero . use ( "lev…" at bounding box center [779, 288] width 285 height 322
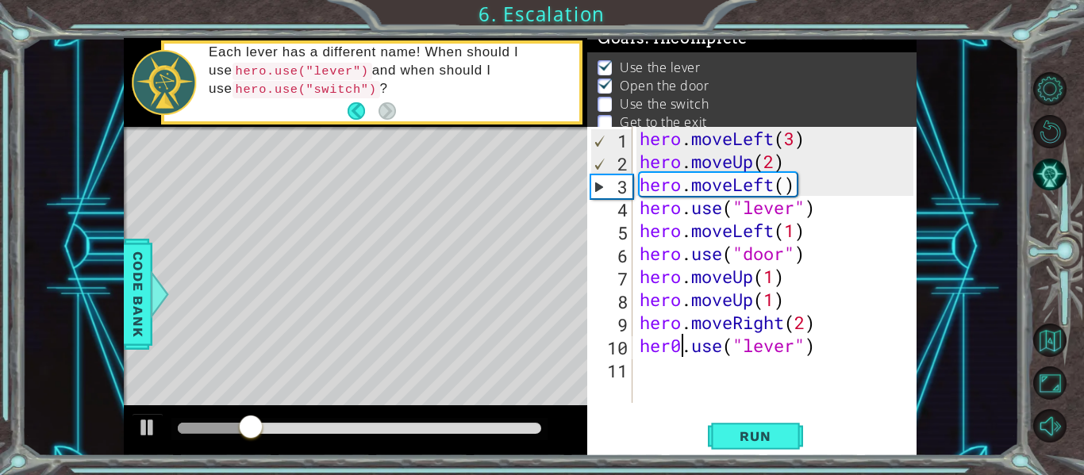
scroll to position [0, 2]
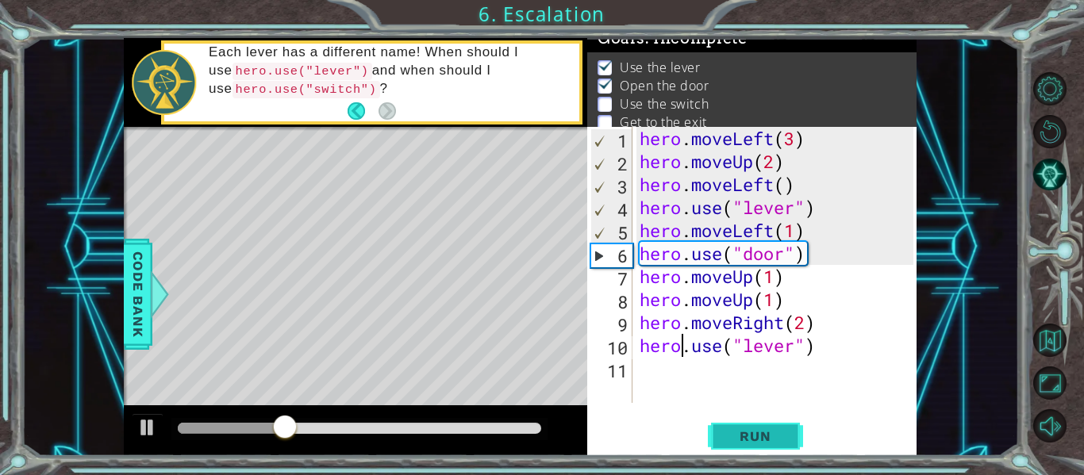
type textarea "hero.use("lever")"
click at [752, 429] on span "Run" at bounding box center [755, 437] width 63 height 16
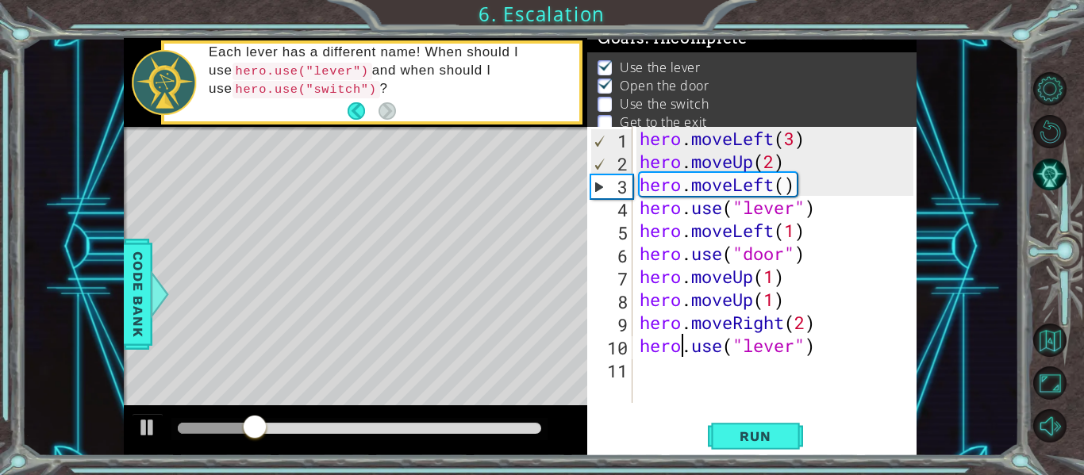
click at [638, 364] on div "hero . moveLeft ( 3 ) hero . moveUp ( 2 ) hero . moveLeft ( ) hero . use ( "lev…" at bounding box center [779, 288] width 285 height 322
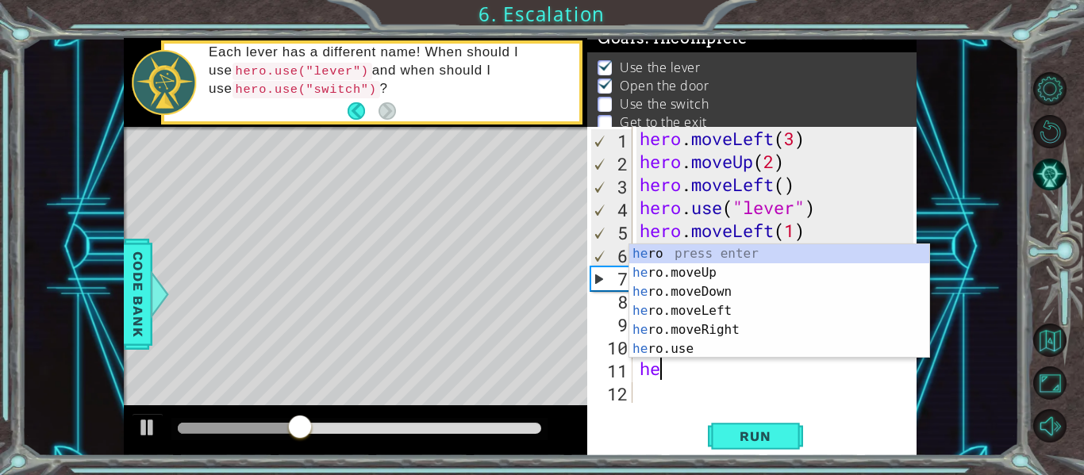
scroll to position [0, 1]
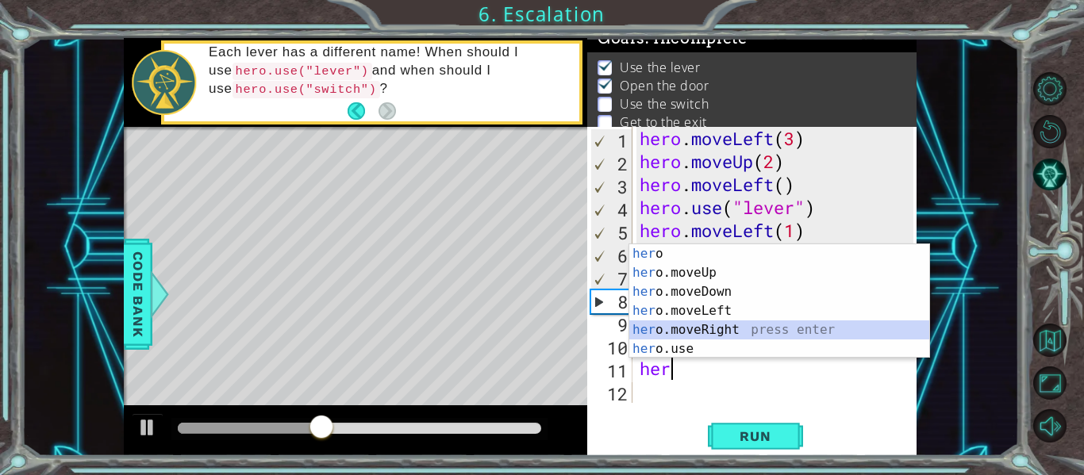
click at [694, 325] on div "her o press enter her o.moveUp press enter her o.moveDown press enter her o.mov…" at bounding box center [779, 320] width 300 height 152
type textarea "hero.moveRight(1)"
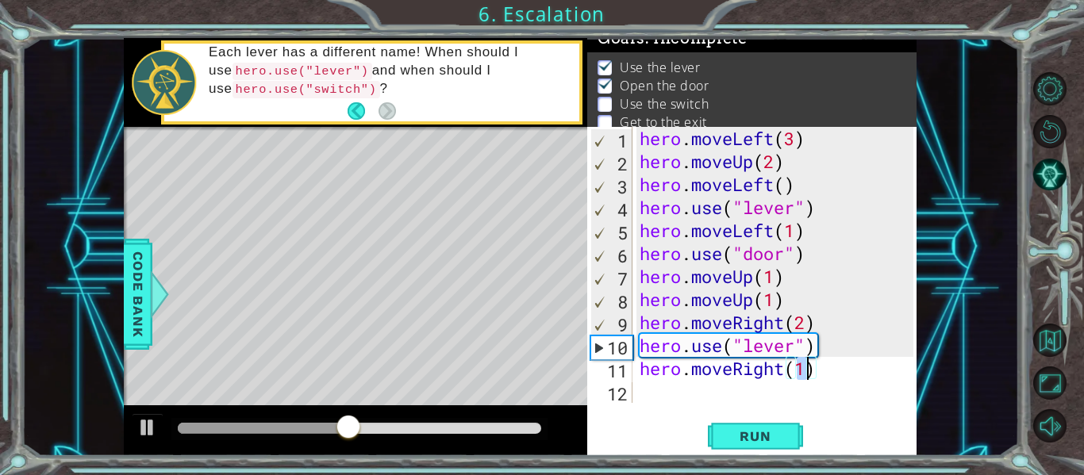
click at [665, 401] on div "hero . moveLeft ( 3 ) hero . moveUp ( 2 ) hero . moveLeft ( ) hero . use ( "lev…" at bounding box center [779, 288] width 285 height 322
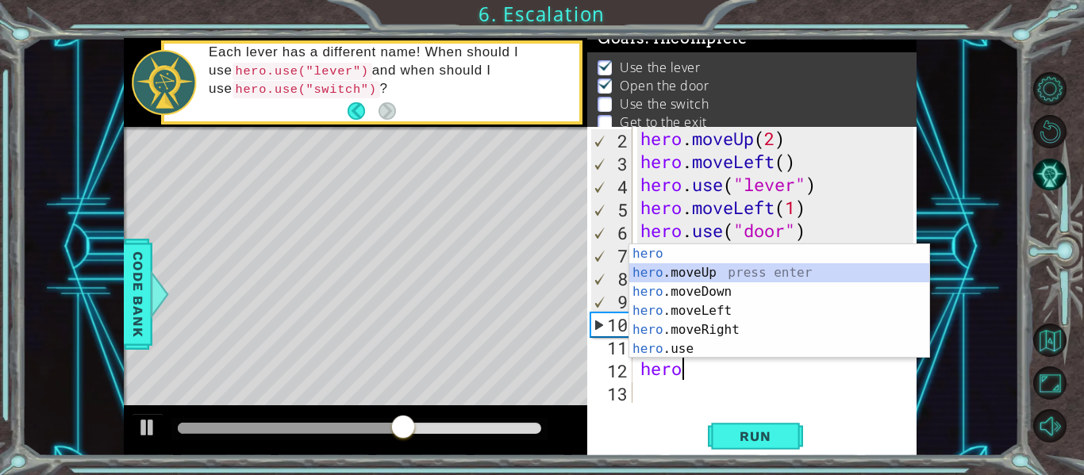
click at [707, 273] on div "hero press enter hero .moveUp press enter hero .moveDown press enter hero .move…" at bounding box center [779, 320] width 300 height 152
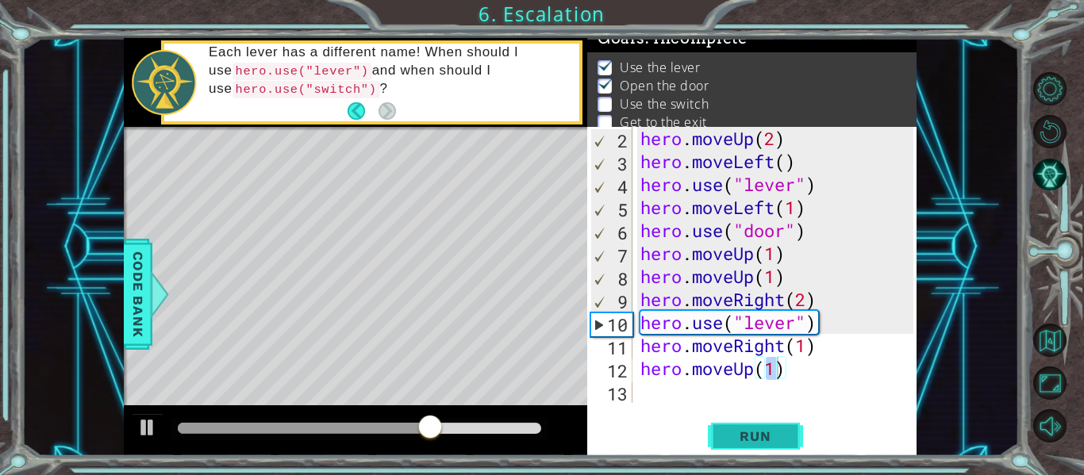
click at [730, 437] on span "Run" at bounding box center [755, 437] width 63 height 16
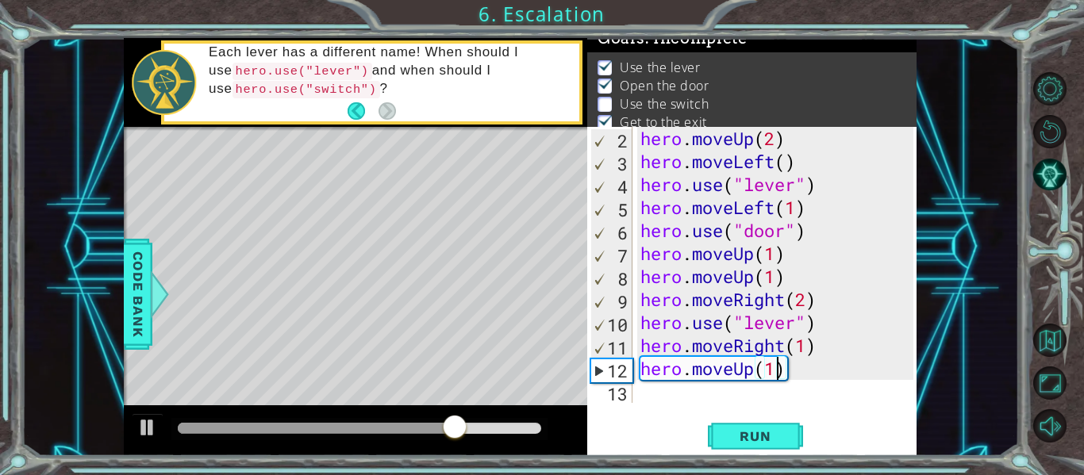
click at [823, 330] on div "hero . moveUp ( 2 ) hero . moveLeft ( ) hero . use ( "lever" ) hero . moveLeft …" at bounding box center [779, 288] width 284 height 322
type textarea "hero.use("lever")"
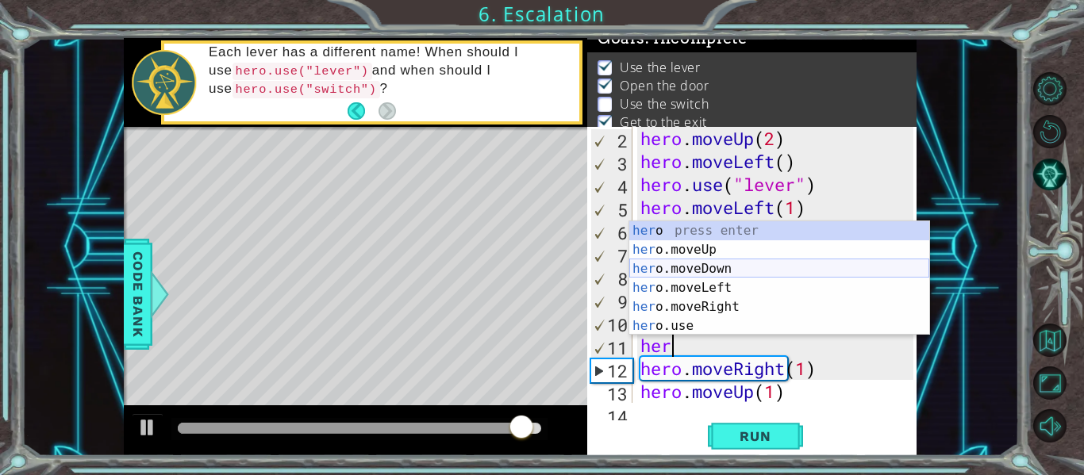
click at [779, 269] on div "her o press enter her o.moveUp press enter her o.moveDown press enter her o.mov…" at bounding box center [779, 297] width 300 height 152
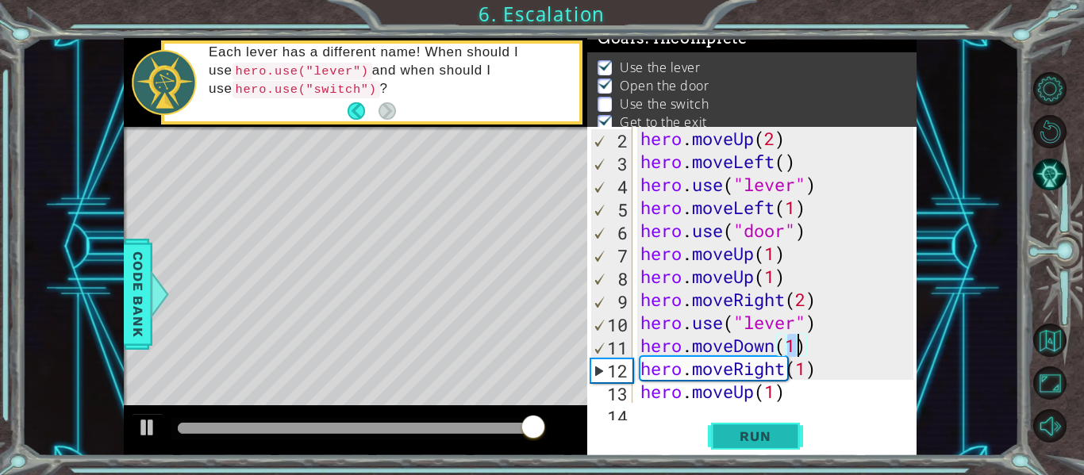
click at [762, 436] on span "Run" at bounding box center [755, 437] width 63 height 16
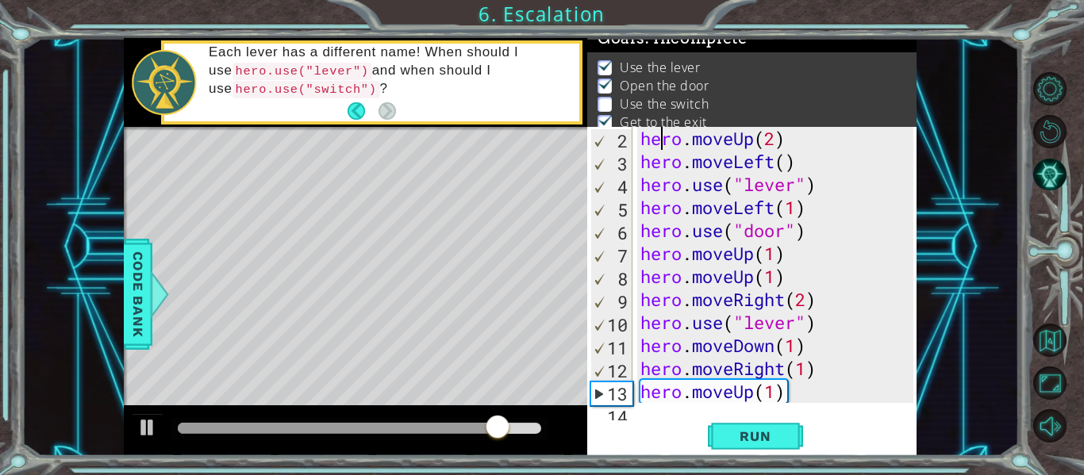
click at [656, 149] on div "hero . moveUp ( 2 ) hero . moveLeft ( ) hero . use ( "lever" ) hero . moveLeft …" at bounding box center [779, 288] width 284 height 322
click at [821, 320] on div "hero . moveUp ( 2 ) hero . moveLeft ( ) hero . use ( "lever" ) hero . moveLeft …" at bounding box center [779, 288] width 284 height 322
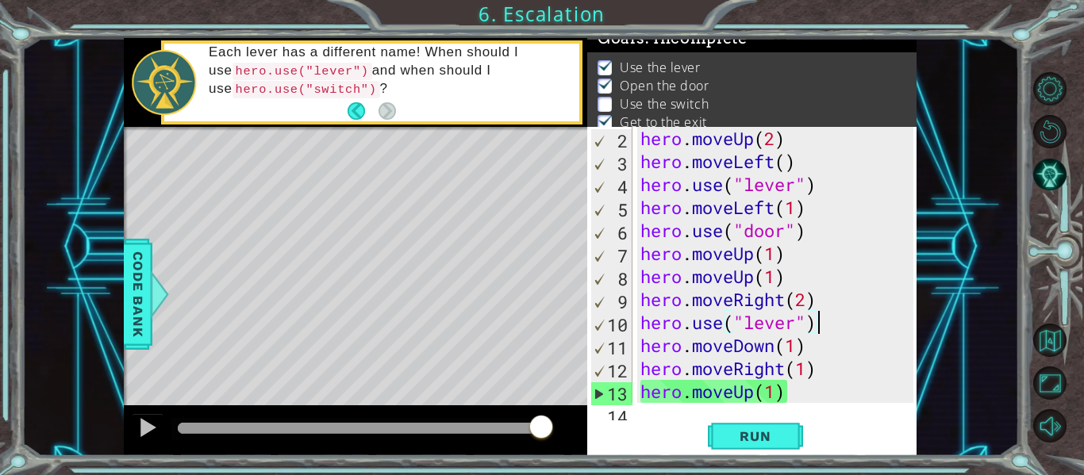
click at [828, 297] on div "hero . moveUp ( 2 ) hero . moveLeft ( ) hero . use ( "lever" ) hero . moveLeft …" at bounding box center [779, 288] width 284 height 322
type textarea "hero.moveRight(2)"
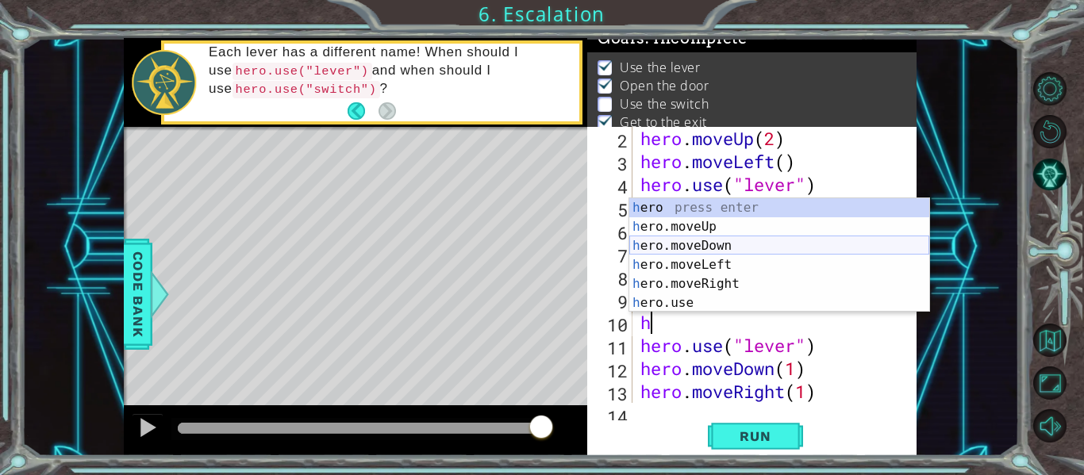
click at [728, 248] on div "h ero press enter h ero.moveUp press enter h ero.moveDown press enter h ero.mov…" at bounding box center [779, 274] width 300 height 152
type textarea "hero.moveDown(1)"
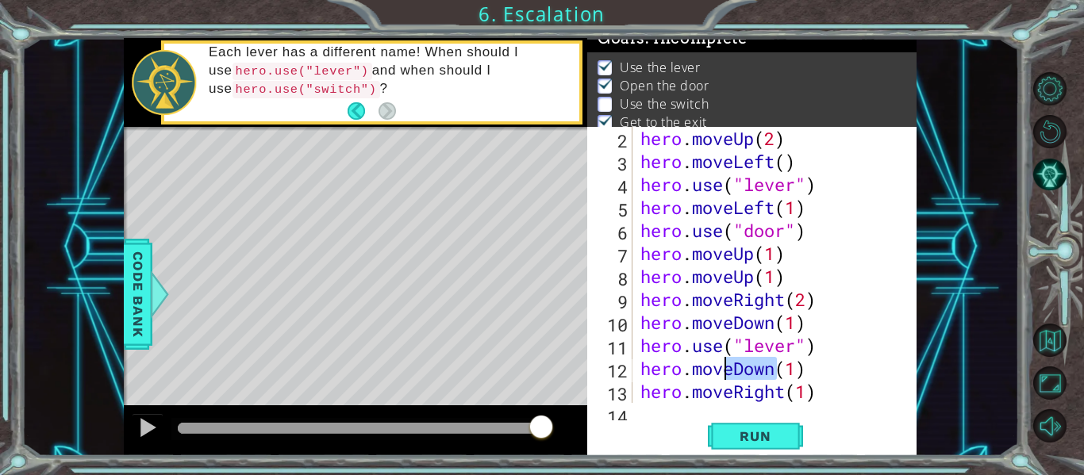
drag, startPoint x: 777, startPoint y: 372, endPoint x: 727, endPoint y: 367, distance: 50.3
click at [727, 367] on div "hero . moveUp ( 2 ) hero . moveLeft ( ) hero . use ( "lever" ) hero . moveLeft …" at bounding box center [779, 288] width 284 height 322
drag, startPoint x: 812, startPoint y: 364, endPoint x: 621, endPoint y: 362, distance: 190.5
click at [621, 362] on div "hero.moveDown(1) 2 3 4 5 6 7 8 9 10 11 12 13 14 hero . moveUp ( 2 ) hero . move…" at bounding box center [750, 265] width 326 height 276
click at [791, 437] on button "Run" at bounding box center [755, 437] width 95 height 33
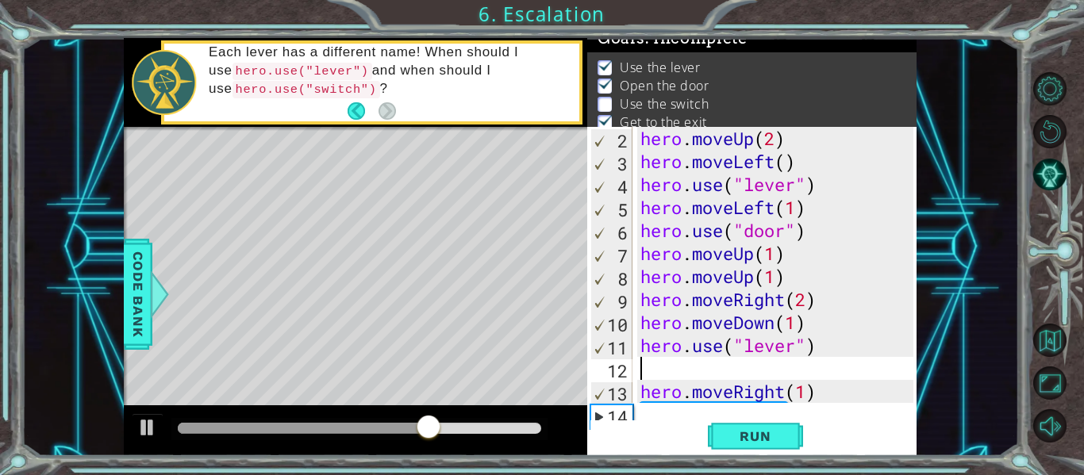
click at [809, 302] on div "hero . moveUp ( 2 ) hero . moveLeft ( ) hero . use ( "lever" ) hero . moveLeft …" at bounding box center [779, 288] width 284 height 322
type textarea "hero.moveRight(1)"
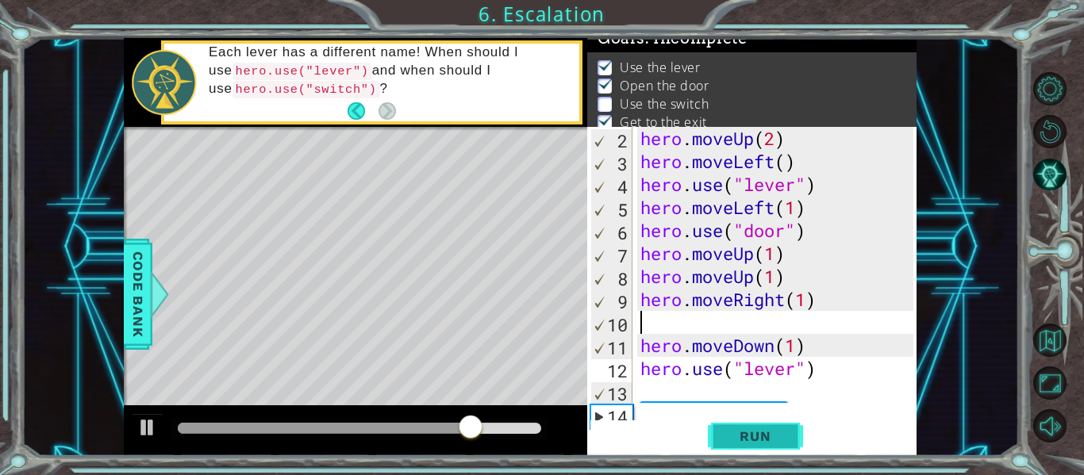
click at [744, 427] on button "Run" at bounding box center [755, 437] width 95 height 33
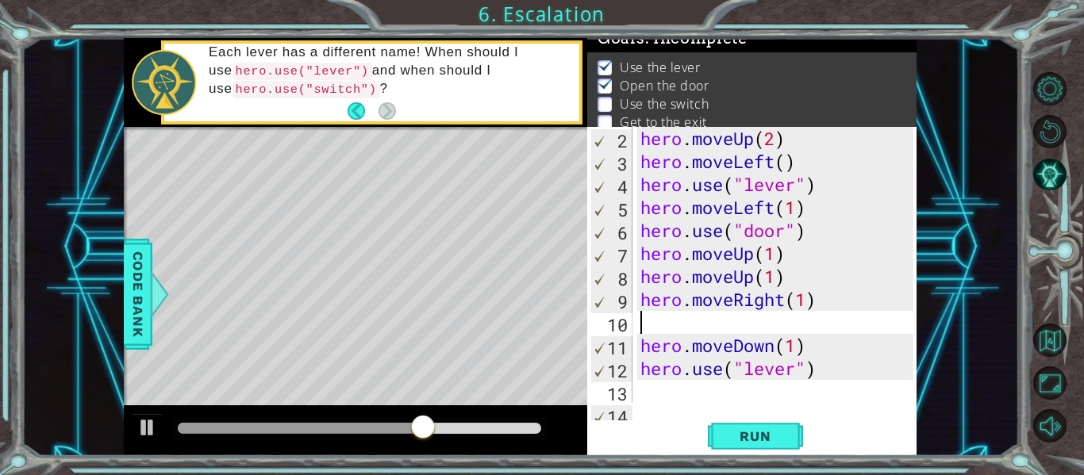
click at [610, 102] on p at bounding box center [605, 104] width 14 height 15
click at [609, 101] on p at bounding box center [605, 104] width 14 height 15
click at [792, 373] on div "hero . moveUp ( 2 ) hero . moveLeft ( ) hero . use ( "lever" ) hero . moveLeft …" at bounding box center [779, 288] width 284 height 322
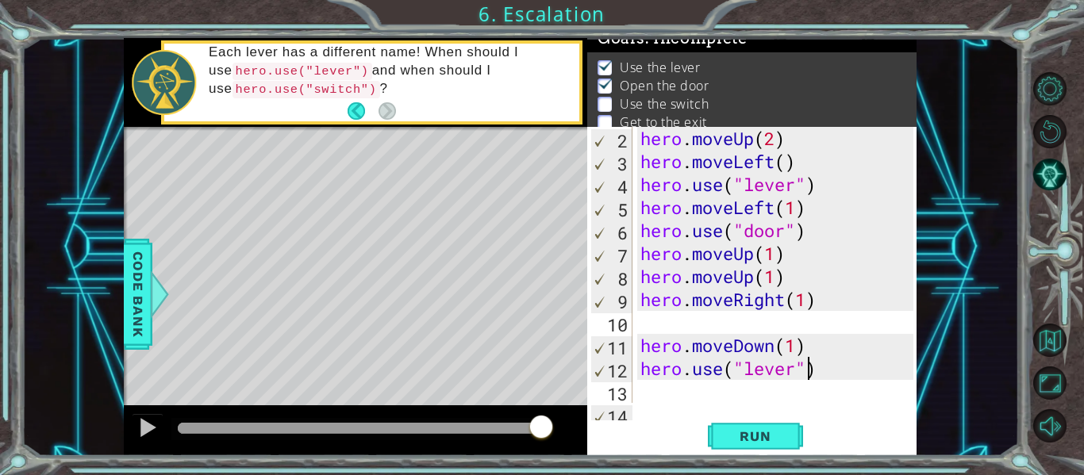
click at [806, 377] on div "hero . moveUp ( 2 ) hero . moveLeft ( ) hero . use ( "lever" ) hero . moveLeft …" at bounding box center [779, 288] width 284 height 322
click at [800, 379] on div "hero . moveUp ( 2 ) hero . moveLeft ( ) hero . use ( "lever" ) hero . moveLeft …" at bounding box center [779, 288] width 284 height 322
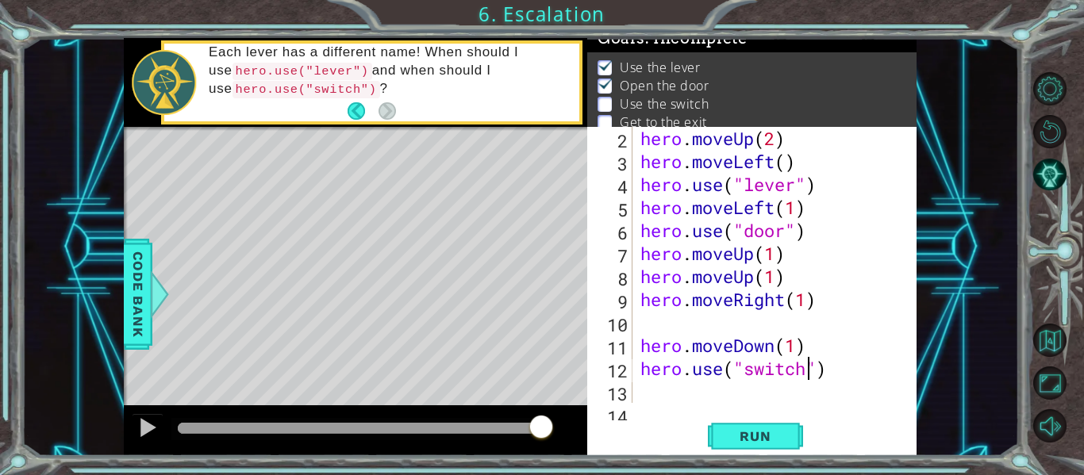
scroll to position [0, 8]
click at [780, 433] on span "Run" at bounding box center [755, 437] width 63 height 16
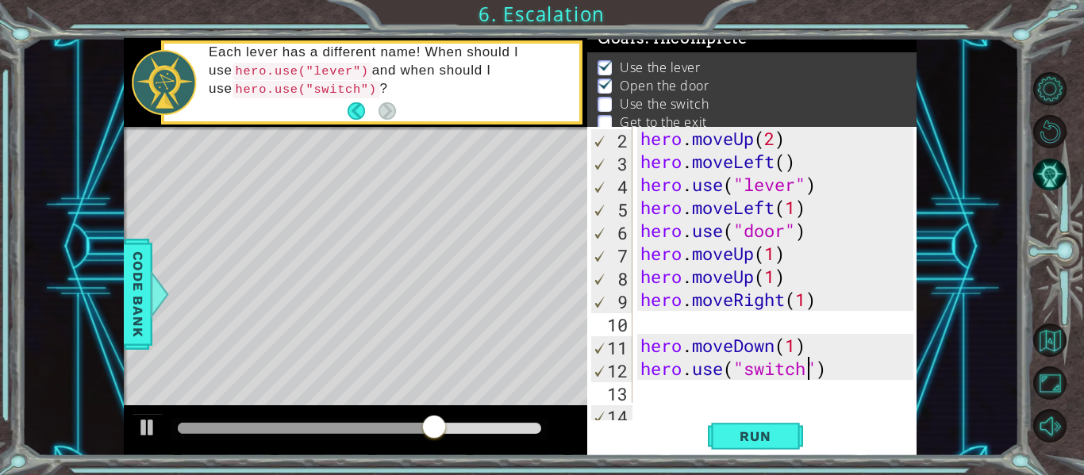
click at [774, 352] on div "hero . moveUp ( 2 ) hero . moveLeft ( ) hero . use ( "lever" ) hero . moveLeft …" at bounding box center [779, 288] width 284 height 322
type textarea "hero.moveDow(1)"
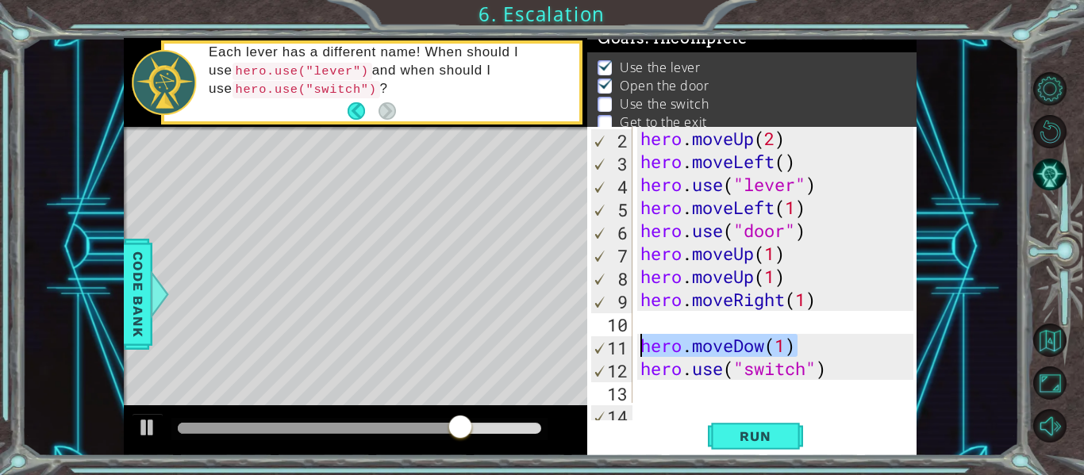
drag, startPoint x: 798, startPoint y: 351, endPoint x: 643, endPoint y: 347, distance: 154.8
click at [643, 347] on div "hero . moveUp ( 2 ) hero . moveLeft ( ) hero . use ( "lever" ) hero . moveLeft …" at bounding box center [779, 288] width 284 height 322
type textarea "\"
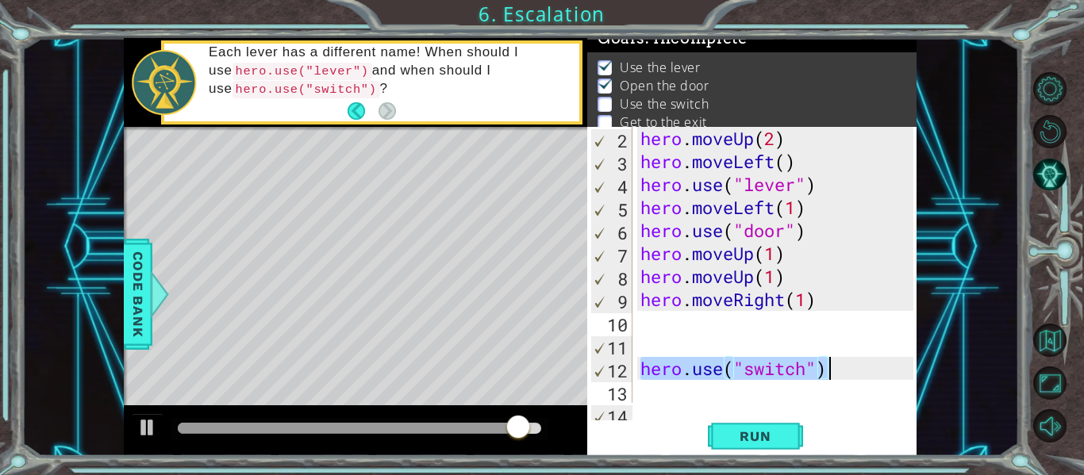
drag, startPoint x: 642, startPoint y: 371, endPoint x: 853, endPoint y: 376, distance: 211.2
click at [853, 376] on div "hero . moveUp ( 2 ) hero . moveLeft ( ) hero . use ( "lever" ) hero . moveLeft …" at bounding box center [779, 288] width 284 height 322
type textarea "hero.use("switch")"
type textarea "hero.moveRight(1)"
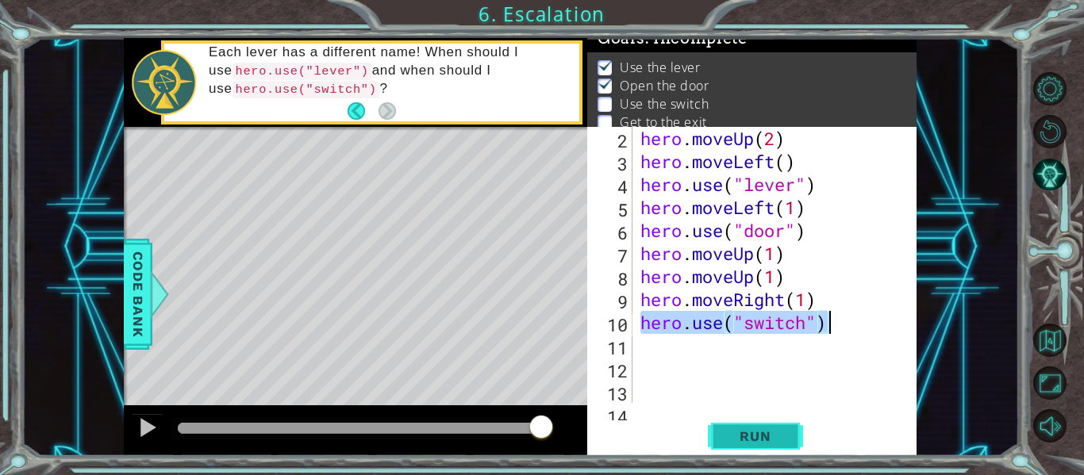
click at [754, 445] on button "Run" at bounding box center [755, 437] width 95 height 33
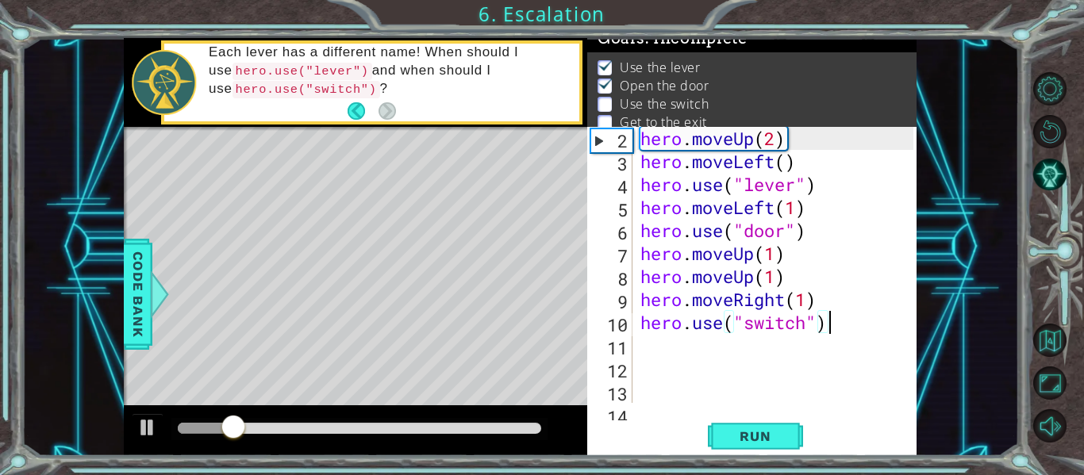
click at [806, 302] on div "hero . moveUp ( 2 ) hero . moveLeft ( ) hero . use ( "lever" ) hero . moveLeft …" at bounding box center [779, 288] width 284 height 322
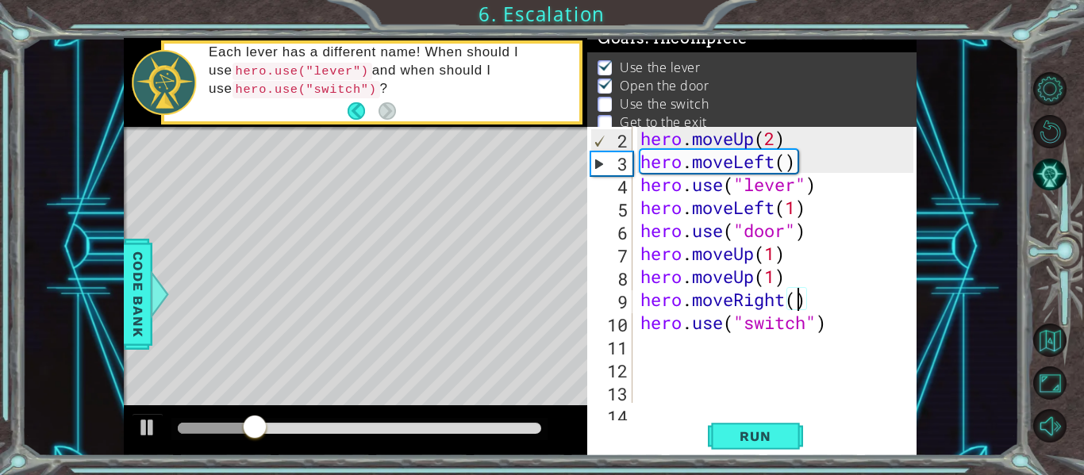
scroll to position [0, 7]
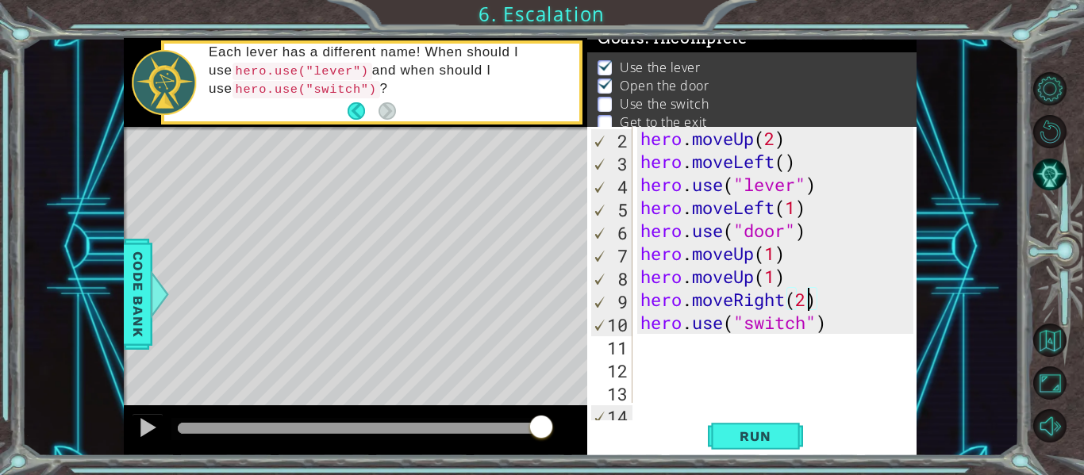
type textarea "hero.moveRight(2)"
click at [603, 102] on p at bounding box center [605, 104] width 14 height 15
click at [751, 340] on div "hero . moveUp ( 2 ) hero . moveLeft ( ) hero . use ( "lever" ) hero . moveLeft …" at bounding box center [779, 288] width 284 height 322
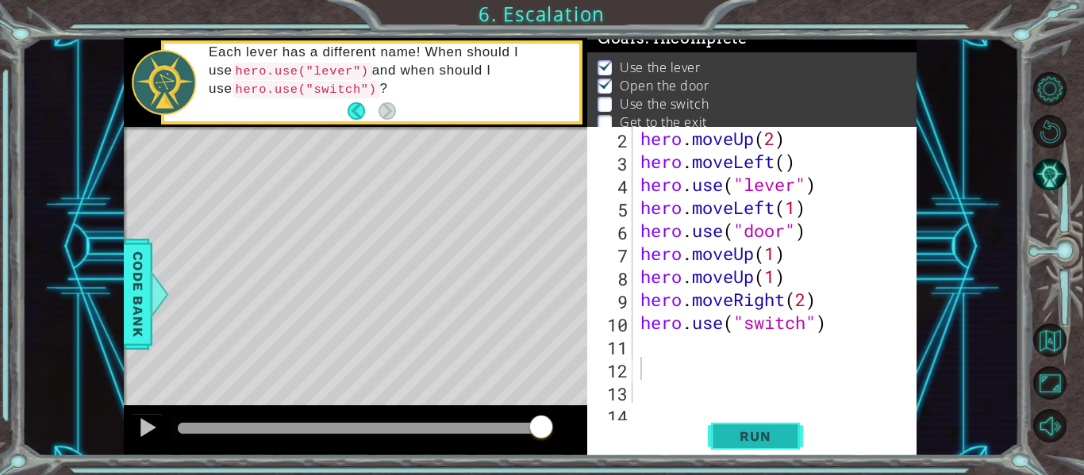
click at [719, 428] on button "Run" at bounding box center [755, 437] width 95 height 33
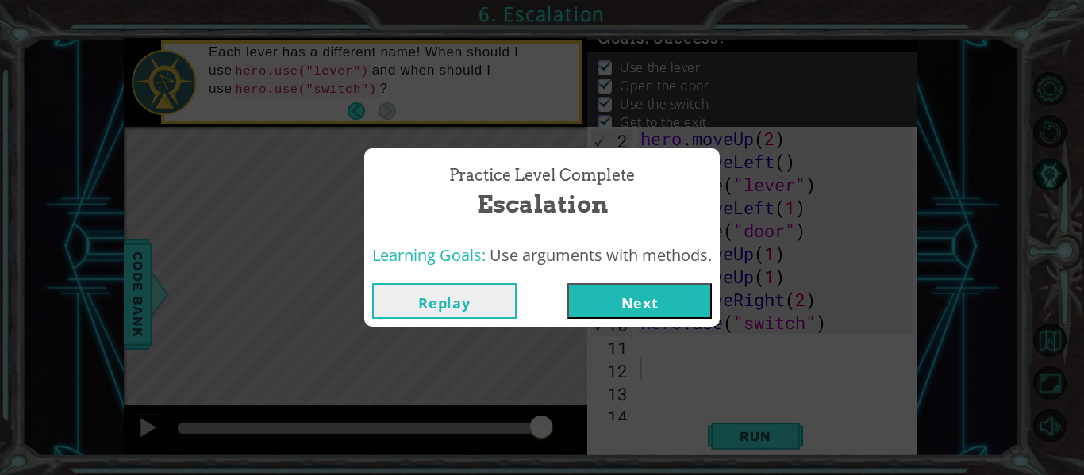
drag, startPoint x: 274, startPoint y: 425, endPoint x: 602, endPoint y: 455, distance: 329.2
click at [602, 455] on body "1 ההההההההההההההההההההההההההההההההההההההההההההההההההההההההההההההההההההההההההההה…" at bounding box center [542, 237] width 1084 height 475
click at [693, 293] on button "Next" at bounding box center [639, 301] width 144 height 36
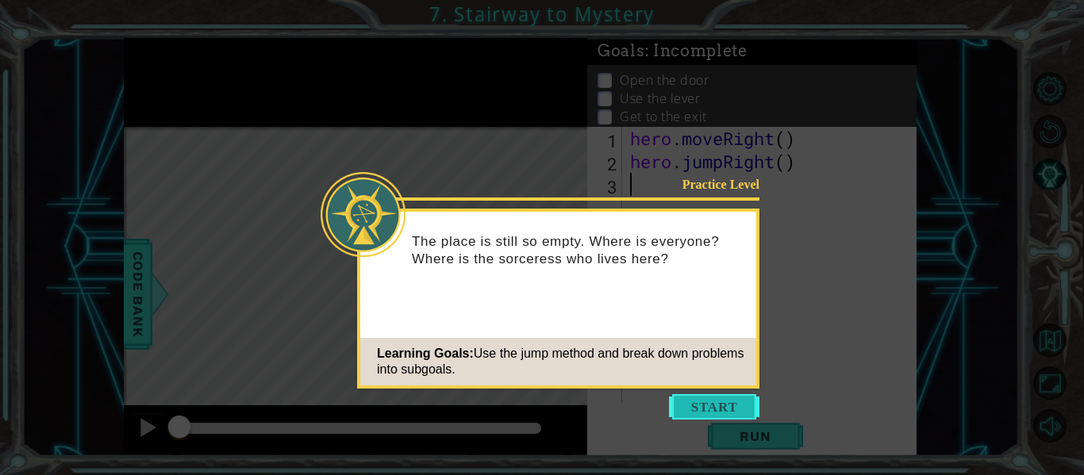
click at [718, 416] on button "Start" at bounding box center [714, 406] width 90 height 25
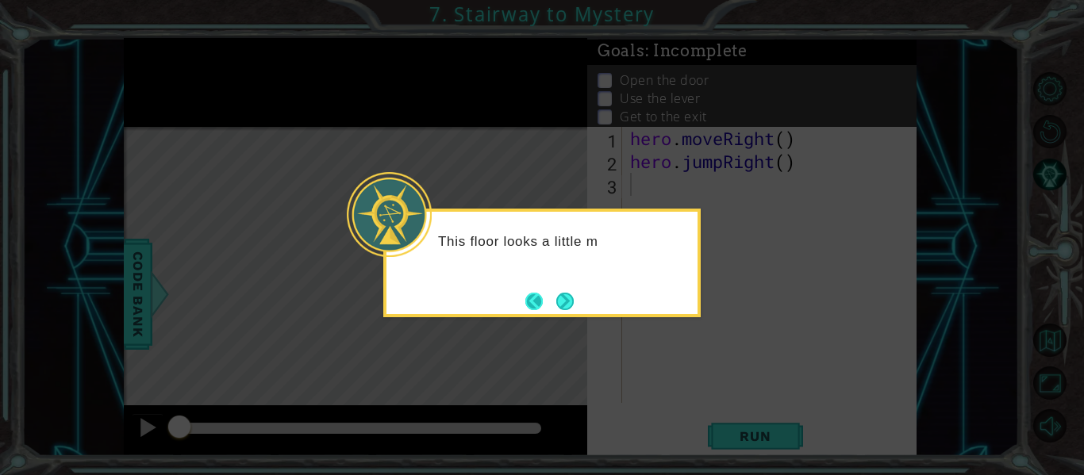
click at [548, 299] on button "Back" at bounding box center [540, 301] width 31 height 17
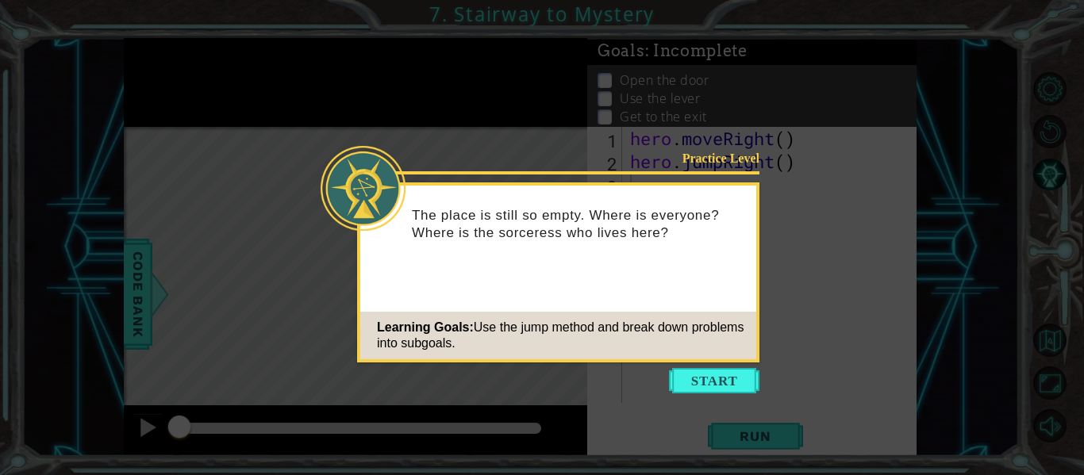
click at [733, 353] on div "Learning Goals: Use the jump method and break down problems into subgoals." at bounding box center [558, 336] width 396 height 48
click at [733, 379] on button "Start" at bounding box center [714, 380] width 90 height 25
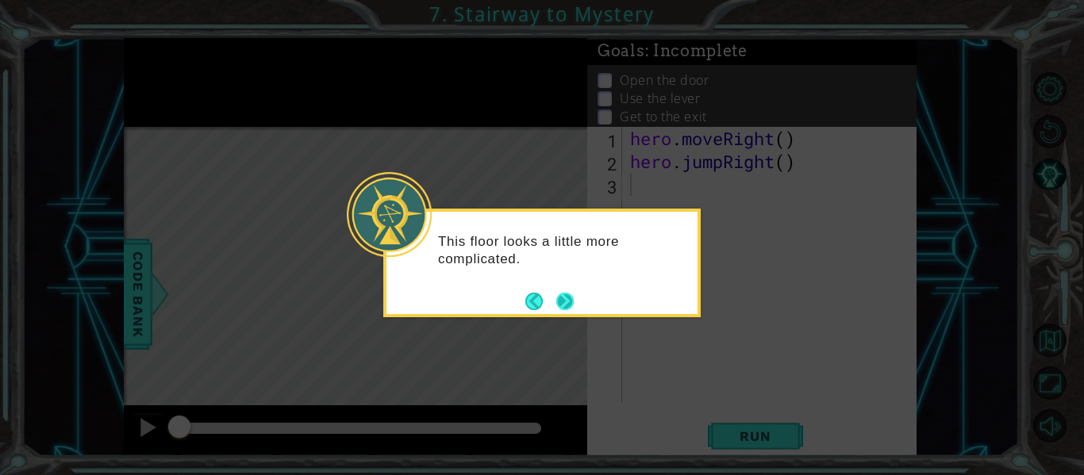
click at [560, 292] on button "Next" at bounding box center [565, 301] width 20 height 20
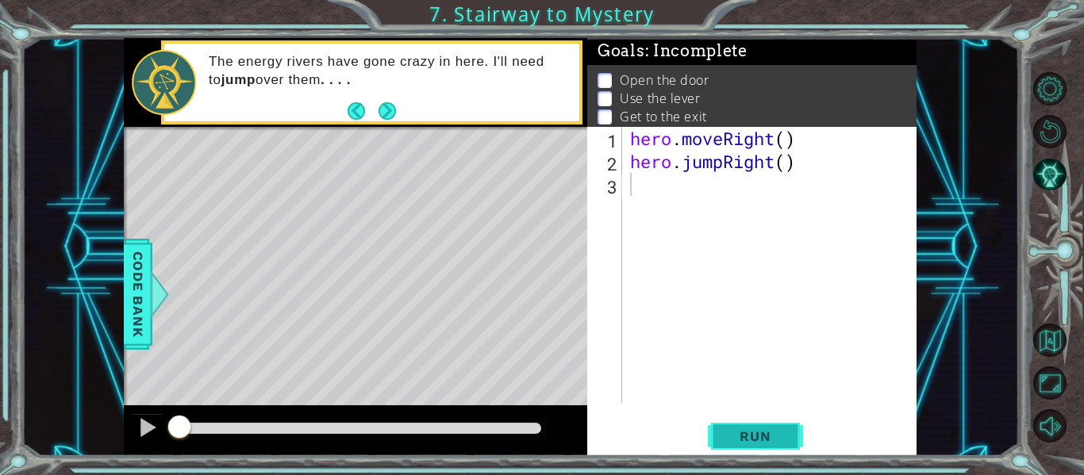
click at [735, 435] on span "Run" at bounding box center [755, 437] width 63 height 16
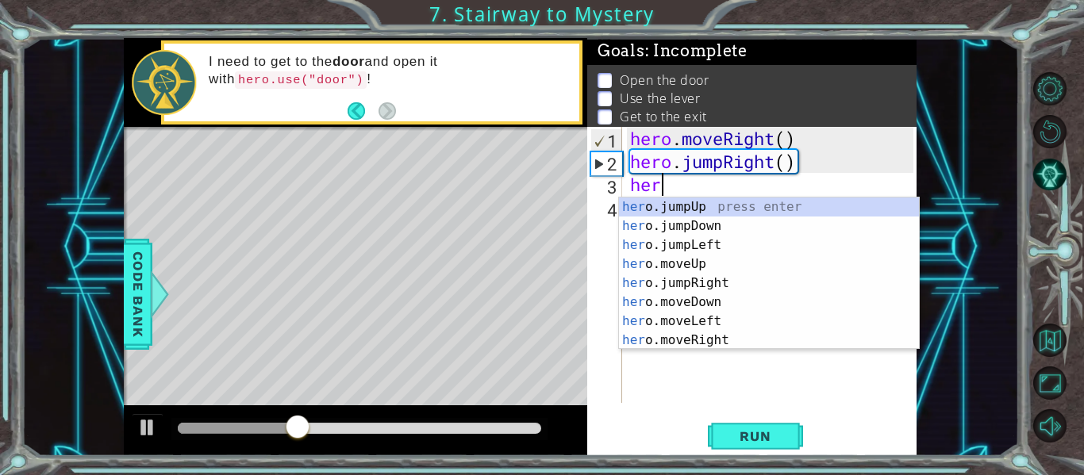
scroll to position [0, 1]
click at [734, 263] on div "her o.jumpUp press enter her o.jumpDown press enter her o.jumpLeft press enter …" at bounding box center [769, 293] width 300 height 190
type textarea "hero.moveUp(1)"
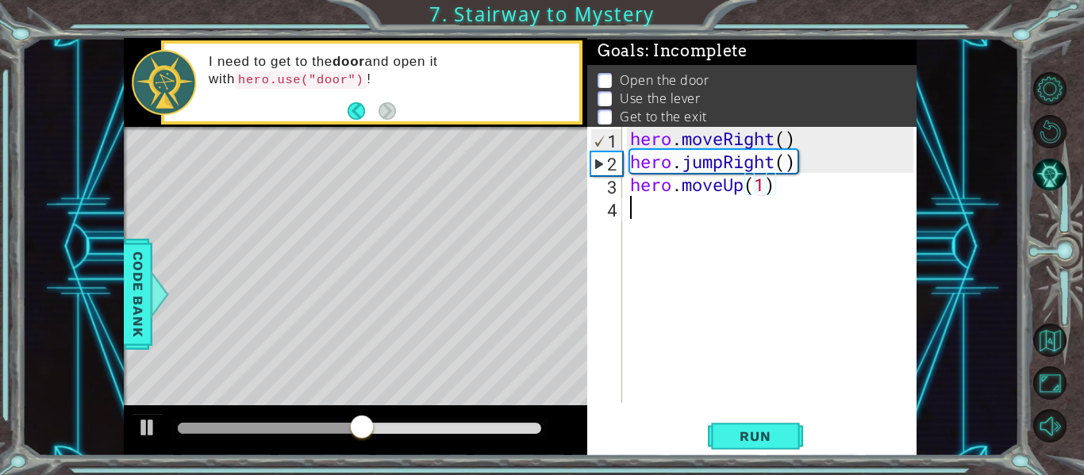
click at [701, 215] on div "hero . moveRight ( ) hero . jumpRight ( ) hero . moveUp ( 1 )" at bounding box center [774, 288] width 294 height 322
type textarea "g"
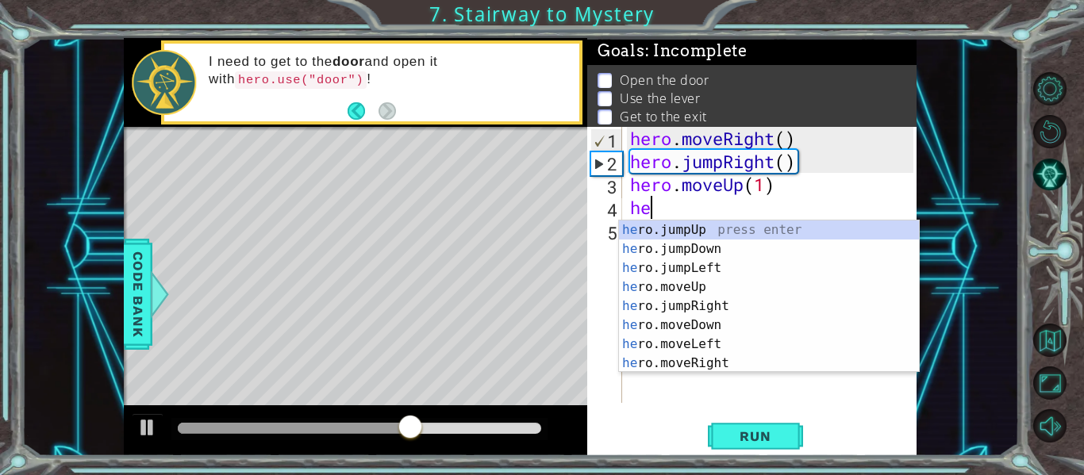
type textarea "her"
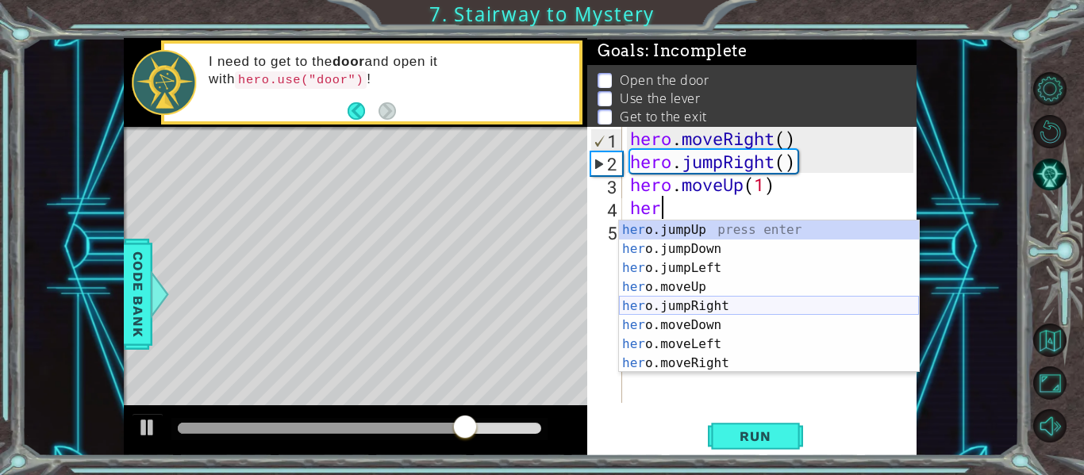
click at [723, 305] on div "her o.jumpUp press enter her o.jumpDown press enter her o.jumpLeft press enter …" at bounding box center [769, 316] width 300 height 190
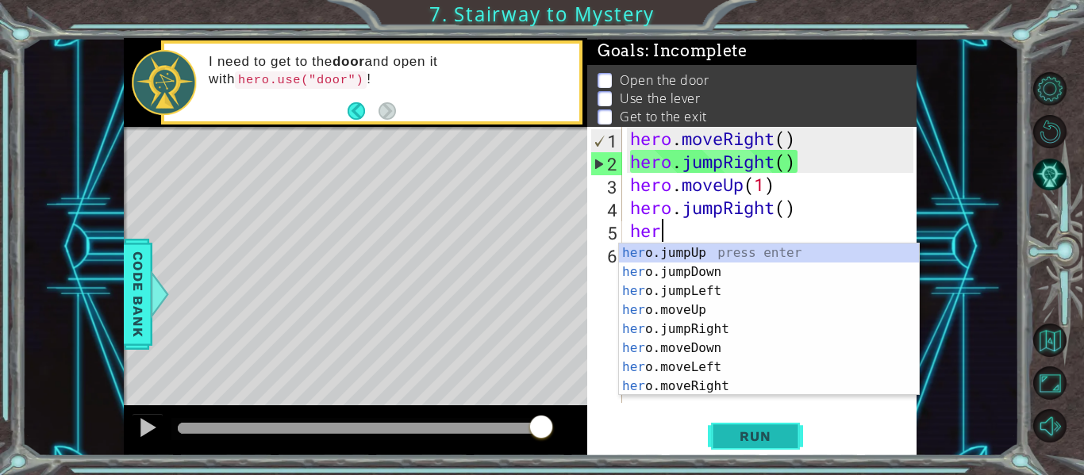
click at [776, 424] on button "Run" at bounding box center [755, 437] width 95 height 33
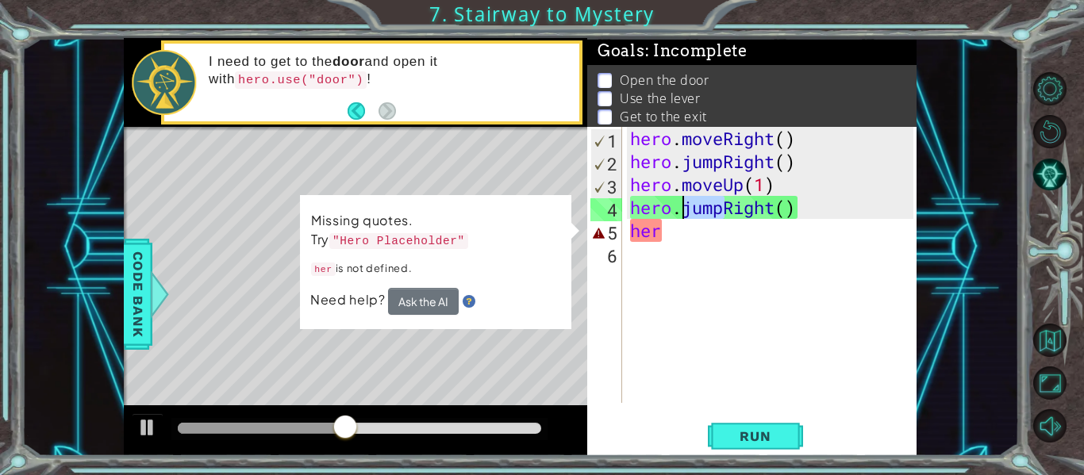
drag, startPoint x: 726, startPoint y: 213, endPoint x: 686, endPoint y: 213, distance: 40.5
click at [686, 213] on div "hero . moveRight ( ) hero . jumpRight ( ) hero . moveUp ( 1 ) hero . jumpRight …" at bounding box center [774, 288] width 294 height 322
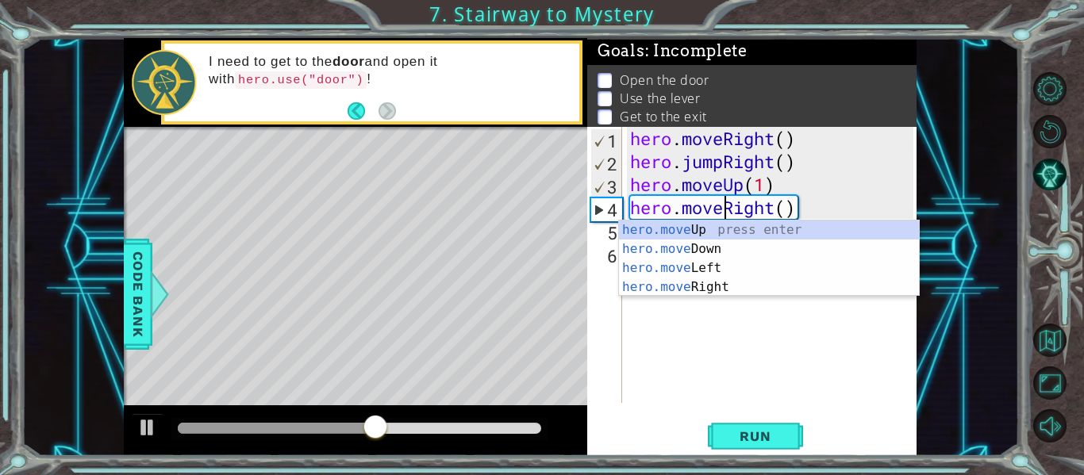
scroll to position [0, 5]
click at [737, 283] on div "hero.move Up press enter hero.move Down press enter hero.move Left press enter …" at bounding box center [769, 278] width 300 height 114
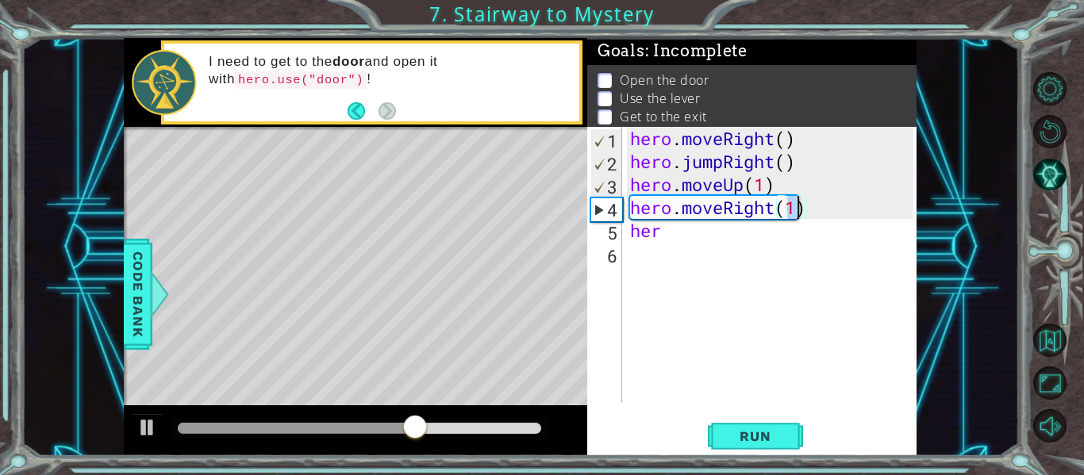
click at [734, 230] on div "hero . moveRight ( ) hero . jumpRight ( ) hero . moveUp ( 1 ) hero . moveRight …" at bounding box center [774, 288] width 294 height 322
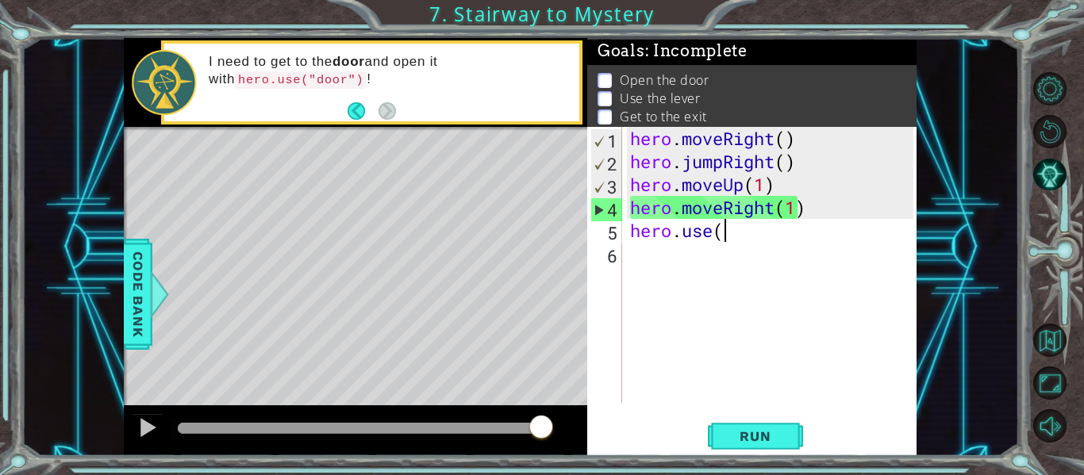
scroll to position [0, 4]
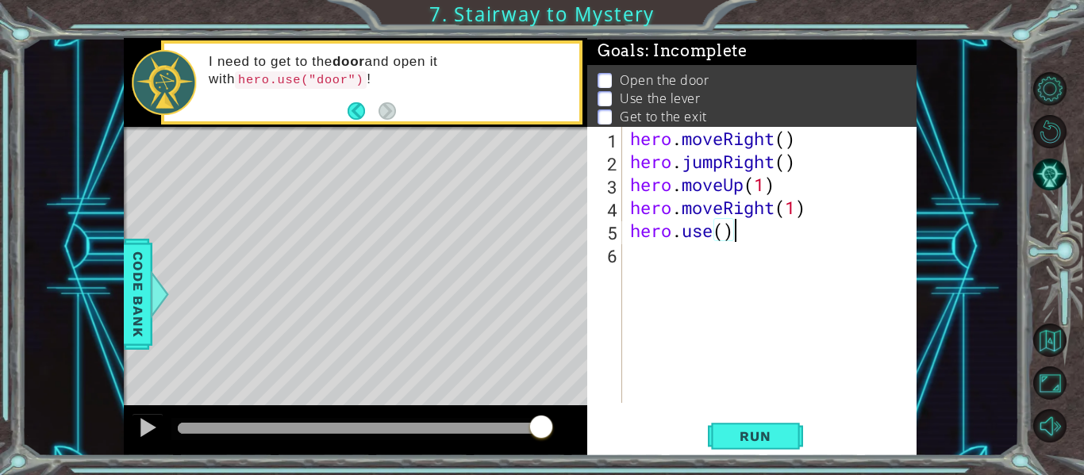
click at [725, 229] on div "hero . moveRight ( ) hero . jumpRight ( ) hero . moveUp ( 1 ) hero . moveRight …" at bounding box center [774, 288] width 294 height 322
click at [736, 237] on div "hero . moveRight ( ) hero . jumpRight ( ) hero . moveUp ( 1 ) hero . moveRight …" at bounding box center [774, 288] width 294 height 322
type textarea "hero.use("door")"
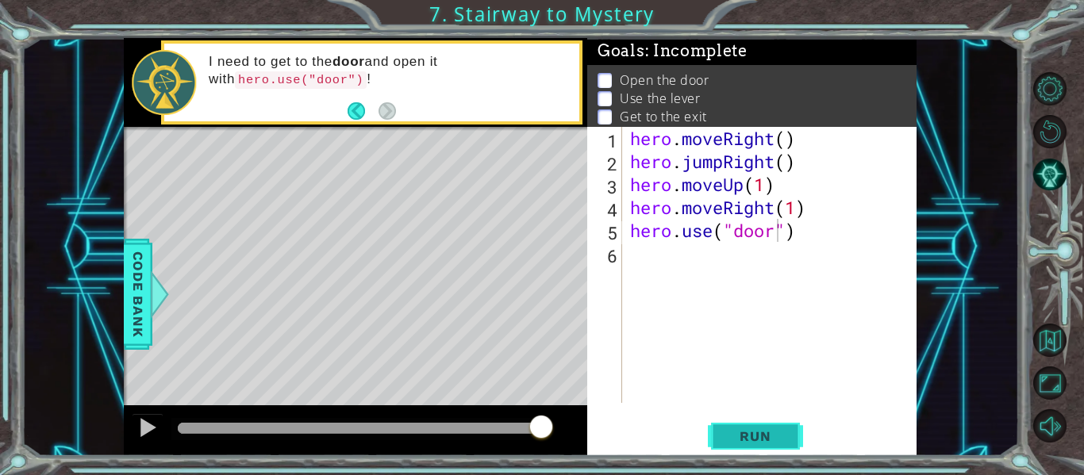
click at [734, 433] on span "Run" at bounding box center [755, 437] width 63 height 16
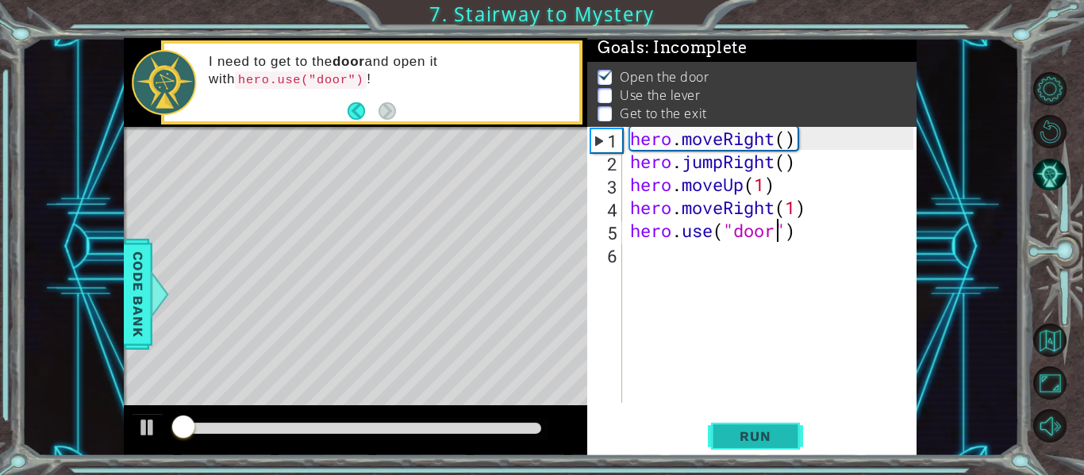
scroll to position [4, 0]
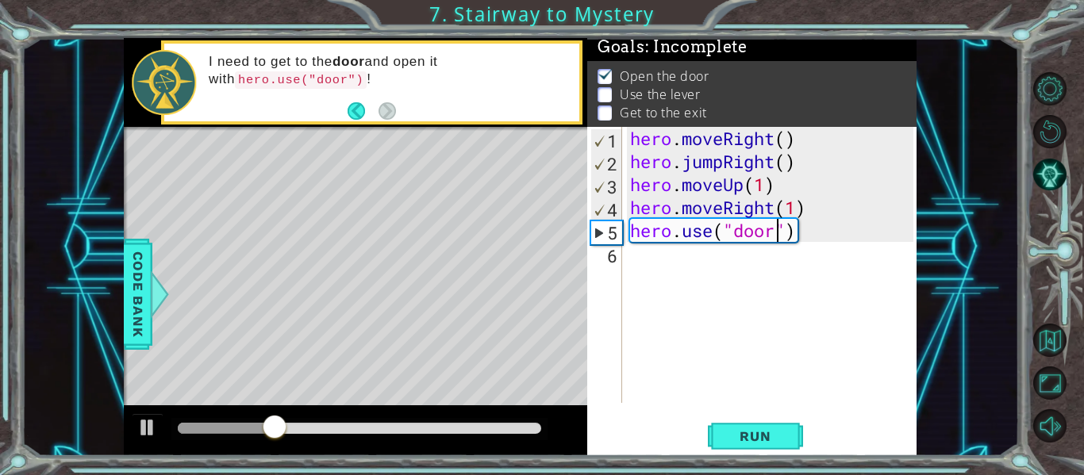
click at [633, 243] on div "hero . moveRight ( ) hero . jumpRight ( ) hero . moveUp ( 1 ) hero . moveRight …" at bounding box center [774, 288] width 294 height 322
type textarea "g"
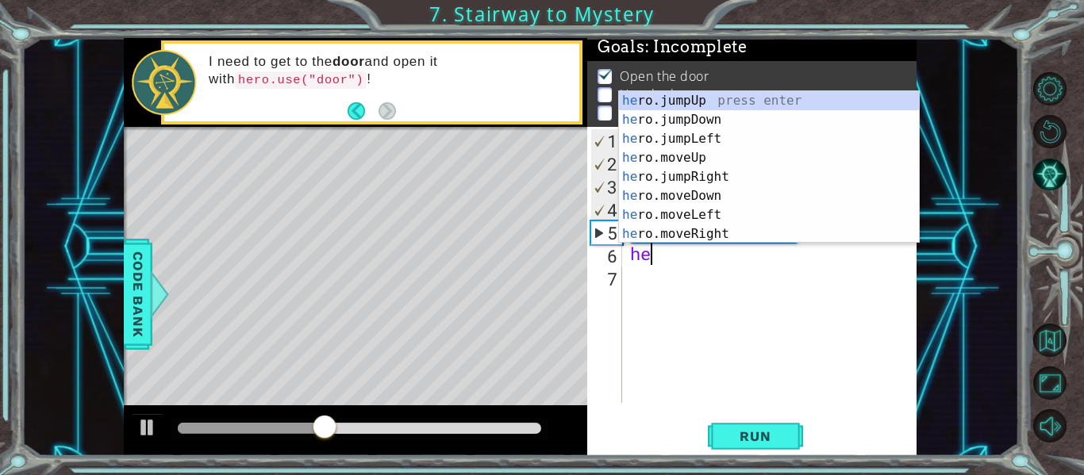
scroll to position [0, 1]
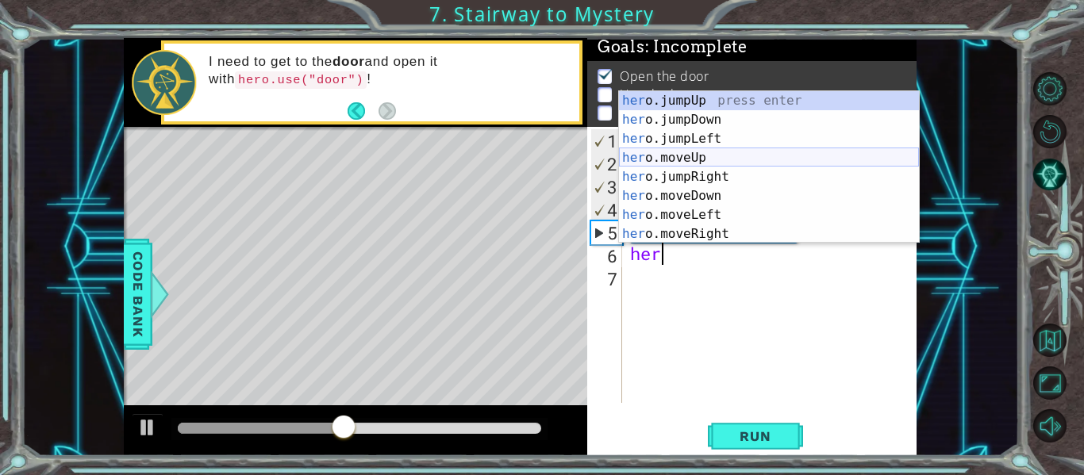
click at [721, 156] on div "her o.jumpUp press enter her o.jumpDown press enter her o.jumpLeft press enter …" at bounding box center [769, 186] width 300 height 190
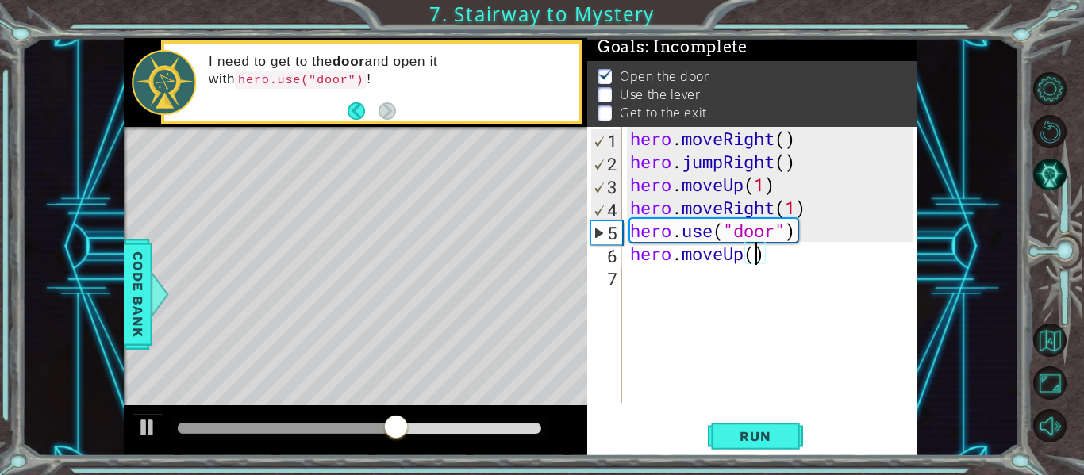
scroll to position [0, 6]
type textarea "hero.moveUp(2)"
click at [710, 285] on div "hero . moveRight ( ) hero . jumpRight ( ) hero . moveUp ( 1 ) hero . moveRight …" at bounding box center [774, 288] width 294 height 322
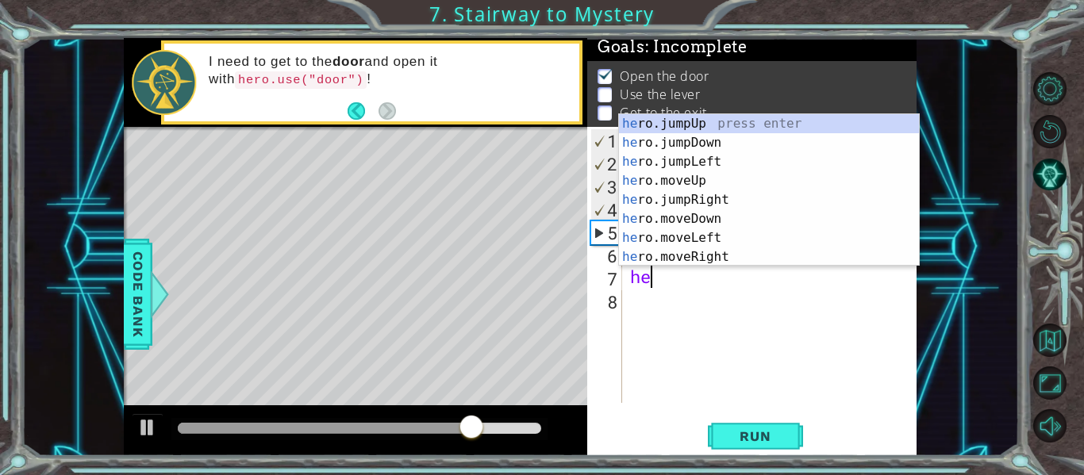
scroll to position [0, 1]
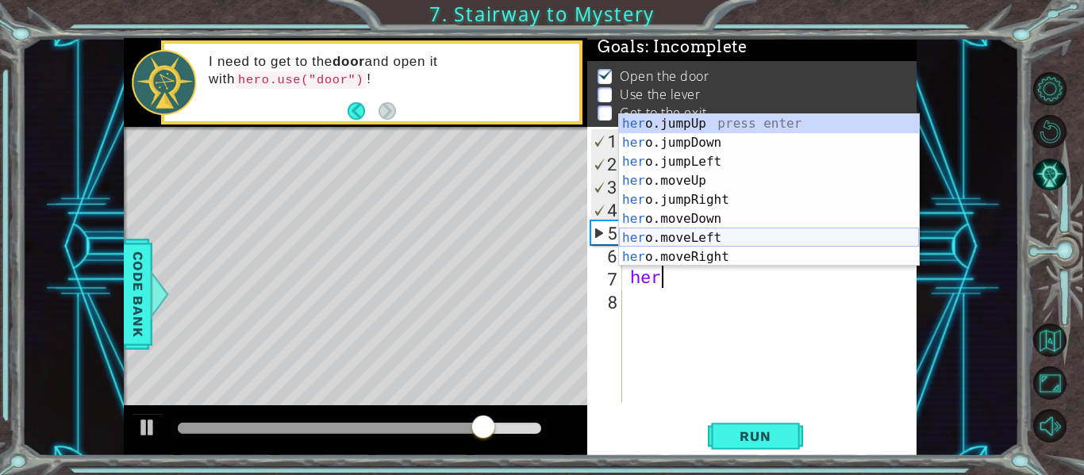
click at [708, 238] on div "her o.jumpUp press enter her o.jumpDown press enter her o.jumpLeft press enter …" at bounding box center [769, 209] width 300 height 190
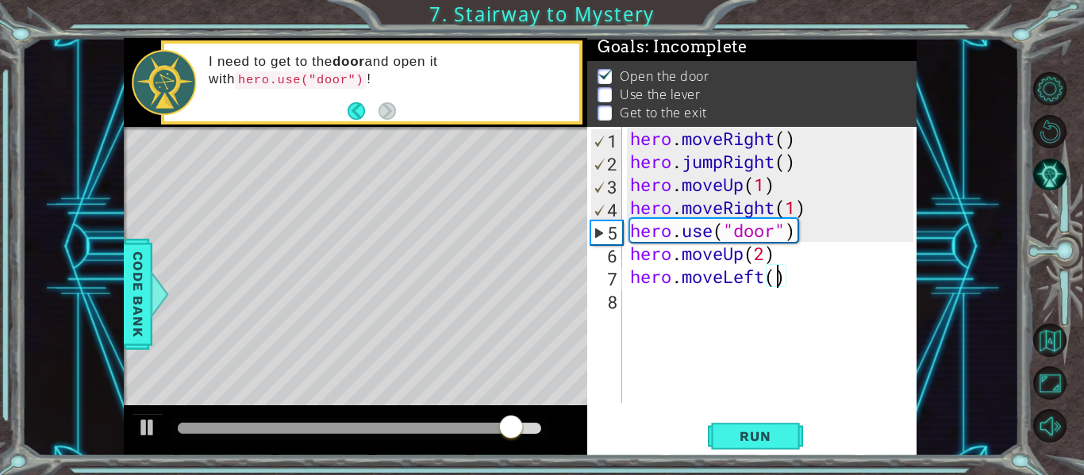
type textarea "hero.moveLeft(2)"
click at [679, 310] on div "hero . moveRight ( ) hero . jumpRight ( ) hero . moveUp ( 1 ) hero . moveRight …" at bounding box center [774, 288] width 294 height 322
type textarea "g"
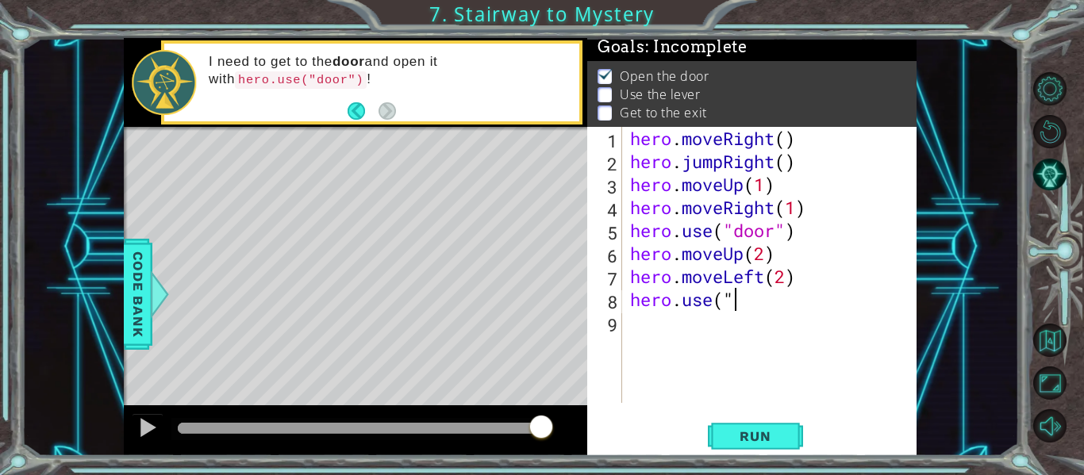
scroll to position [0, 5]
click at [733, 310] on div "hero . moveRight ( ) hero . jumpRight ( ) hero . moveUp ( 1 ) hero . moveRight …" at bounding box center [774, 288] width 294 height 322
click at [745, 429] on span "Run" at bounding box center [755, 437] width 63 height 16
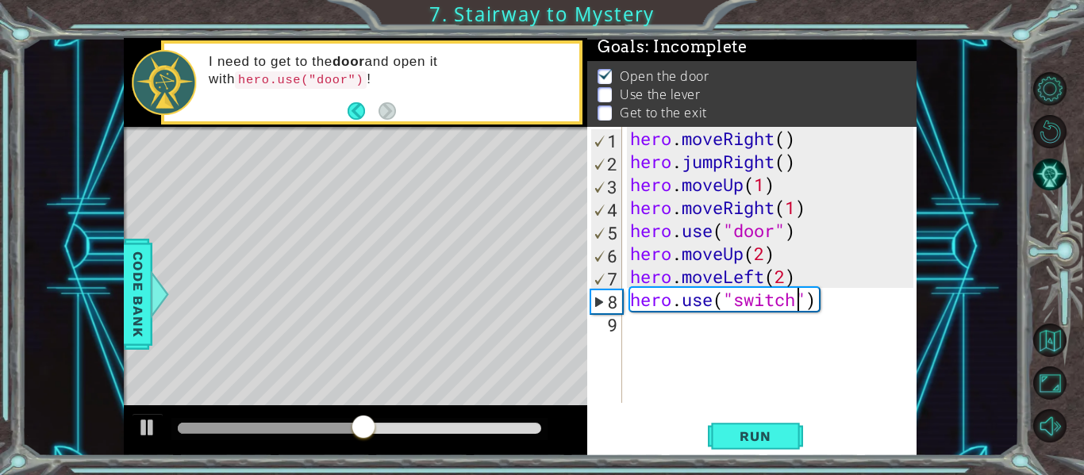
click at [787, 283] on div "hero . moveRight ( ) hero . jumpRight ( ) hero . moveUp ( 1 ) hero . moveRight …" at bounding box center [774, 288] width 294 height 322
click at [767, 436] on span "Run" at bounding box center [755, 437] width 63 height 16
click at [779, 307] on div "hero . moveRight ( ) hero . jumpRight ( ) hero . moveUp ( 1 ) hero . moveRight …" at bounding box center [774, 288] width 294 height 322
click at [794, 305] on div "hero . moveRight ( ) hero . jumpRight ( ) hero . moveUp ( 1 ) hero . moveRight …" at bounding box center [774, 288] width 294 height 322
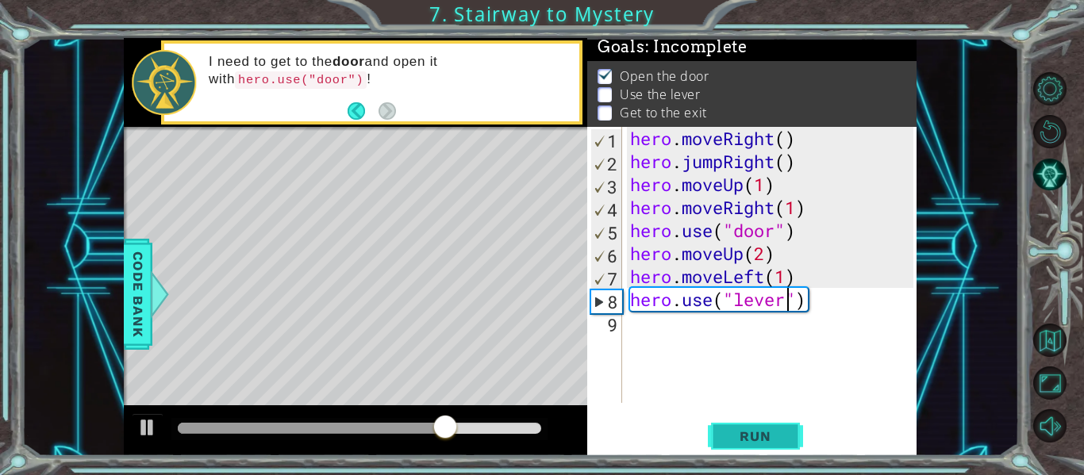
type textarea "hero.use("lever")"
click at [777, 425] on button "Run" at bounding box center [755, 437] width 95 height 33
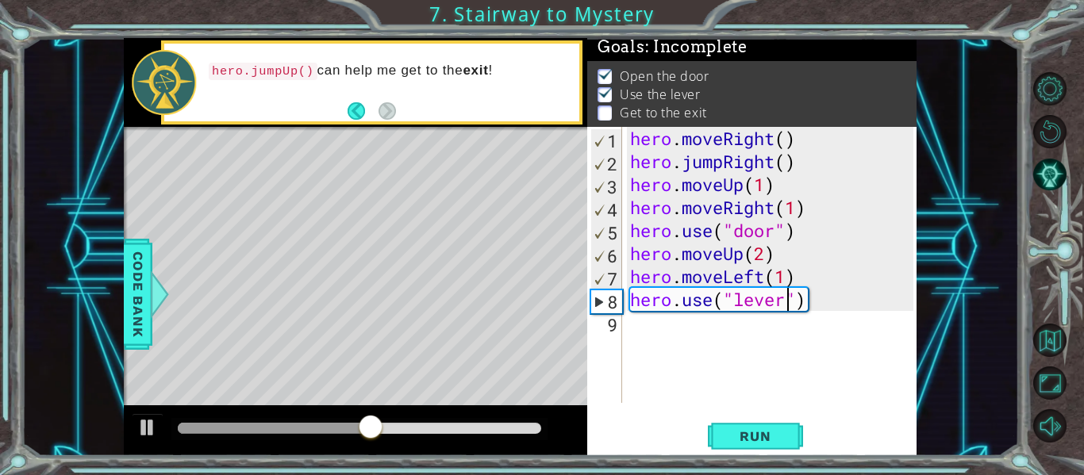
click at [682, 321] on div "hero . moveRight ( ) hero . jumpRight ( ) hero . moveUp ( 1 ) hero . moveRight …" at bounding box center [774, 288] width 294 height 322
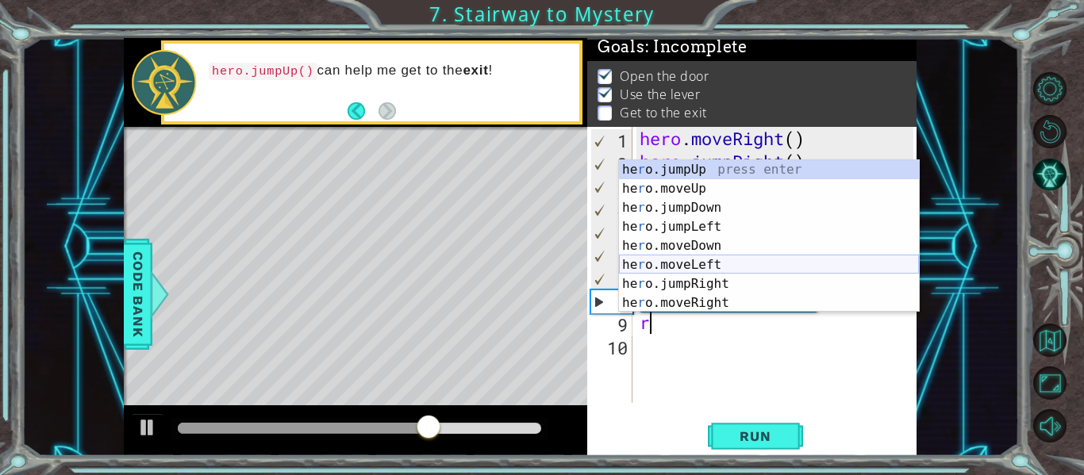
click at [707, 270] on div "he r o.jumpUp press enter he r o.moveUp press enter he r o.jumpDown press enter…" at bounding box center [769, 255] width 300 height 190
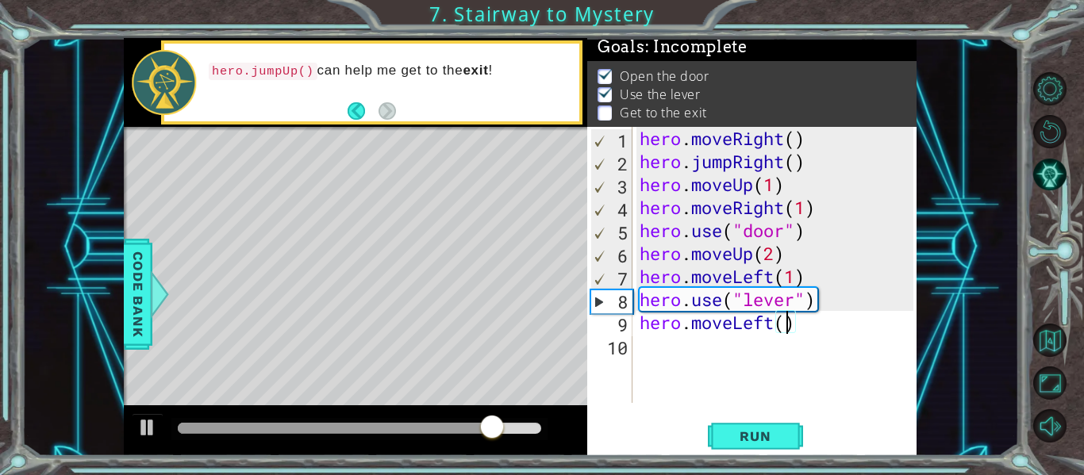
type textarea "hero.moveLeft(2)"
click at [687, 352] on div "hero . moveRight ( ) hero . jumpRight ( ) hero . moveUp ( 1 ) hero . moveRight …" at bounding box center [779, 288] width 285 height 322
type textarea "g"
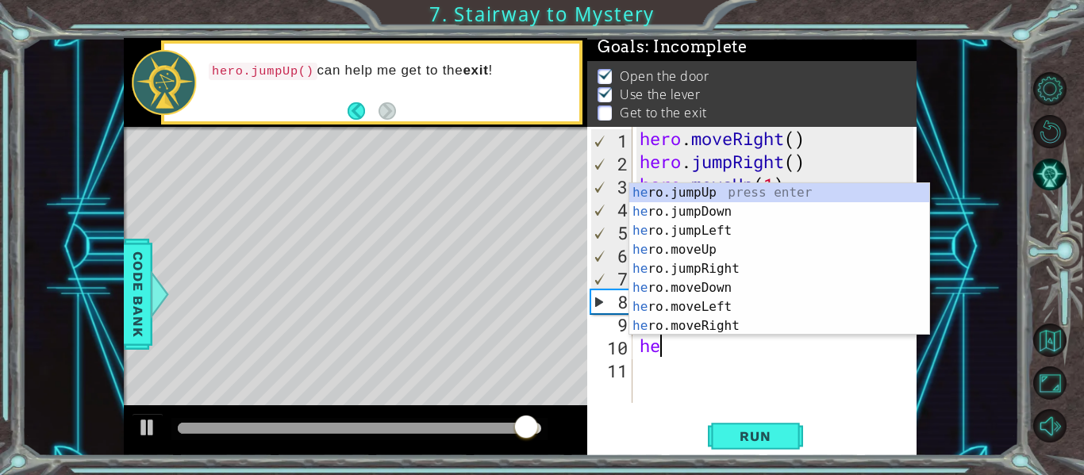
scroll to position [0, 1]
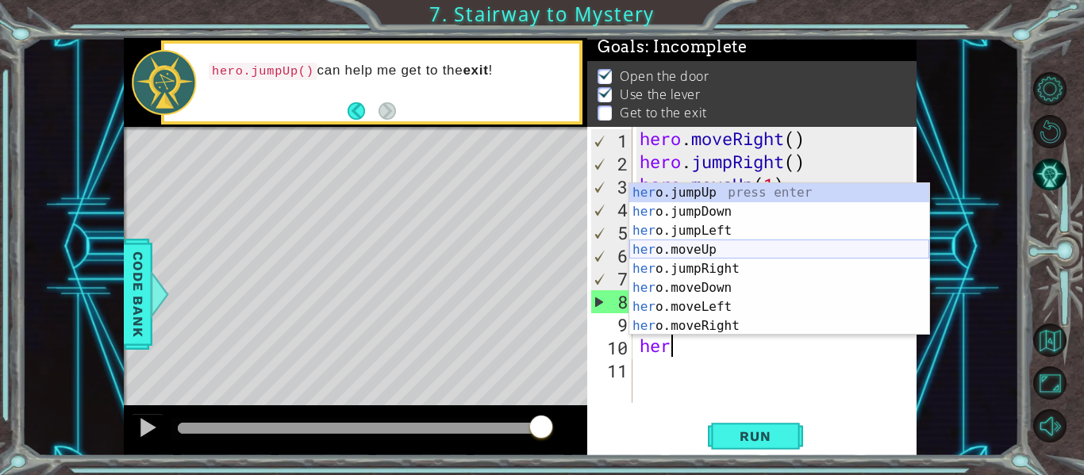
click at [728, 251] on div "her o.jumpUp press enter her o.jumpDown press enter her o.jumpLeft press enter …" at bounding box center [779, 278] width 300 height 190
type textarea "hero.moveUp(1)"
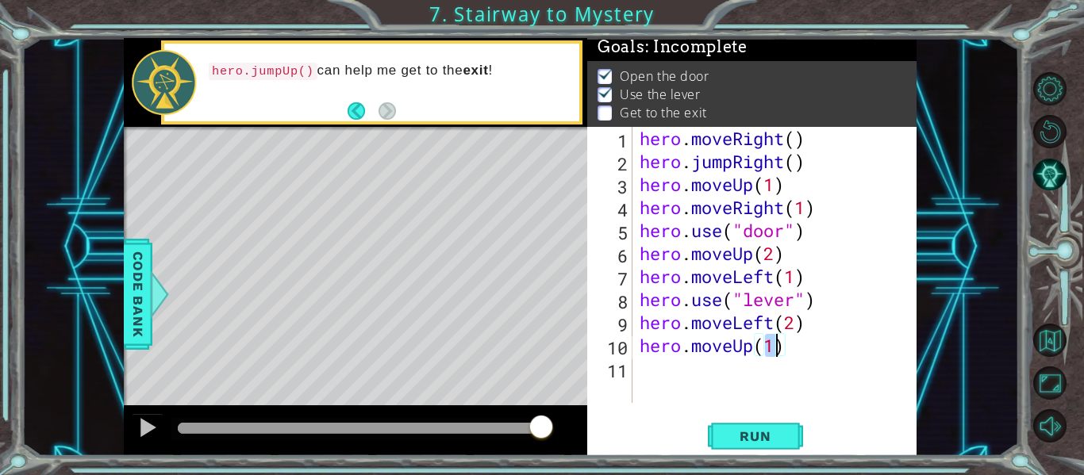
click at [717, 365] on div "hero . moveRight ( ) hero . jumpRight ( ) hero . moveUp ( 1 ) hero . moveRight …" at bounding box center [779, 288] width 285 height 322
click at [727, 356] on div "hero . moveRight ( ) hero . jumpRight ( ) hero . moveUp ( 1 ) hero . moveRight …" at bounding box center [779, 288] width 285 height 322
click at [738, 351] on div "hero . moveRight ( ) hero . jumpRight ( ) hero . moveUp ( 1 ) hero . moveRight …" at bounding box center [779, 288] width 285 height 322
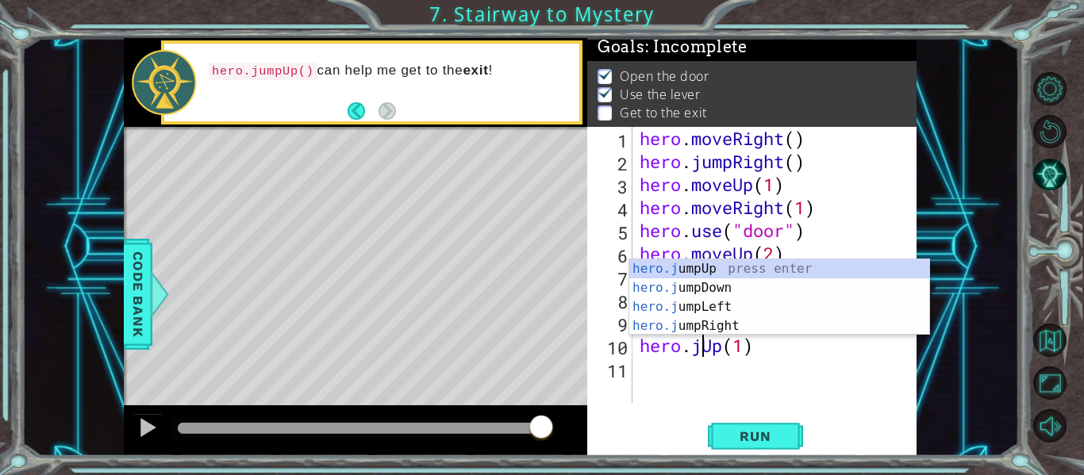
scroll to position [0, 4]
type textarea "hero.jumpUp(1)"
click at [717, 392] on div "hero . moveRight ( ) hero . jumpRight ( ) hero . moveUp ( 1 ) hero . moveRight …" at bounding box center [779, 288] width 285 height 322
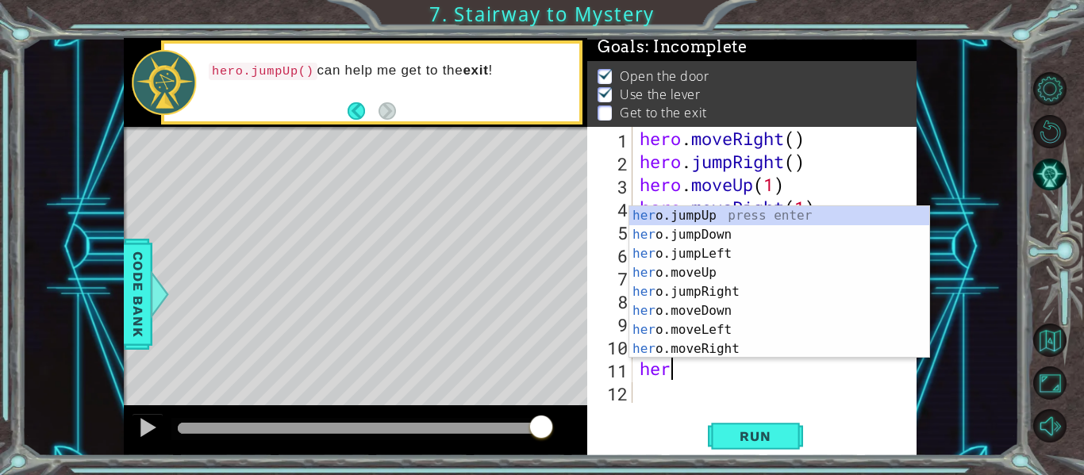
scroll to position [0, 1]
click at [712, 348] on div "her o.jumpUp press enter her o.jumpDown press enter her o.jumpLeft press enter …" at bounding box center [779, 301] width 300 height 190
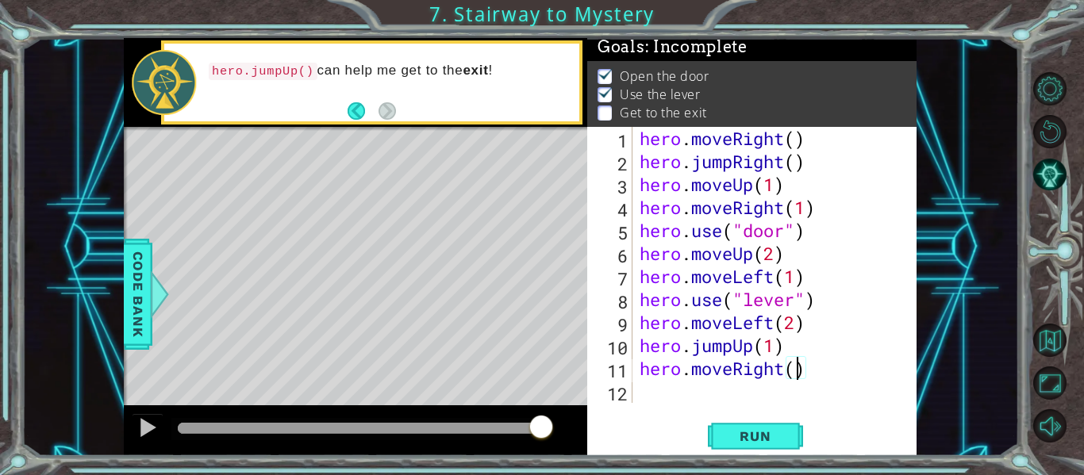
type textarea "hero.moveRight(2)"
click at [735, 388] on div "hero . moveRight ( ) hero . jumpRight ( ) hero . moveUp ( 1 ) hero . moveRight …" at bounding box center [779, 288] width 285 height 322
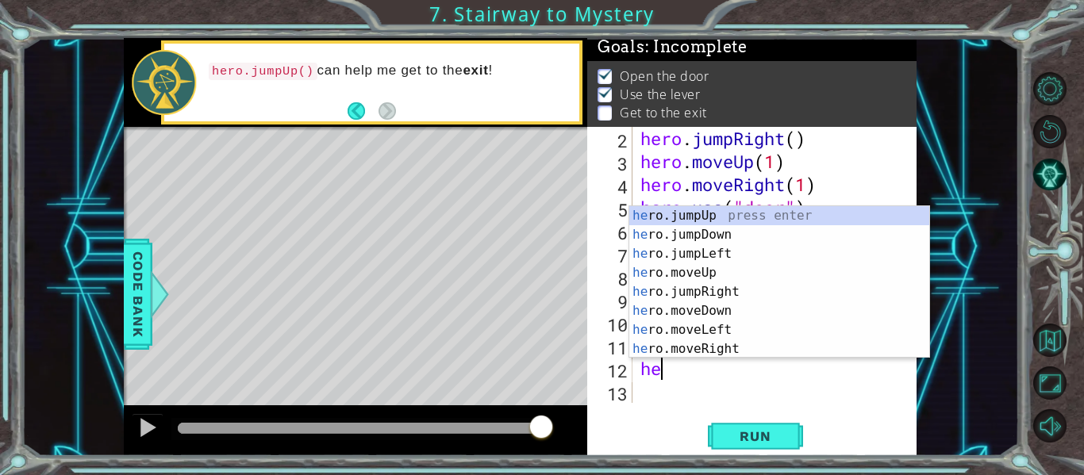
scroll to position [0, 1]
click at [729, 273] on div "her o.jumpUp press enter her o.jumpDown press enter her o.jumpLeft press enter …" at bounding box center [779, 301] width 300 height 190
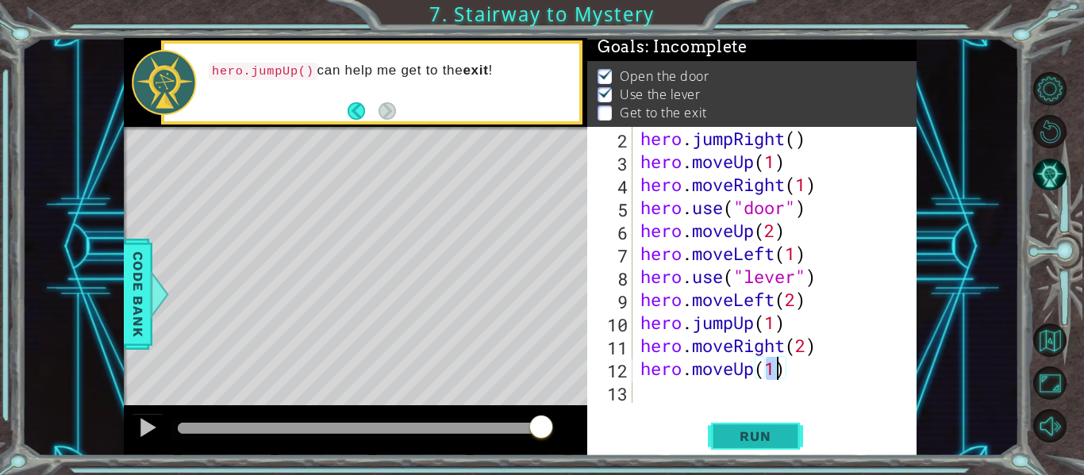
type textarea "hero.moveUp(1)"
click at [760, 425] on button "Run" at bounding box center [755, 437] width 95 height 33
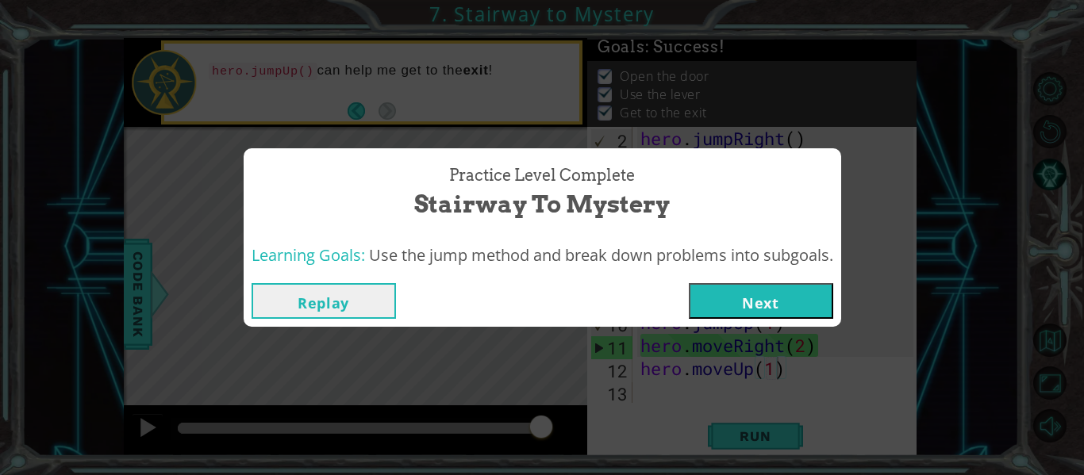
click at [726, 301] on button "Next" at bounding box center [761, 301] width 144 height 36
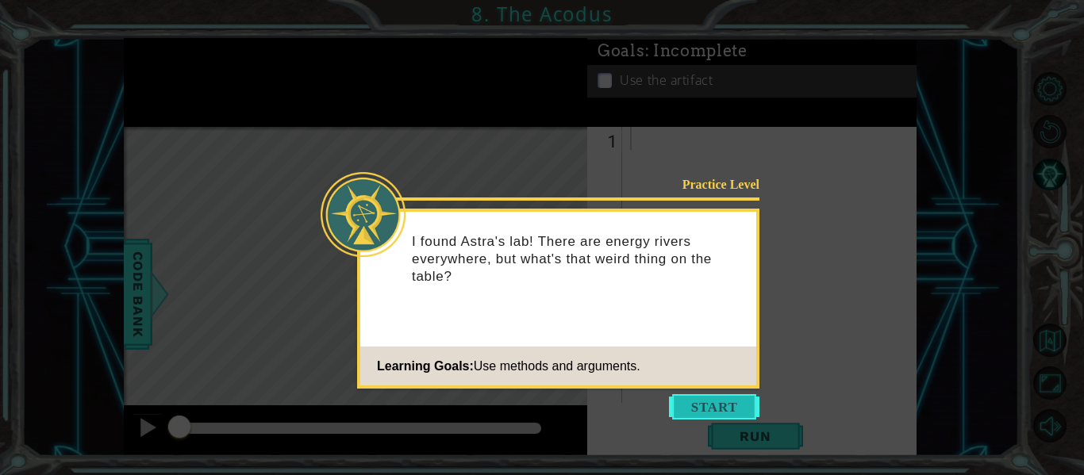
click at [740, 413] on button "Start" at bounding box center [714, 406] width 90 height 25
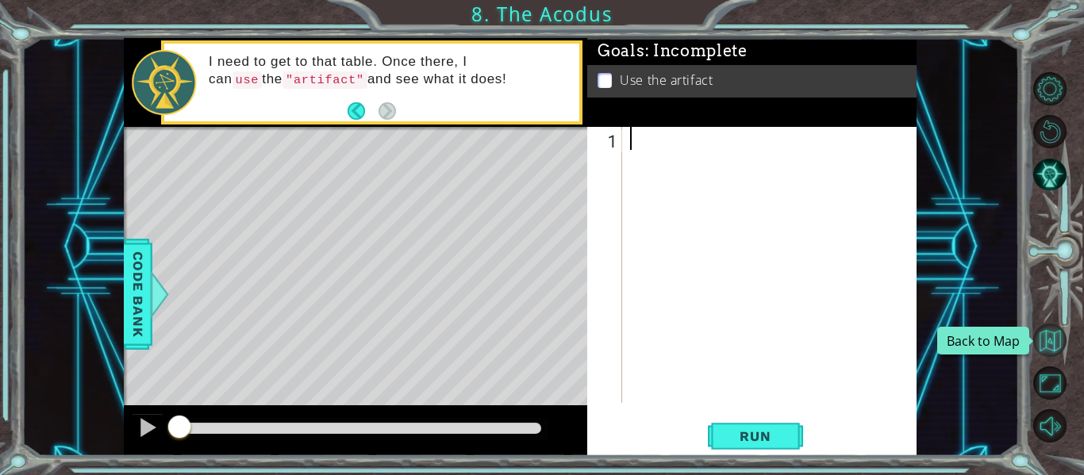
click at [1047, 343] on button "Back to Map" at bounding box center [1049, 340] width 33 height 33
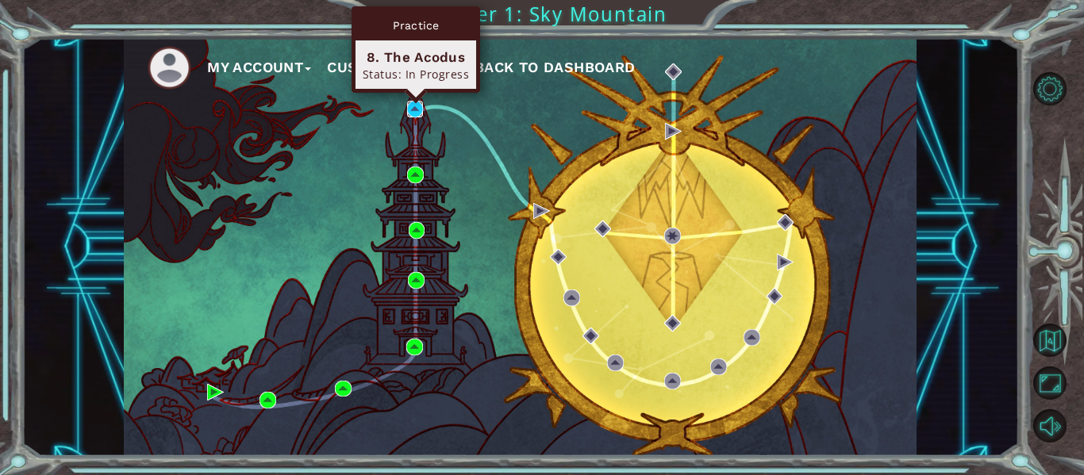
click at [419, 111] on img at bounding box center [415, 109] width 17 height 17
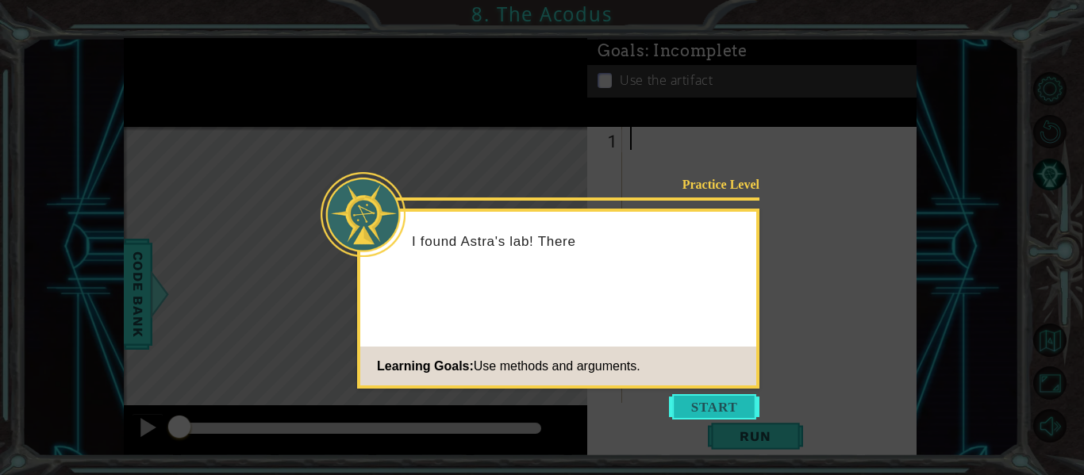
click at [716, 406] on button "Start" at bounding box center [714, 406] width 90 height 25
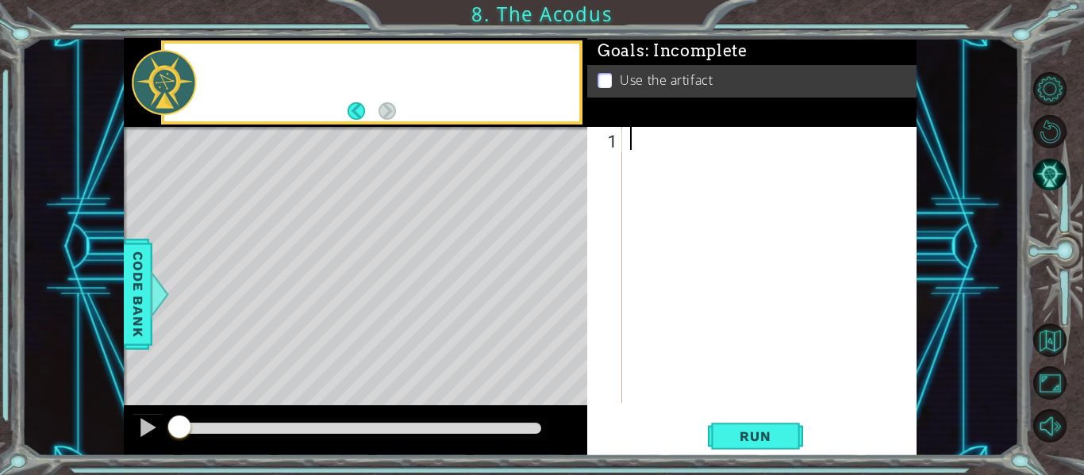
click at [716, 406] on div "1 ההההההההההההההההההההההההההההההההההההההההההההההההההההההההההההההההההההההההההההה…" at bounding box center [751, 291] width 329 height 329
